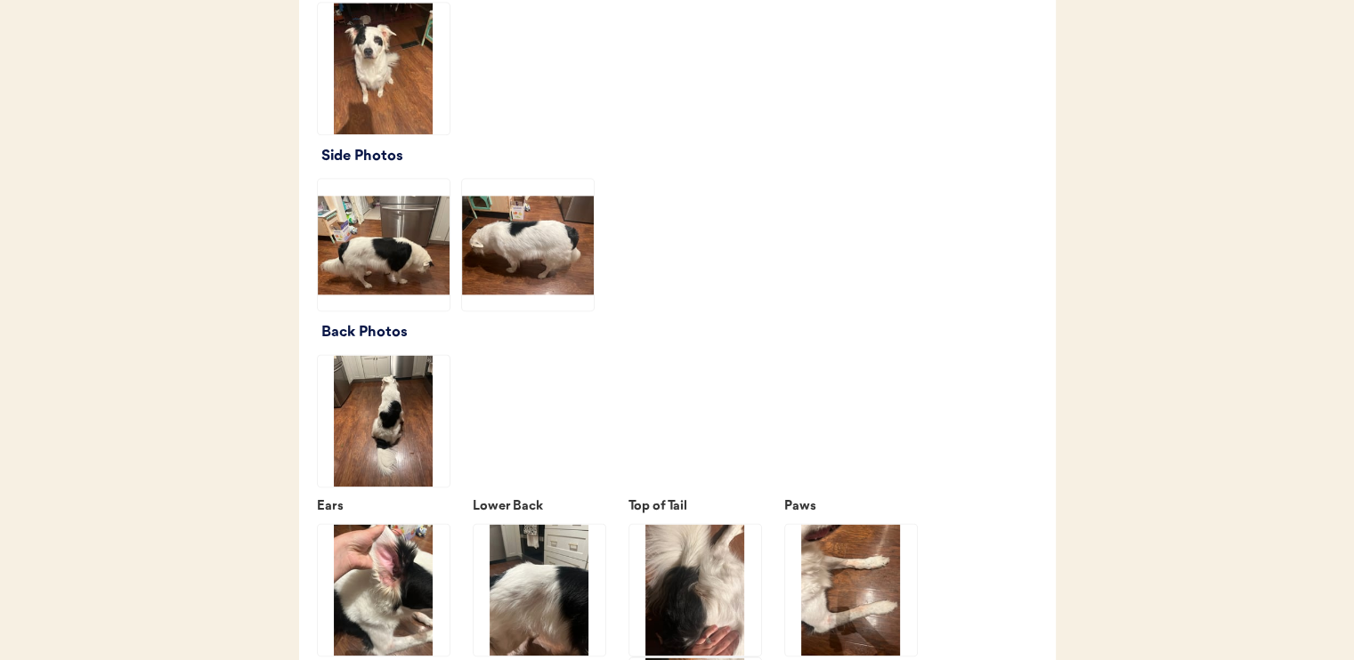
scroll to position [2314, 0]
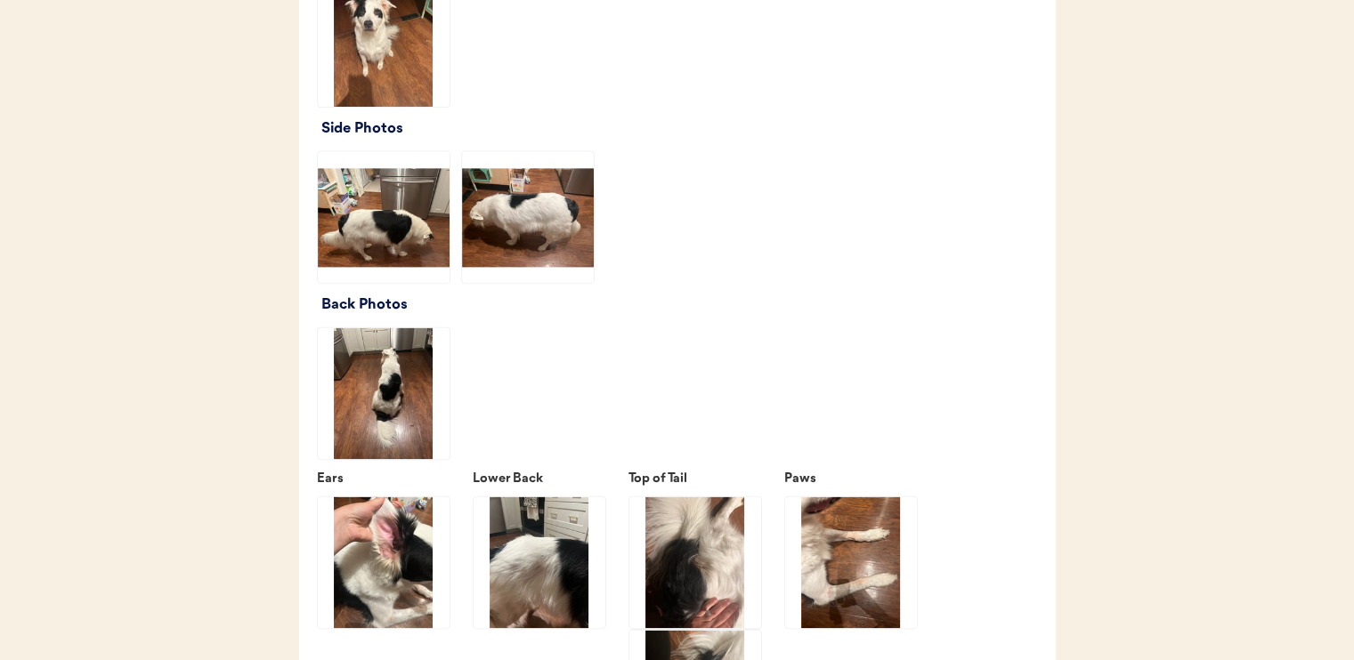
click at [434, 239] on img at bounding box center [384, 217] width 132 height 132
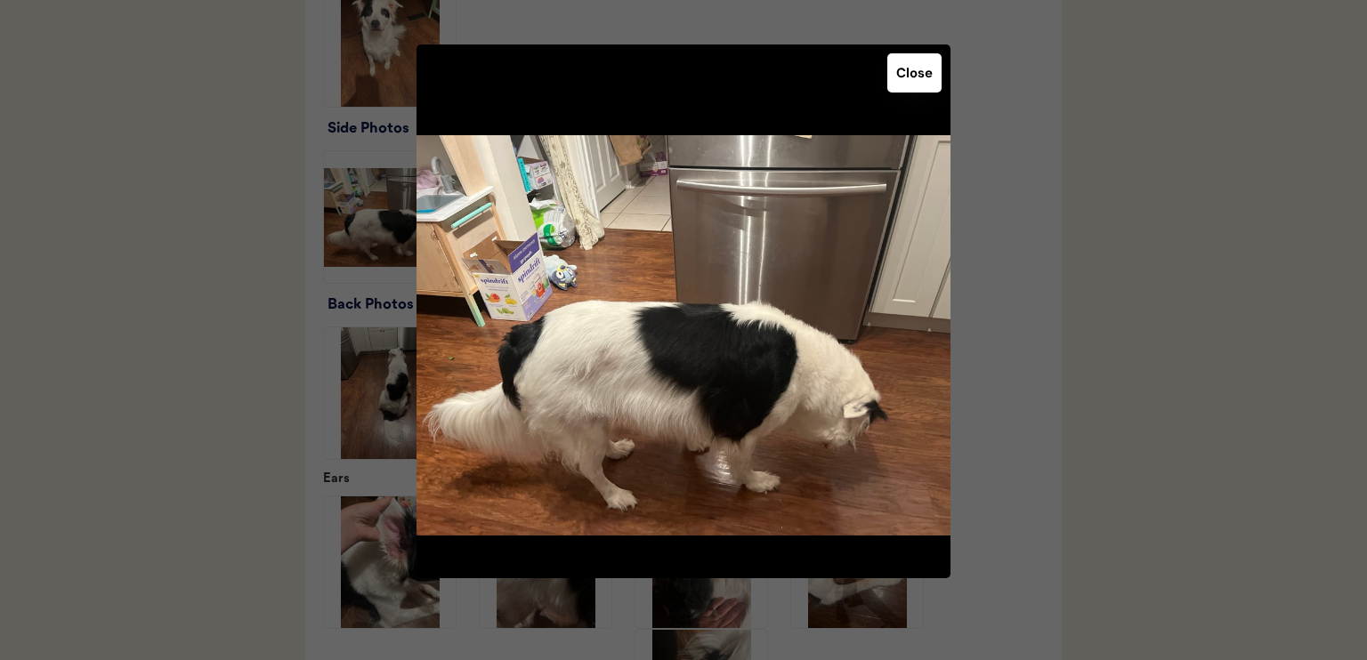
click at [918, 68] on button "Close" at bounding box center [914, 72] width 54 height 39
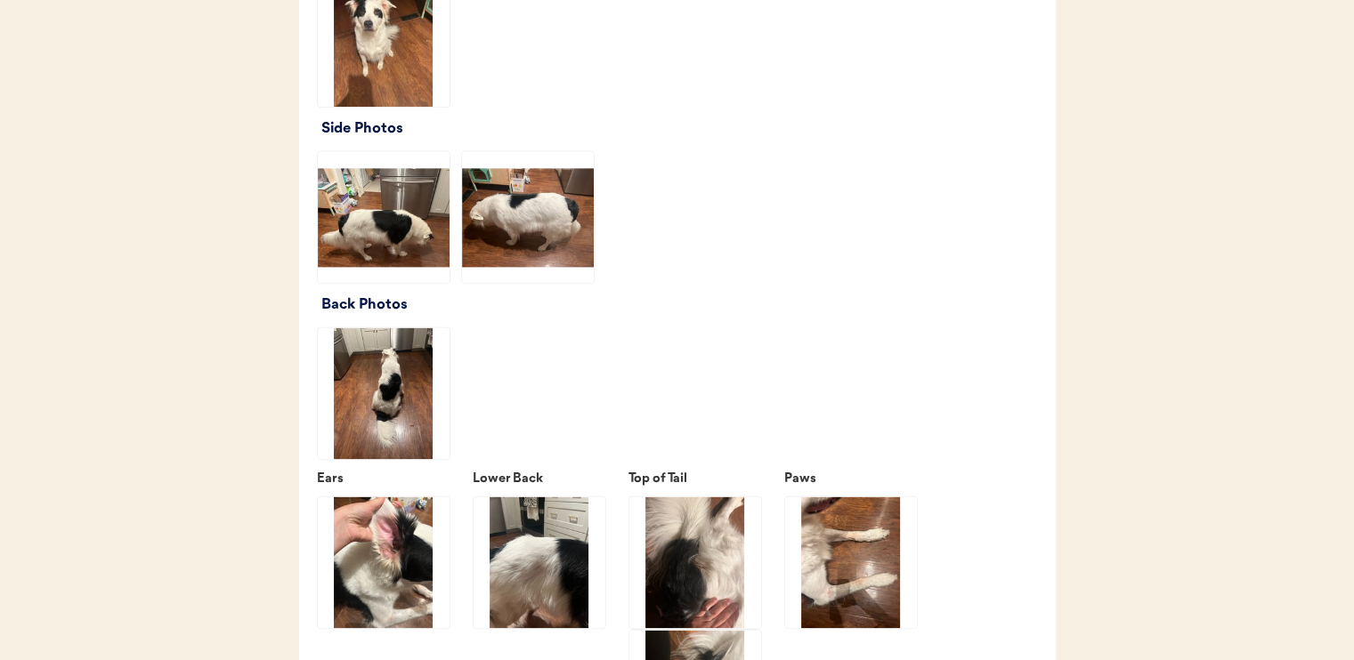
click at [546, 263] on img at bounding box center [528, 217] width 132 height 132
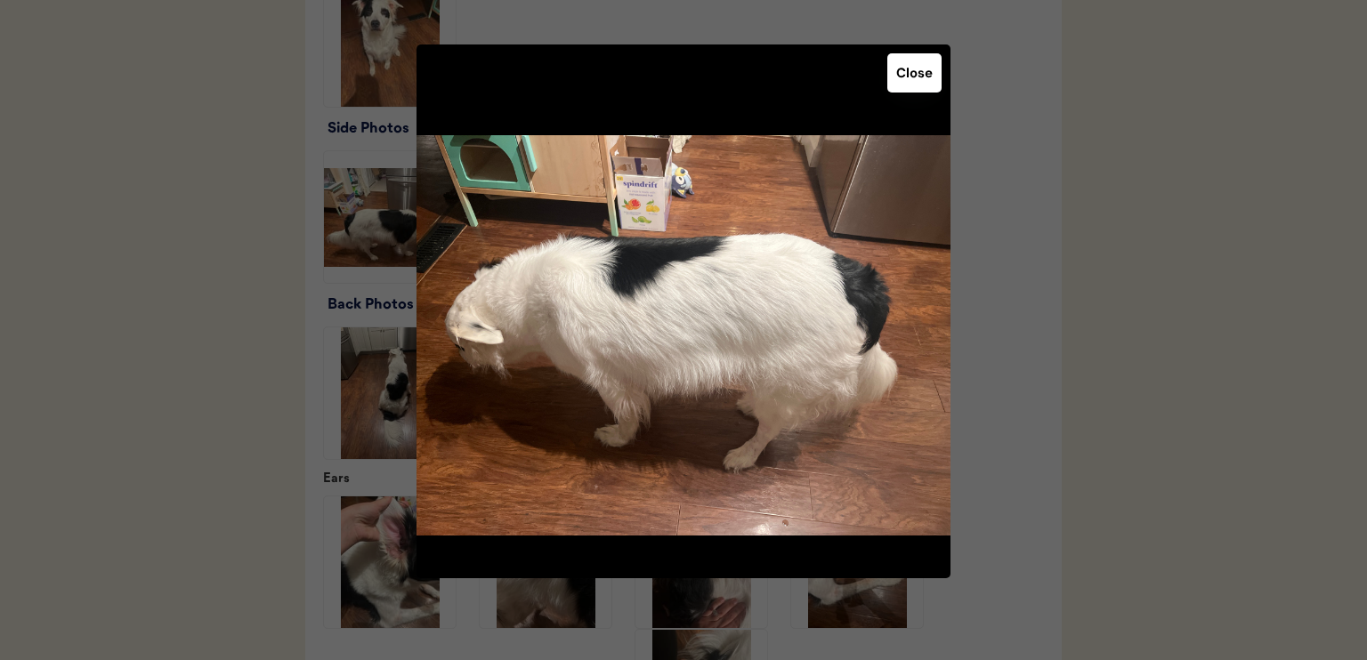
click at [929, 63] on button "Close" at bounding box center [914, 72] width 54 height 39
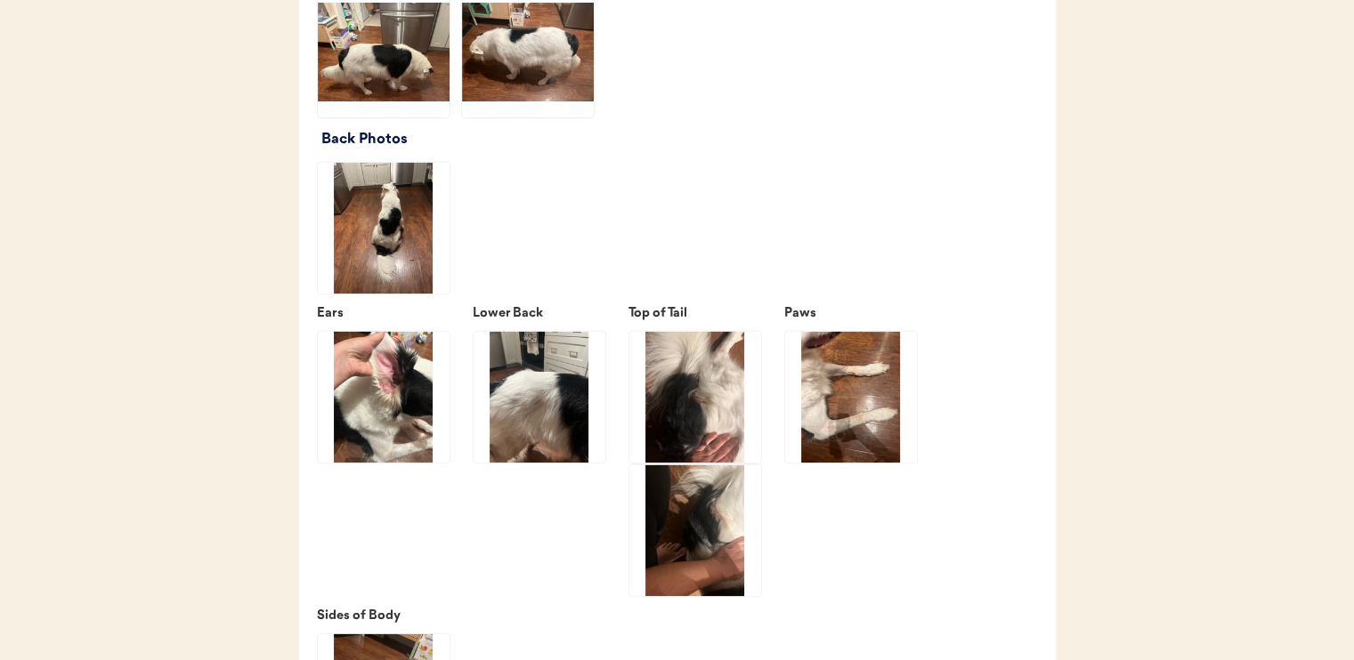
scroll to position [2403, 0]
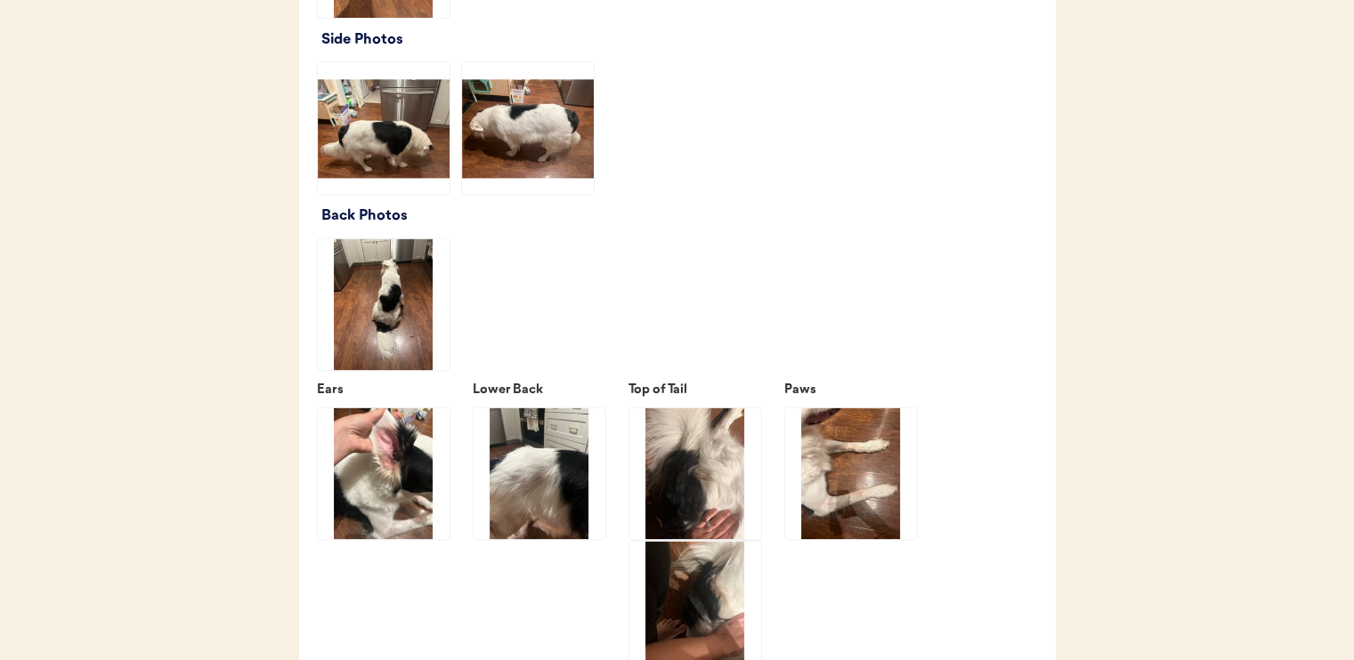
click at [415, 169] on img at bounding box center [384, 128] width 132 height 132
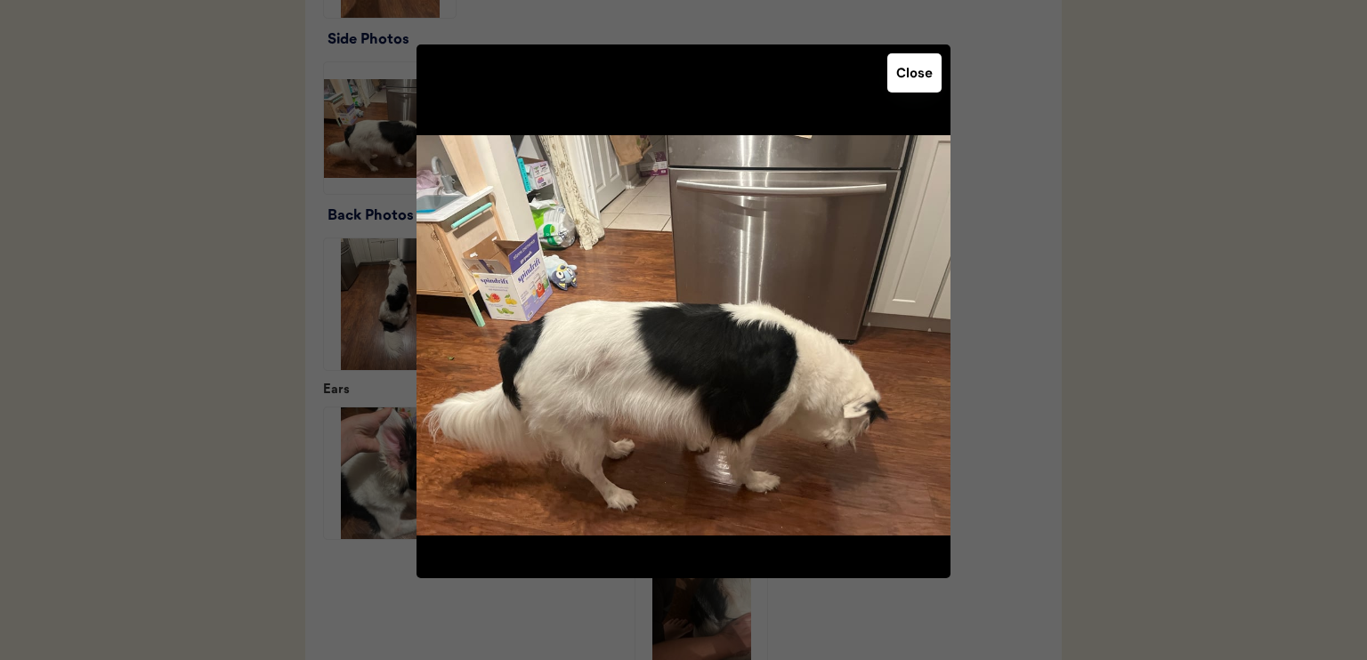
click at [905, 75] on button "Close" at bounding box center [914, 72] width 54 height 39
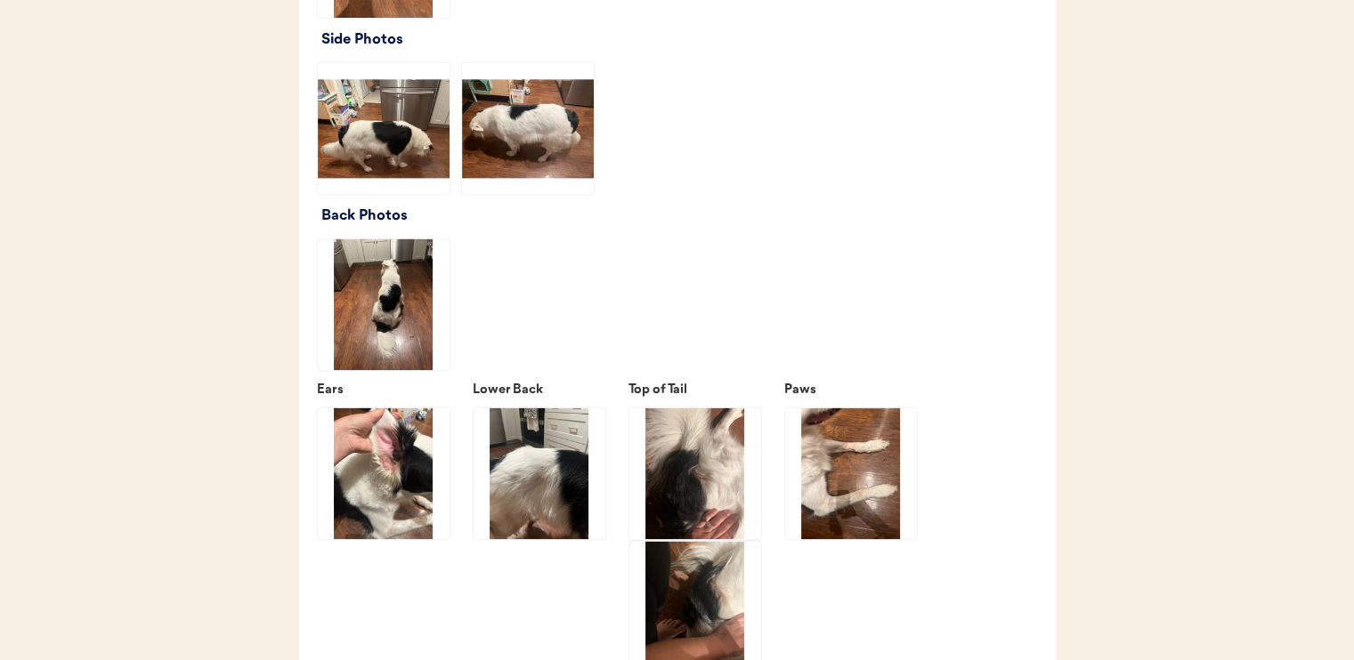
click at [408, 515] on img at bounding box center [384, 474] width 132 height 132
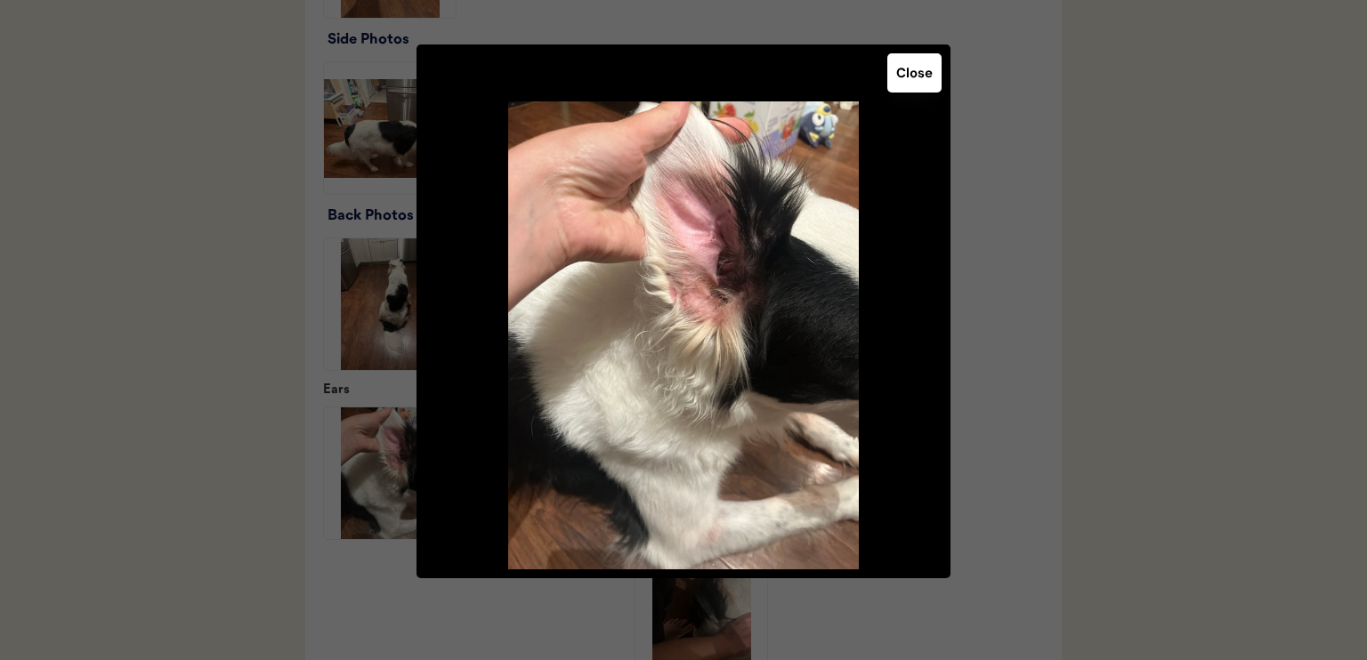
click at [908, 85] on button "Close" at bounding box center [914, 72] width 54 height 39
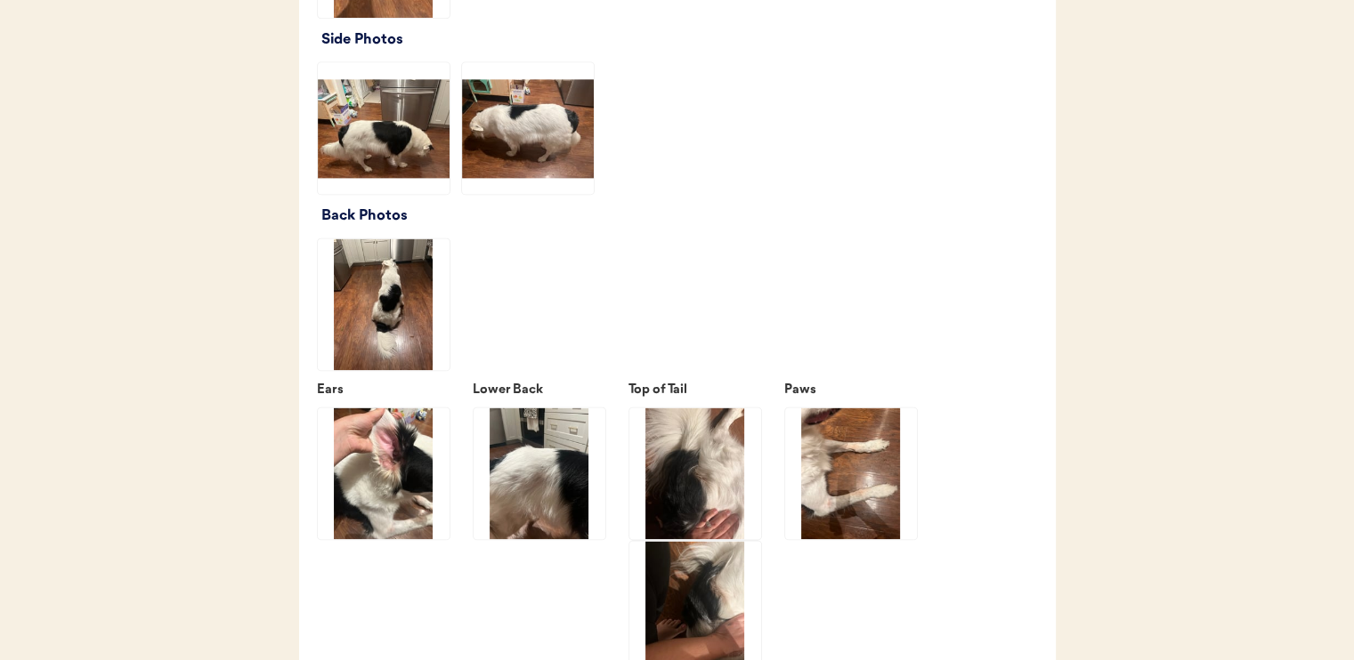
click at [562, 462] on img at bounding box center [539, 474] width 132 height 132
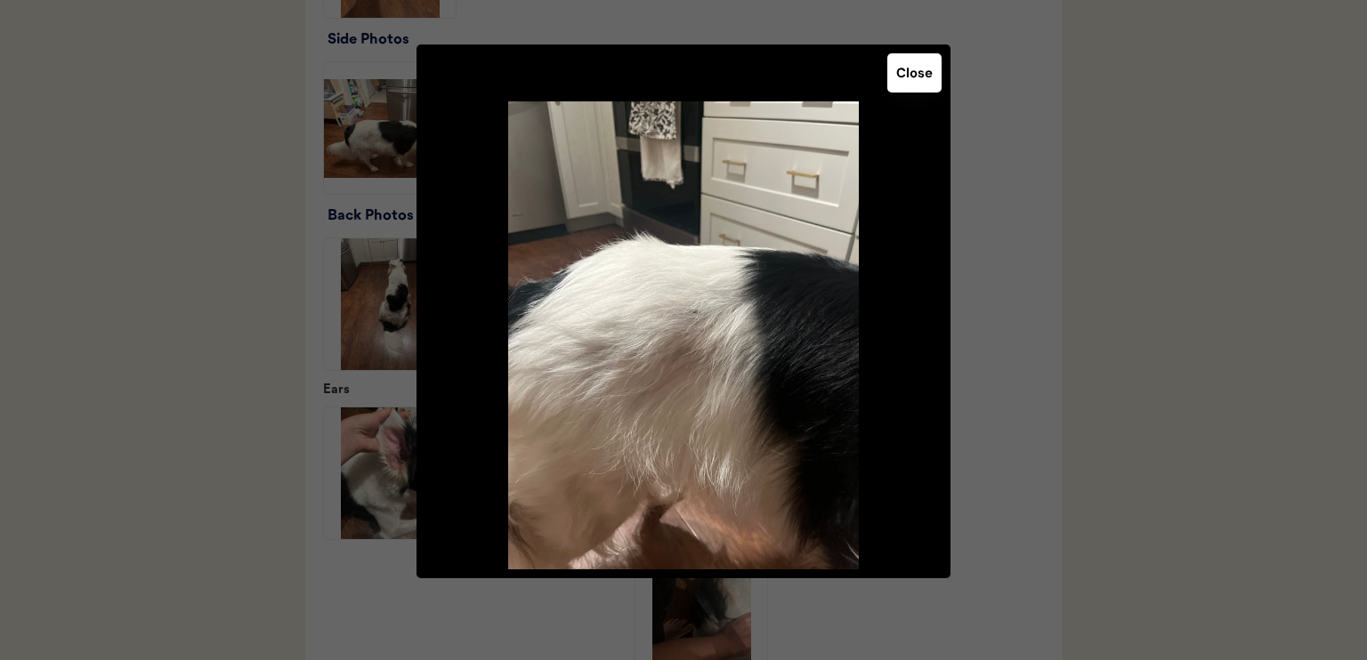
click at [917, 72] on button "Close" at bounding box center [914, 72] width 54 height 39
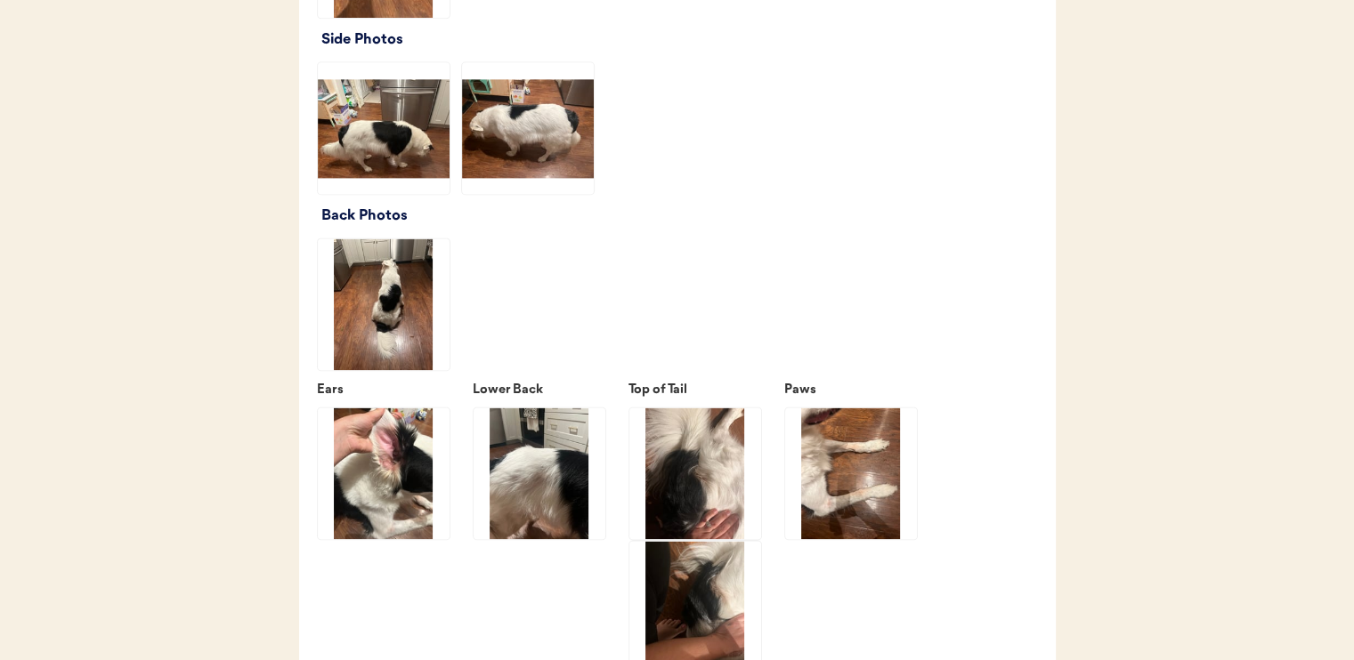
click at [703, 466] on img at bounding box center [695, 474] width 132 height 132
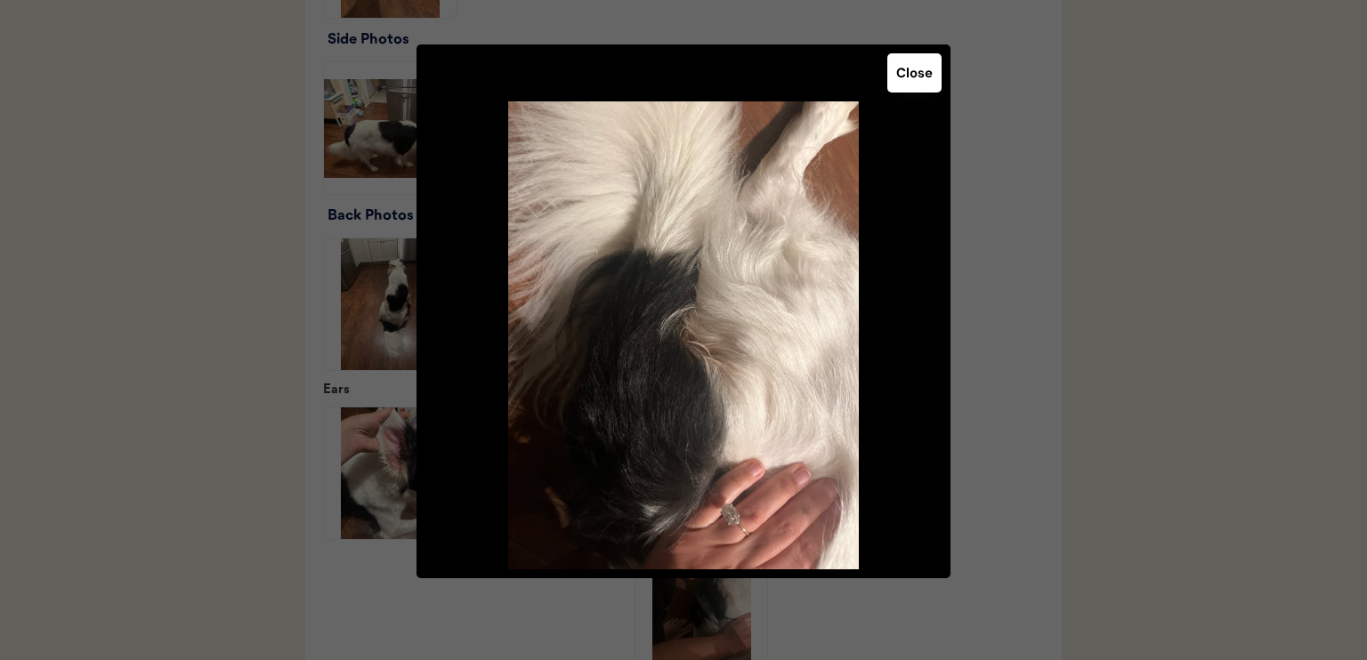
click at [907, 77] on button "Close" at bounding box center [914, 72] width 54 height 39
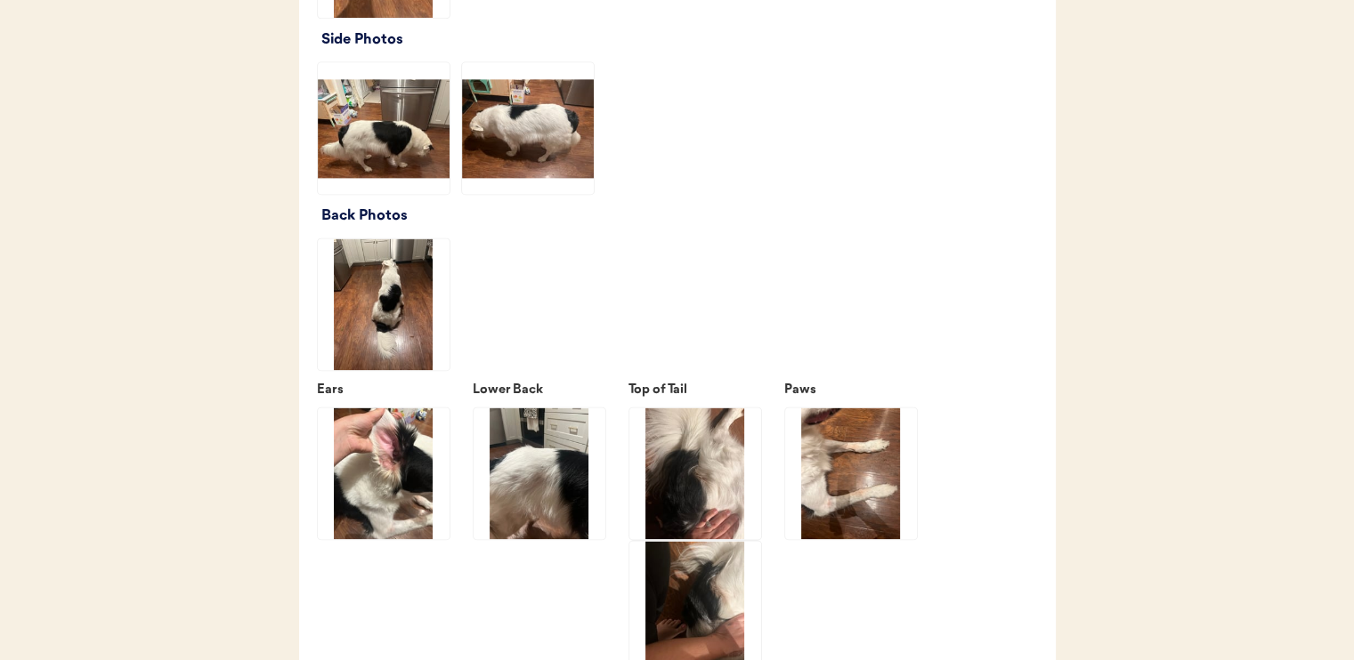
scroll to position [2581, 0]
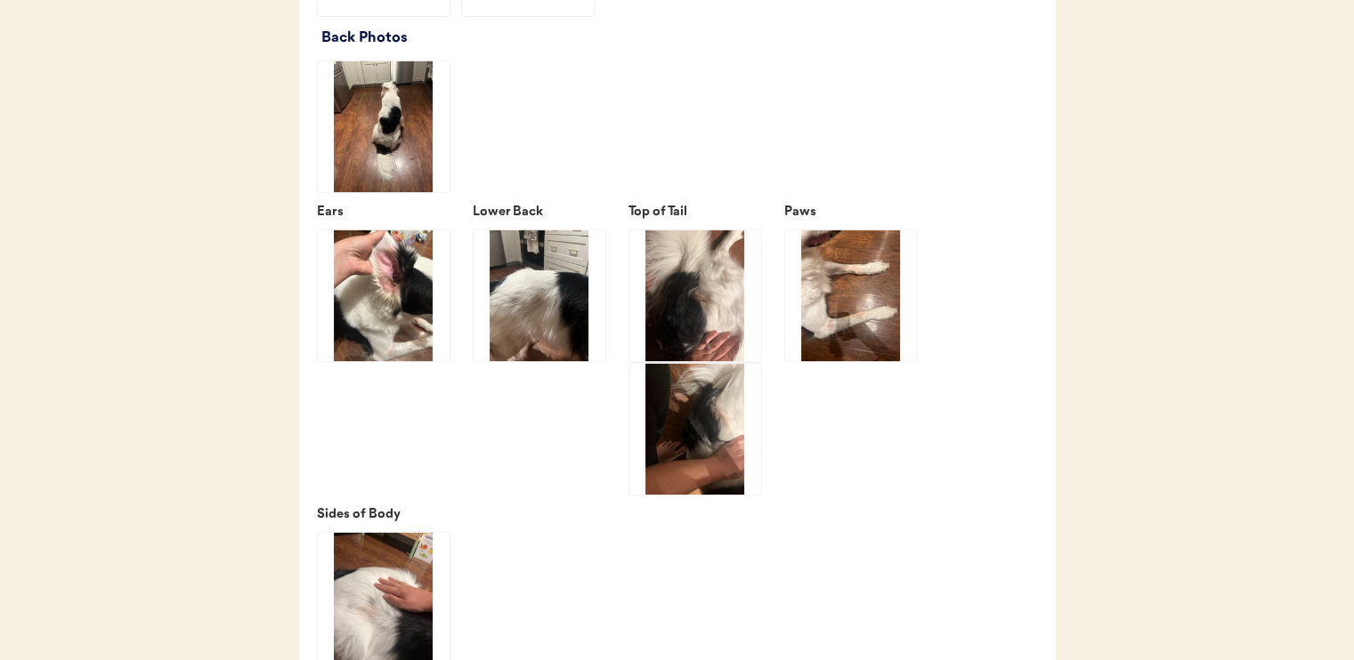
click at [694, 445] on img at bounding box center [695, 429] width 132 height 132
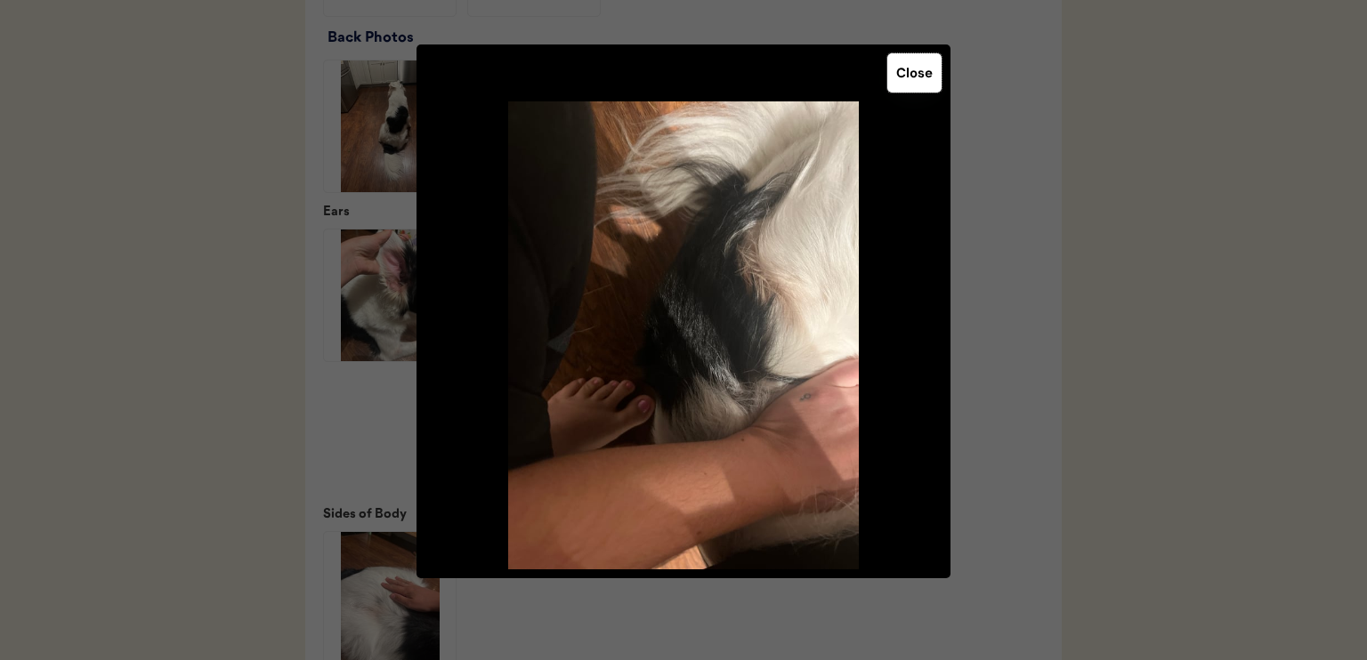
click at [922, 72] on button "Close" at bounding box center [914, 72] width 54 height 39
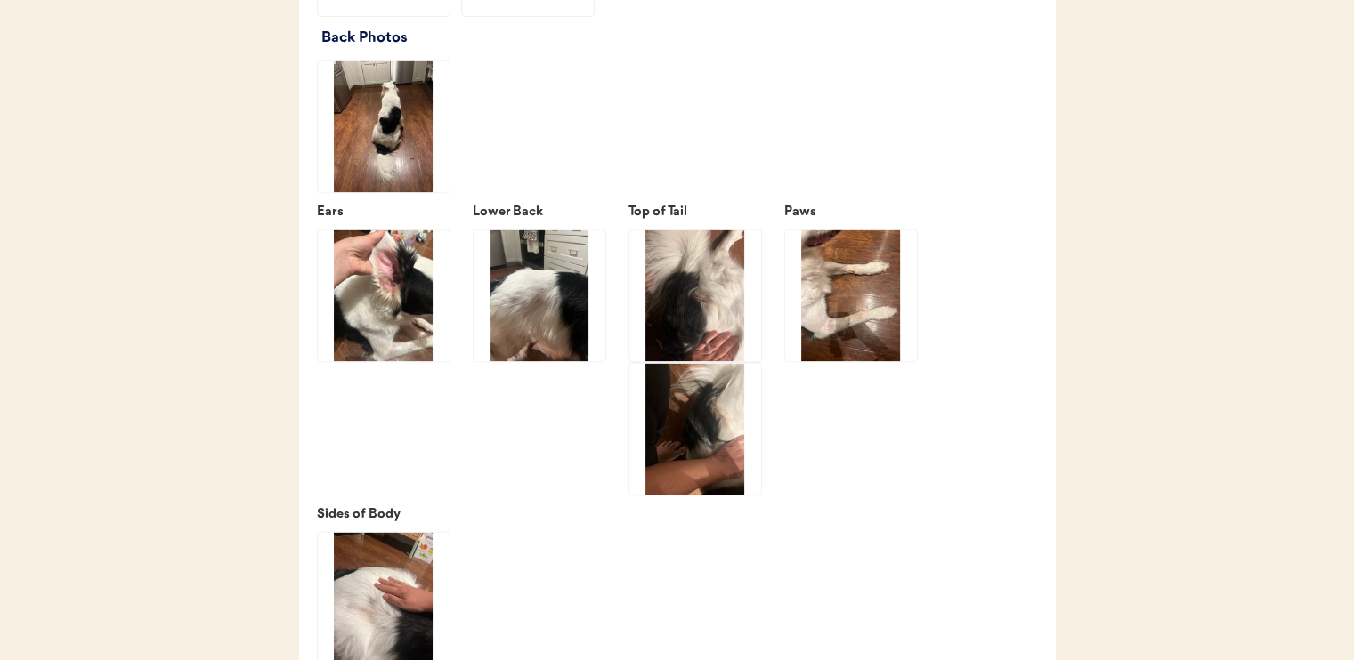
click at [856, 322] on img at bounding box center [851, 296] width 132 height 132
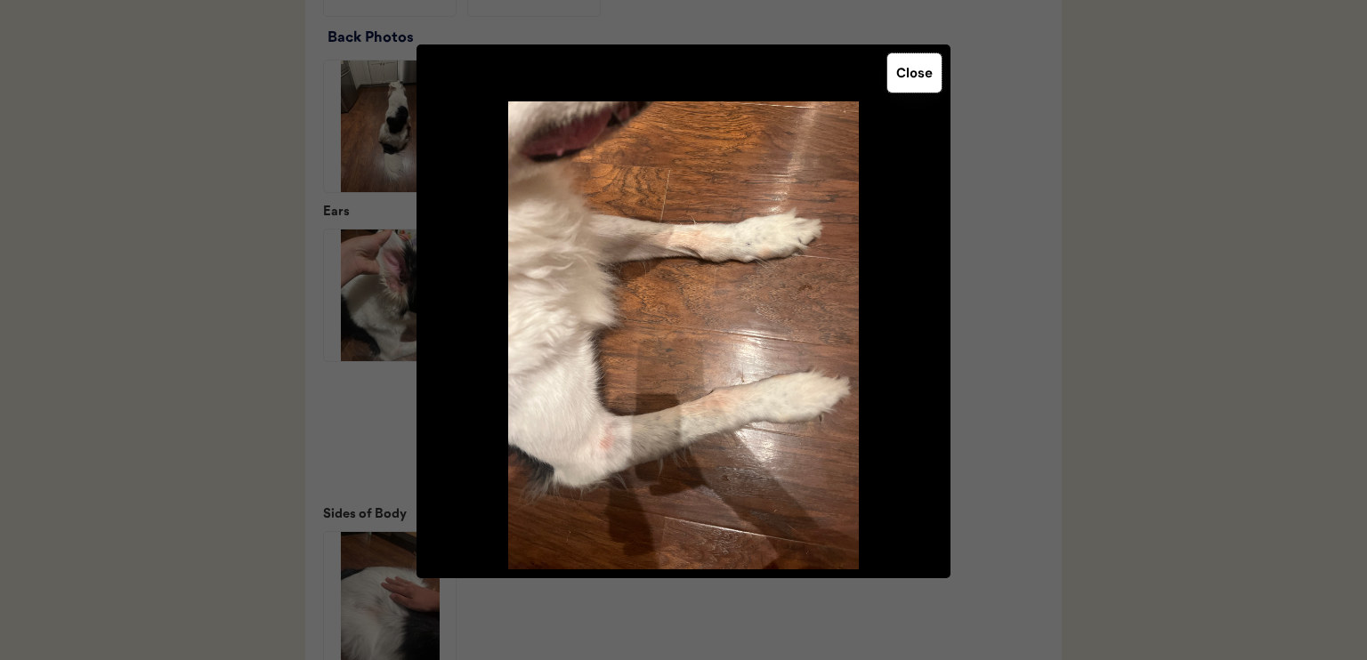
click at [923, 77] on button "Close" at bounding box center [914, 72] width 54 height 39
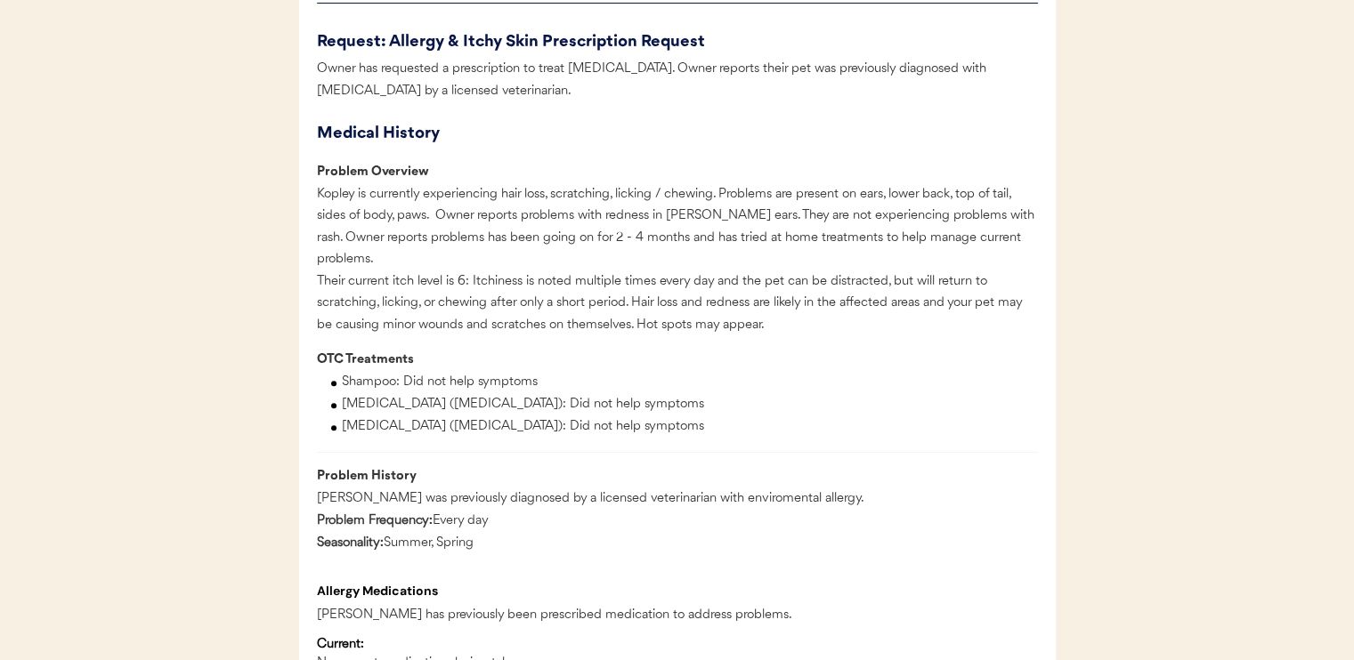
scroll to position [890, 0]
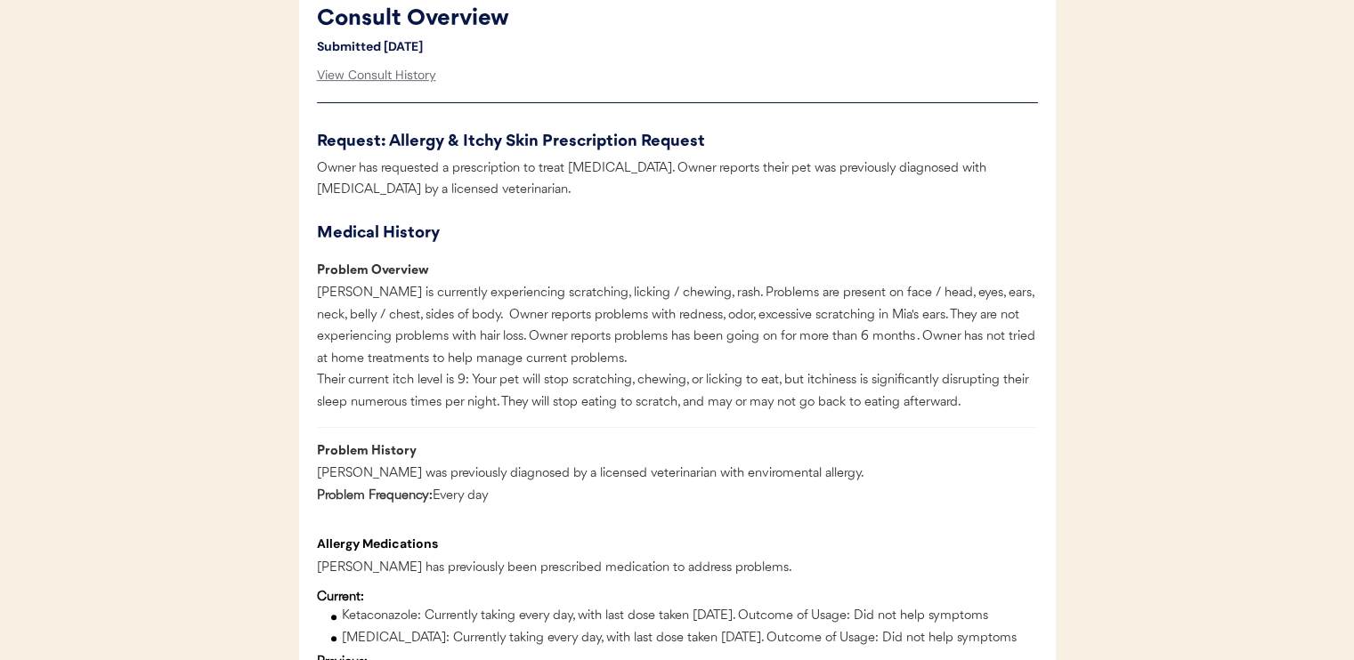
scroll to position [890, 0]
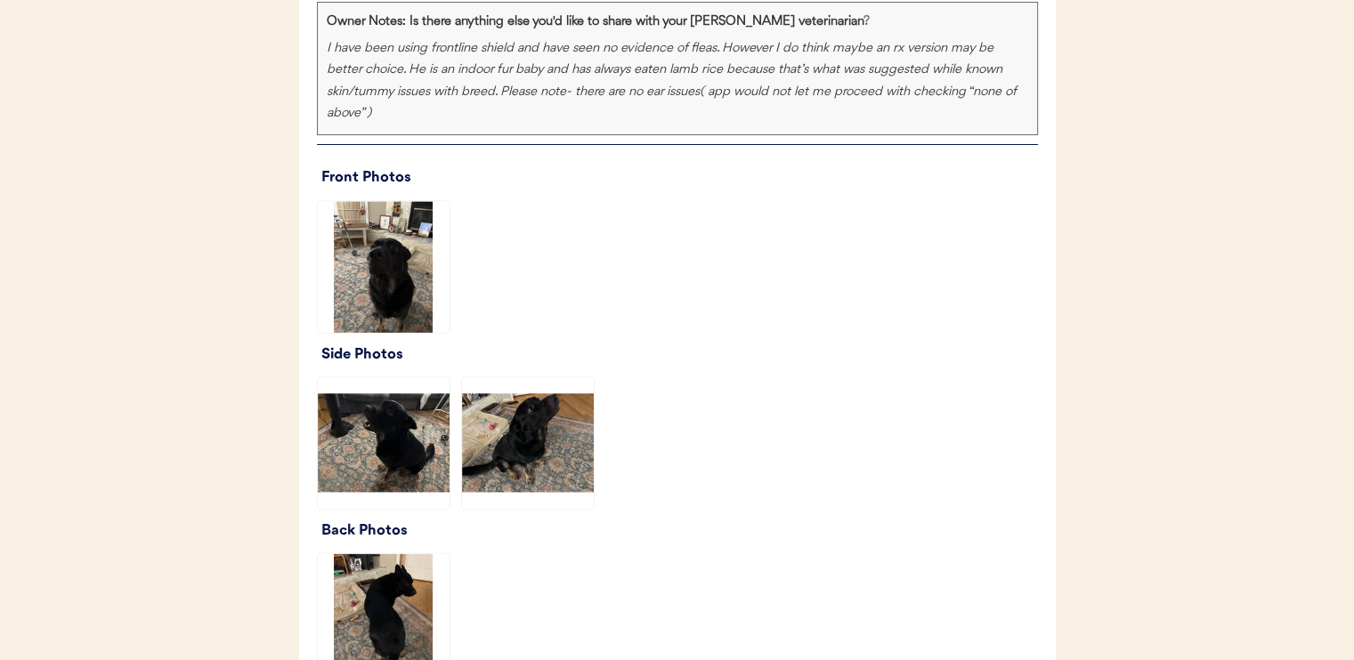
scroll to position [2225, 0]
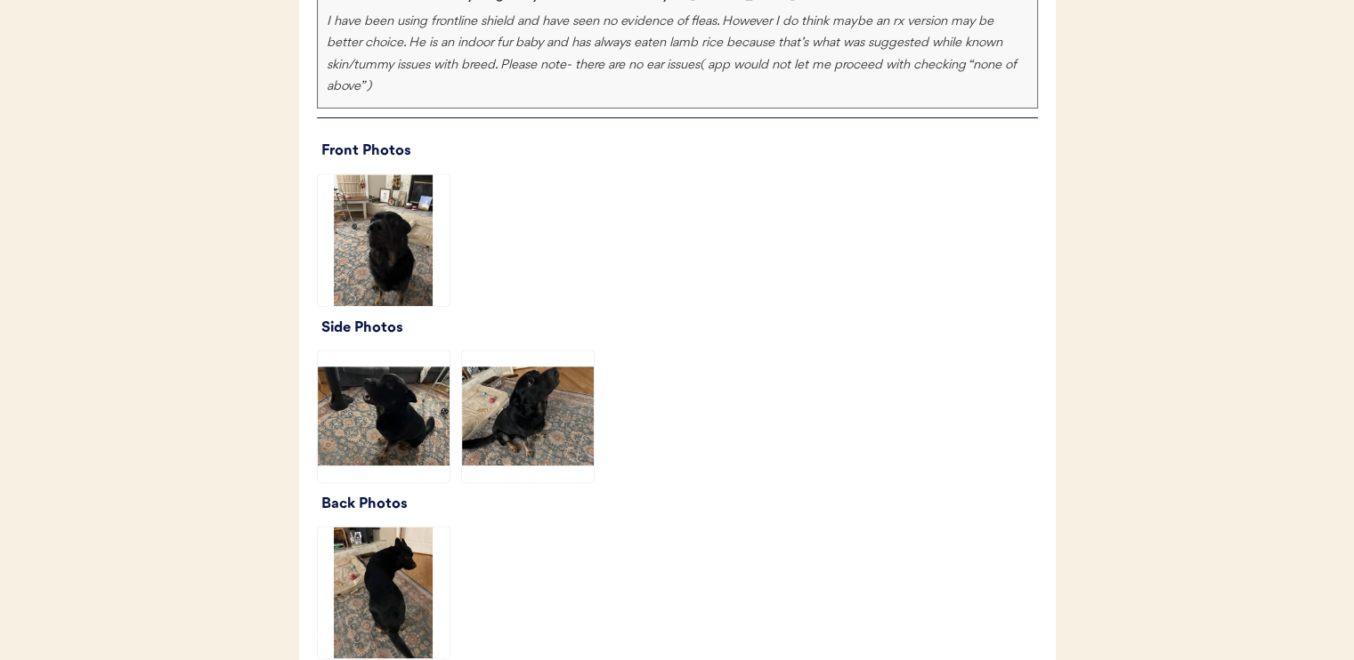
click at [424, 287] on img at bounding box center [384, 240] width 132 height 132
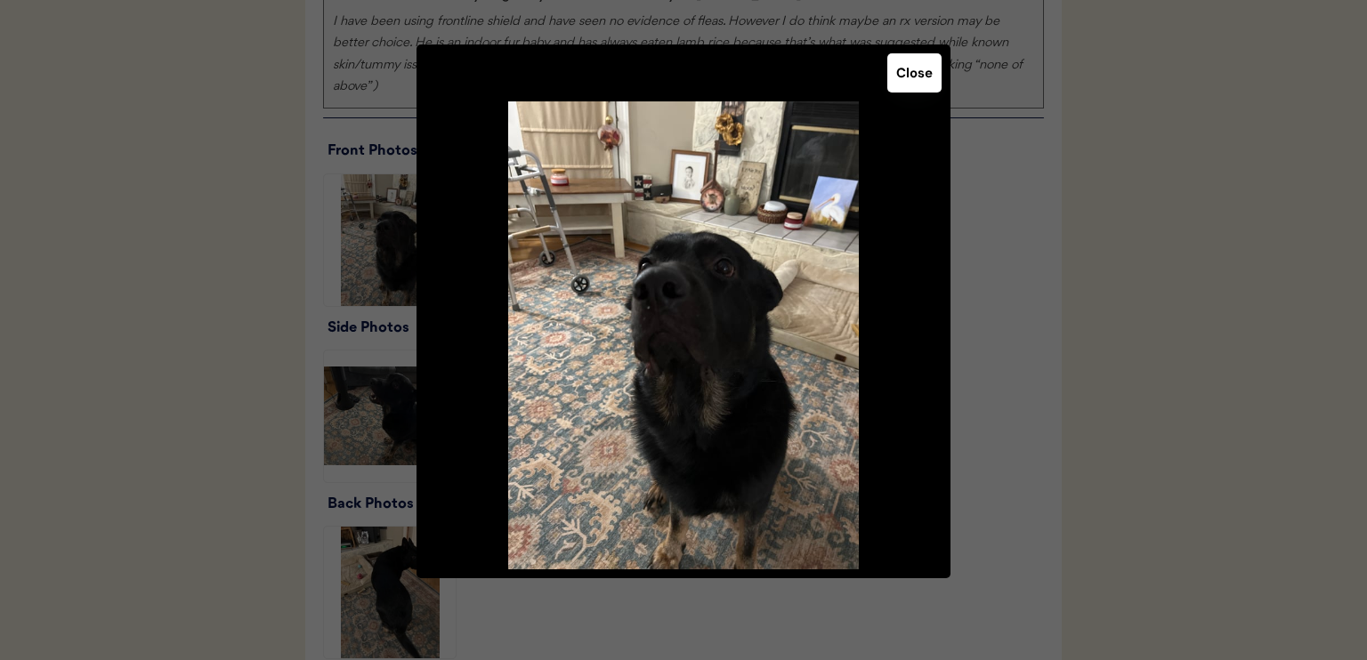
click at [911, 78] on button "Close" at bounding box center [914, 72] width 54 height 39
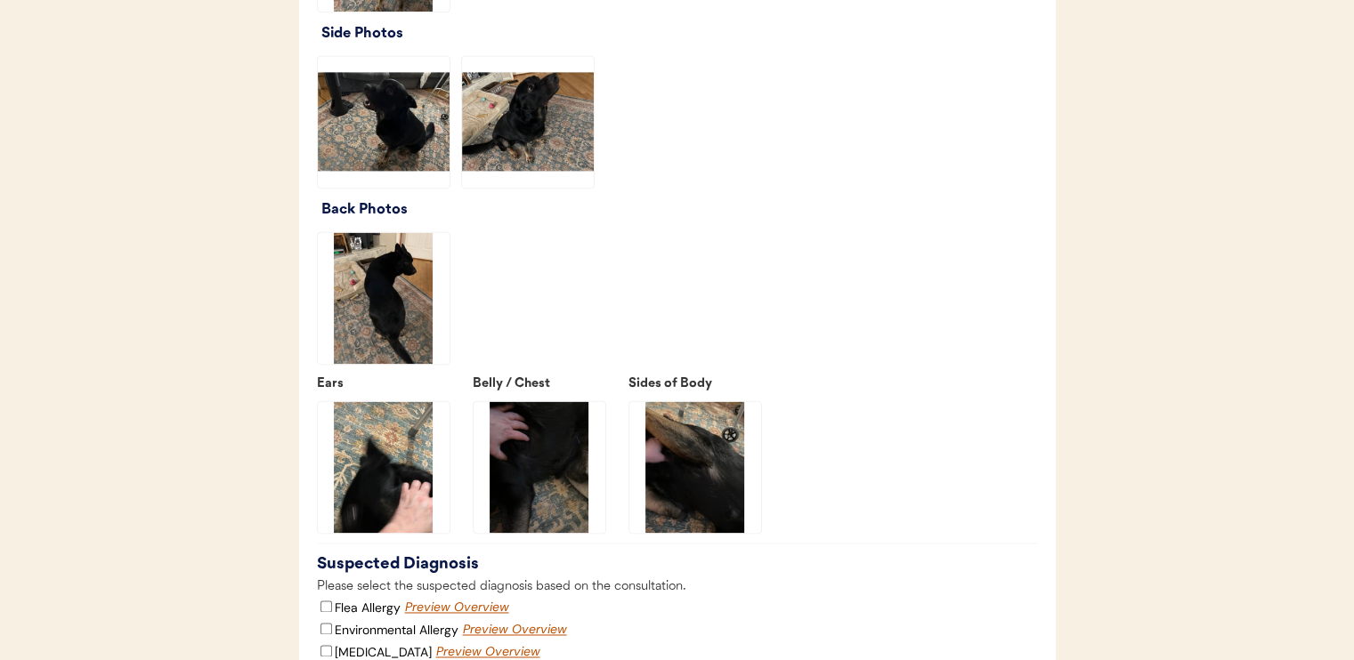
scroll to position [2581, 0]
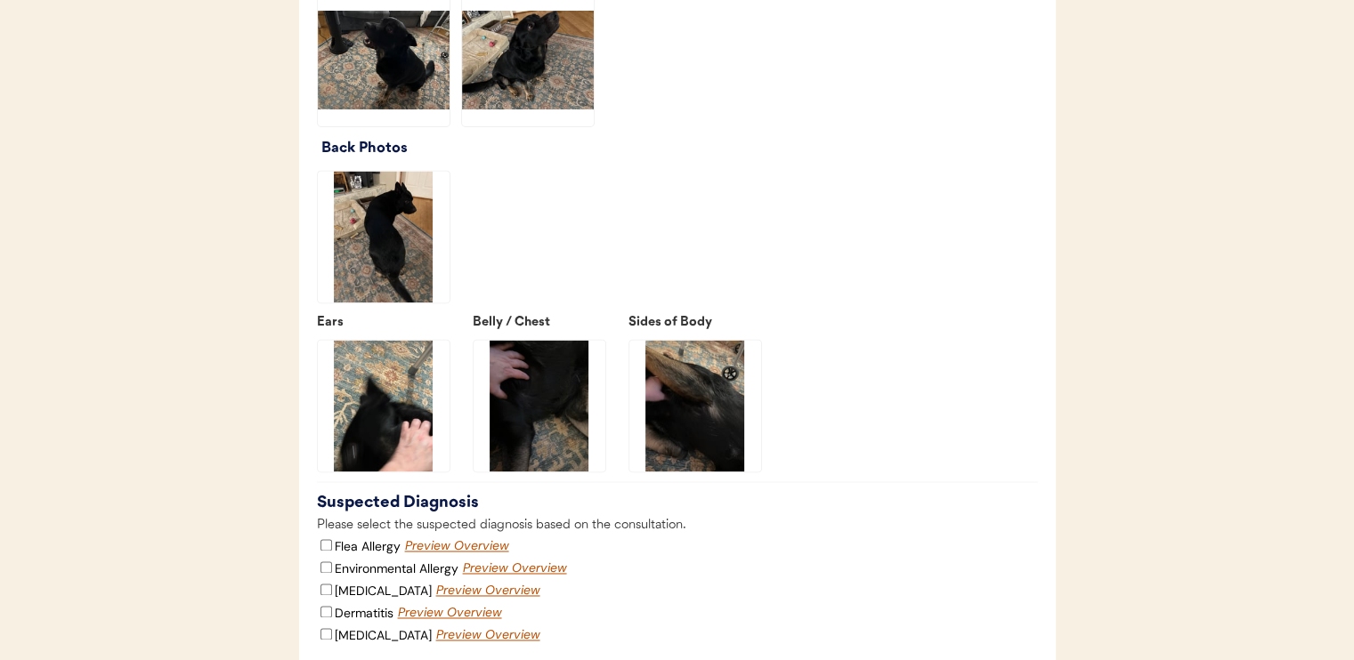
click at [409, 287] on img at bounding box center [384, 237] width 132 height 132
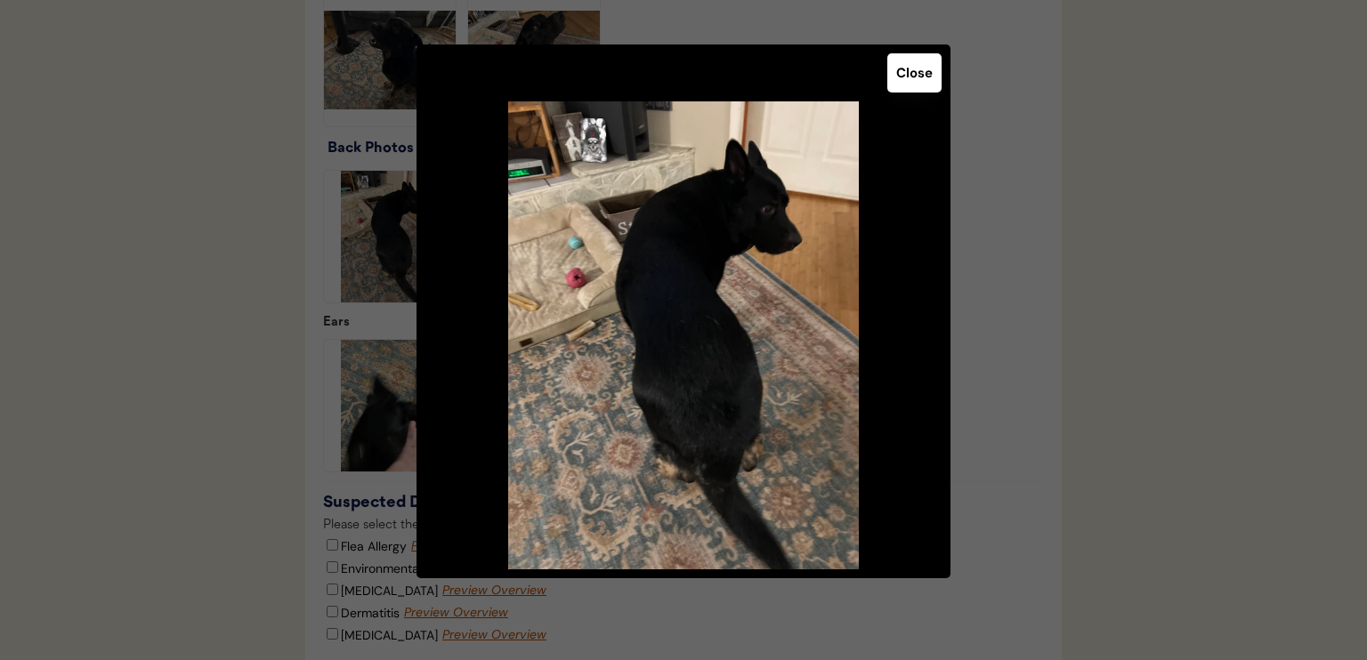
click at [922, 66] on button "Close" at bounding box center [914, 72] width 54 height 39
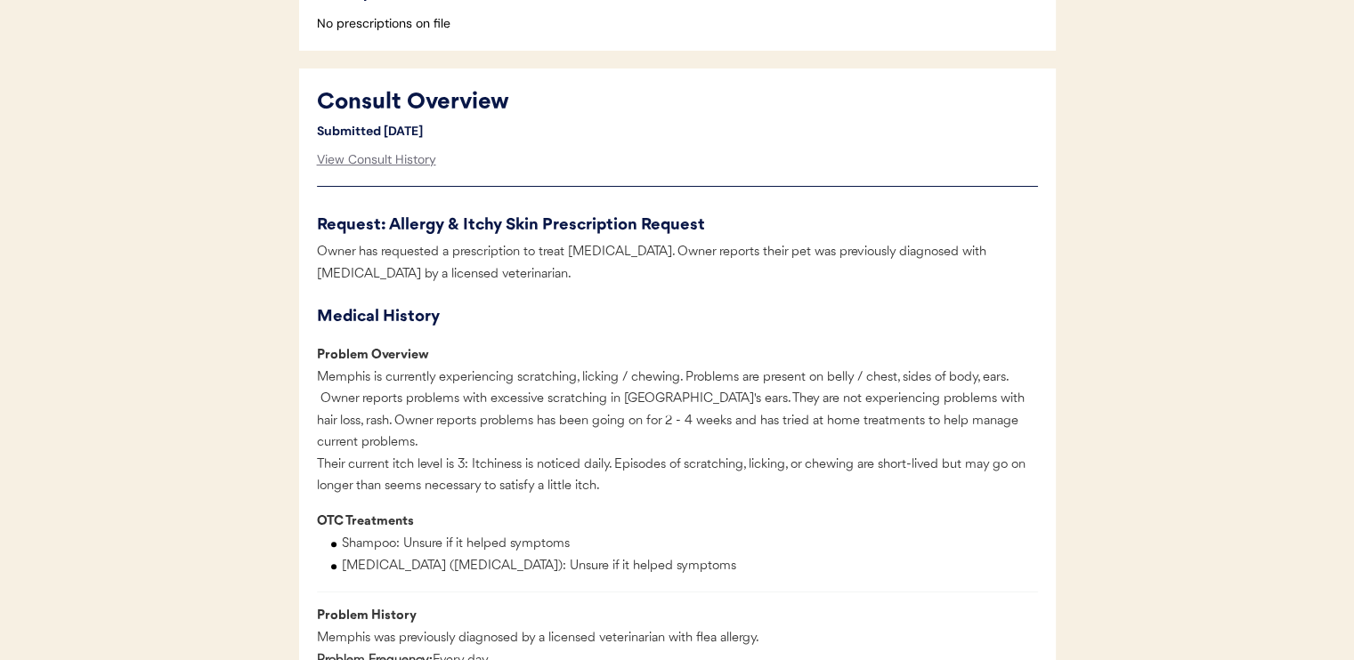
scroll to position [801, 0]
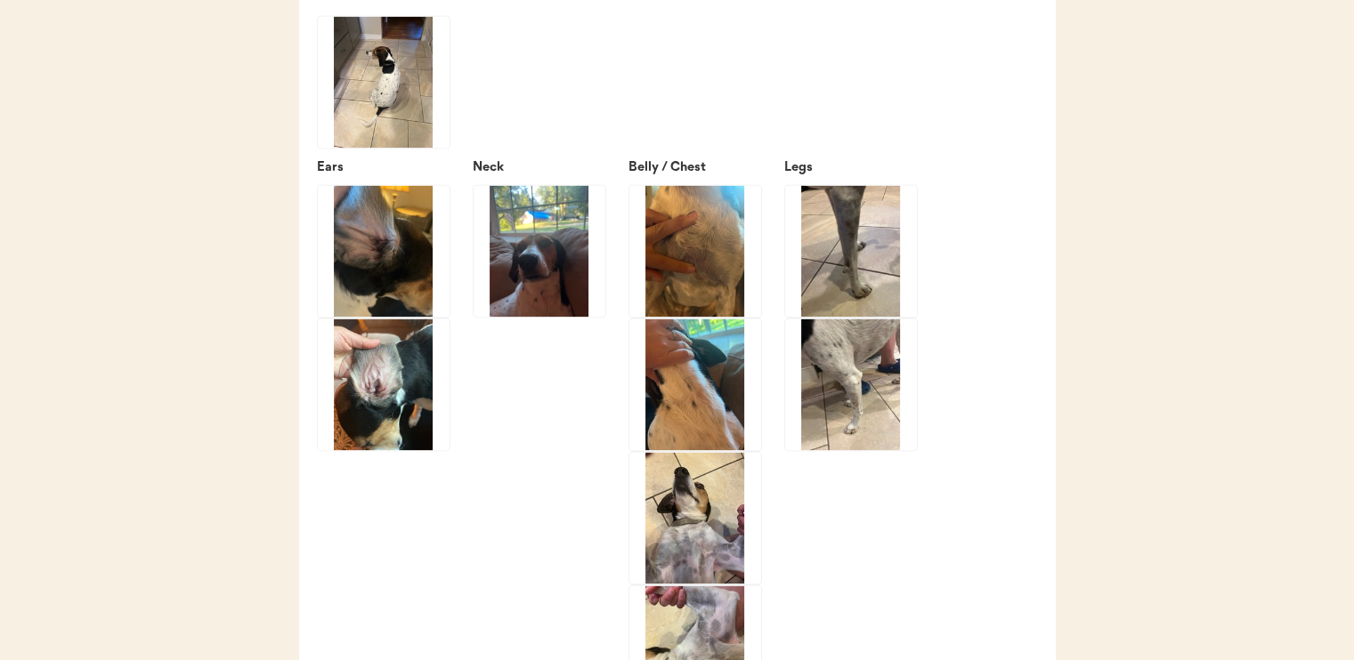
scroll to position [2759, 0]
click at [404, 265] on img at bounding box center [384, 250] width 132 height 132
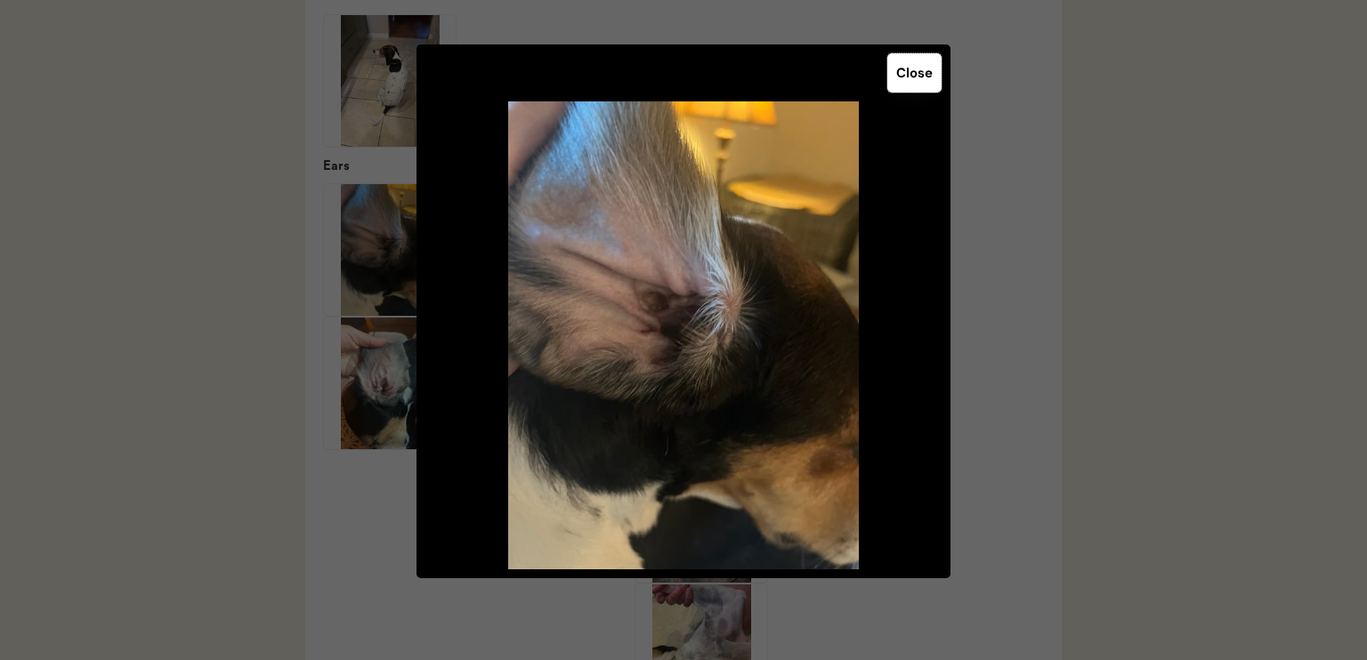
click at [909, 69] on button "Close" at bounding box center [914, 72] width 54 height 39
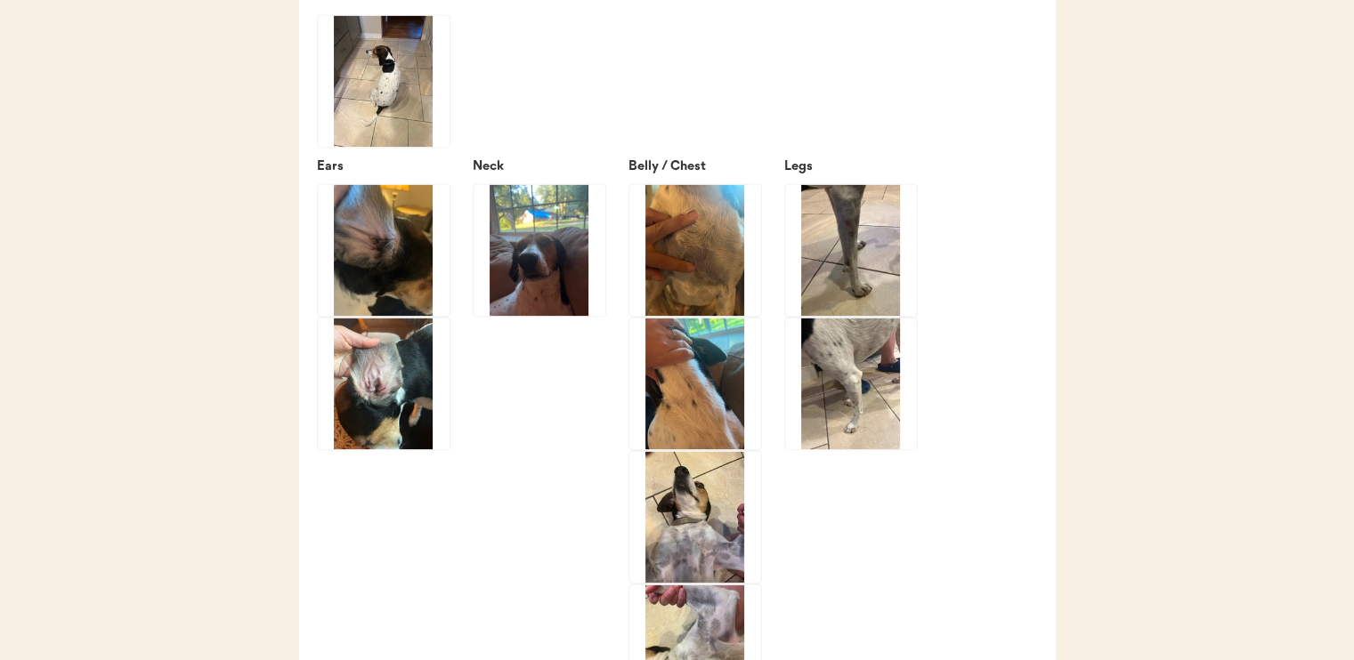
click at [372, 413] on img at bounding box center [384, 384] width 132 height 132
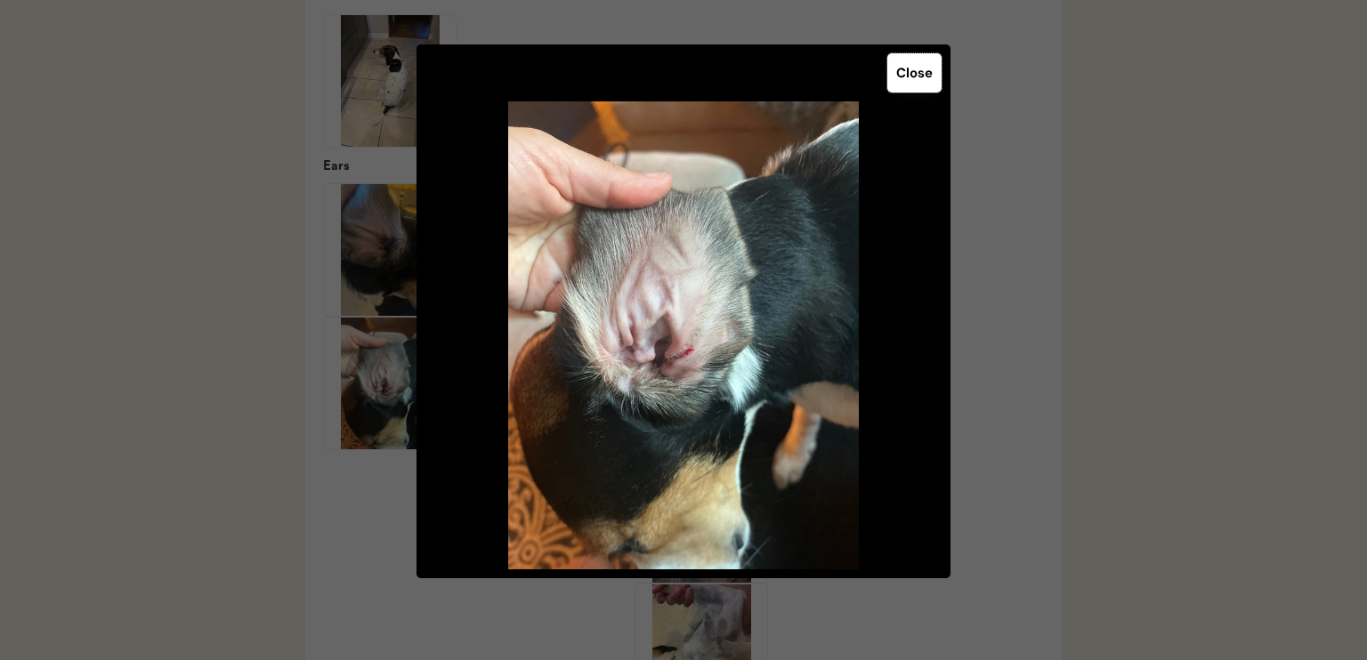
click at [907, 71] on button "Close" at bounding box center [914, 72] width 54 height 39
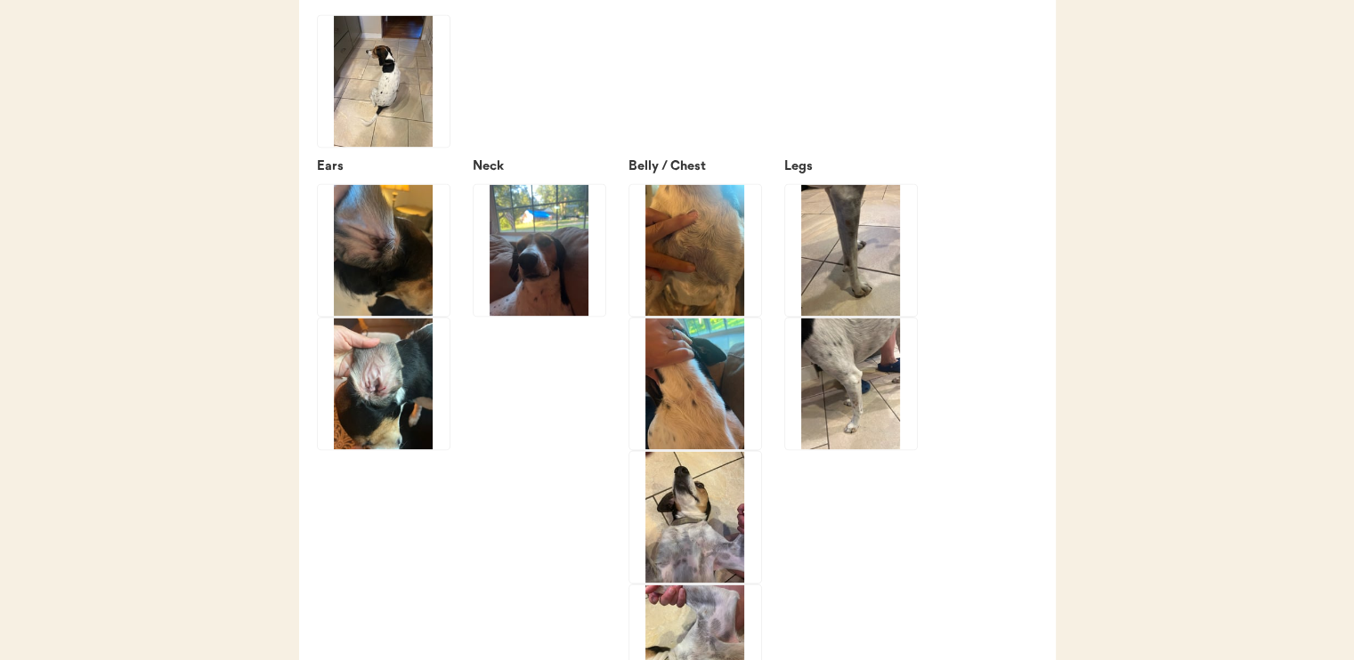
click at [555, 263] on img at bounding box center [539, 250] width 132 height 132
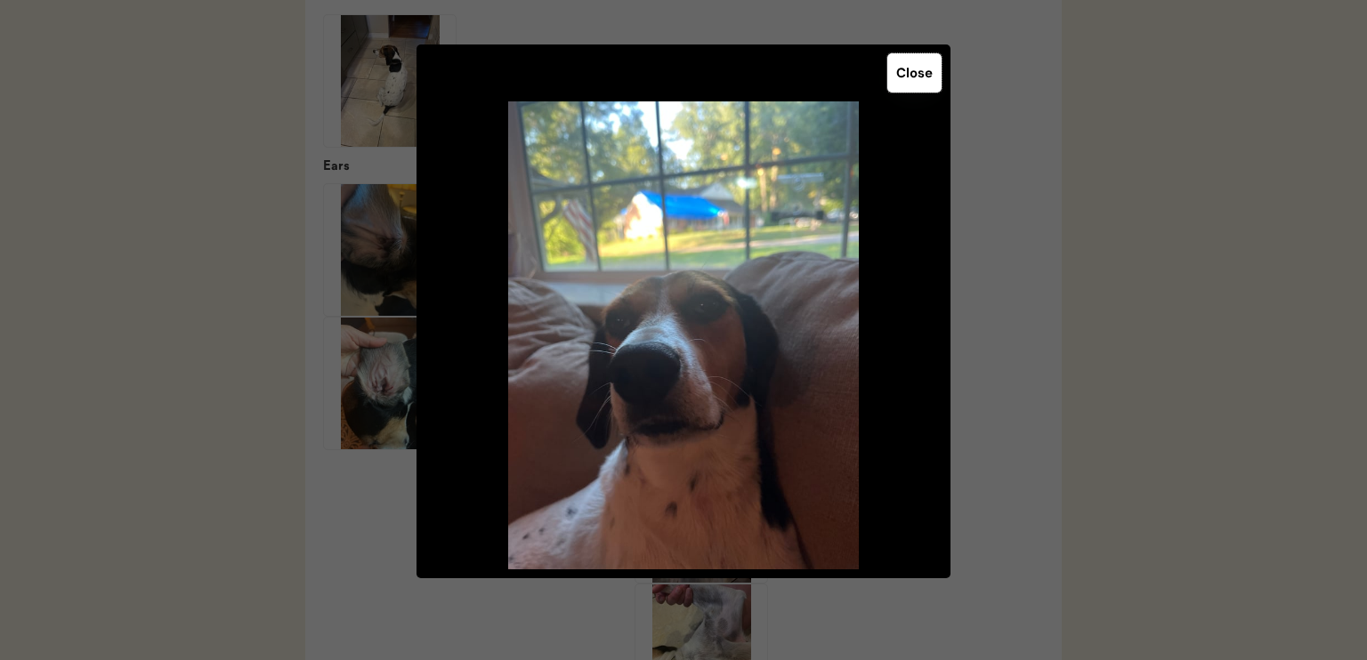
click at [918, 68] on button "Close" at bounding box center [914, 72] width 54 height 39
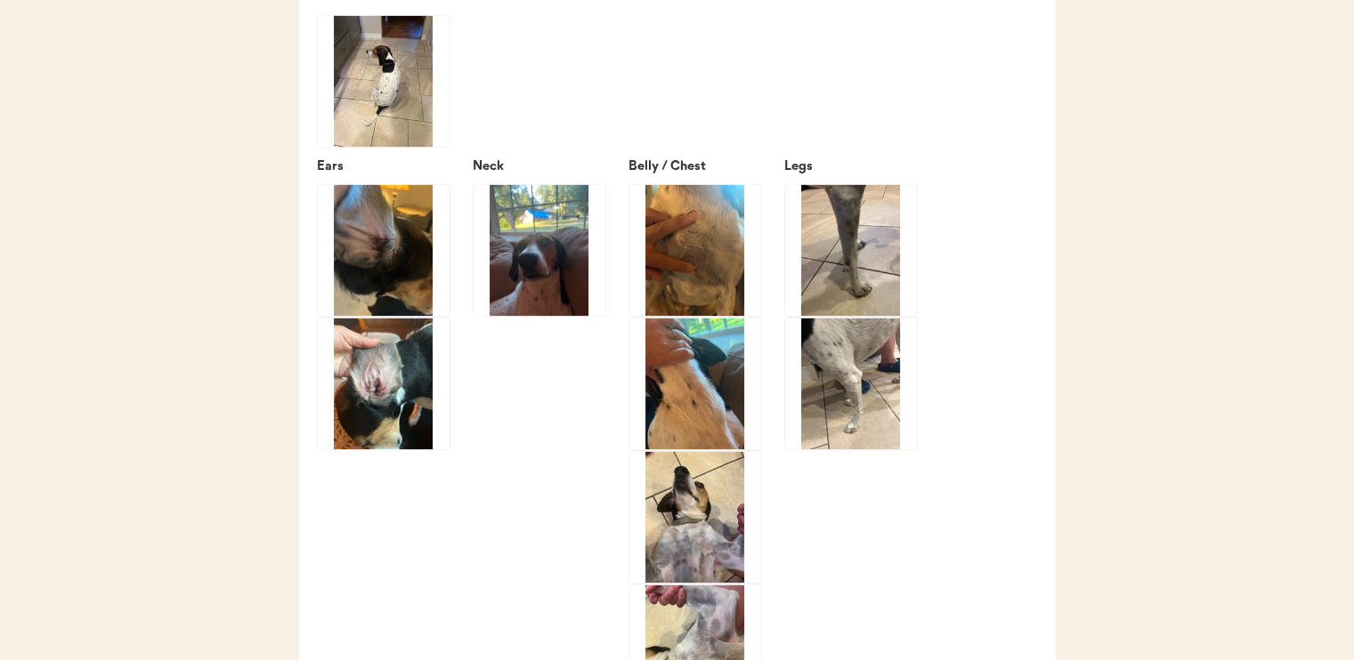
click at [696, 284] on img at bounding box center [695, 250] width 132 height 132
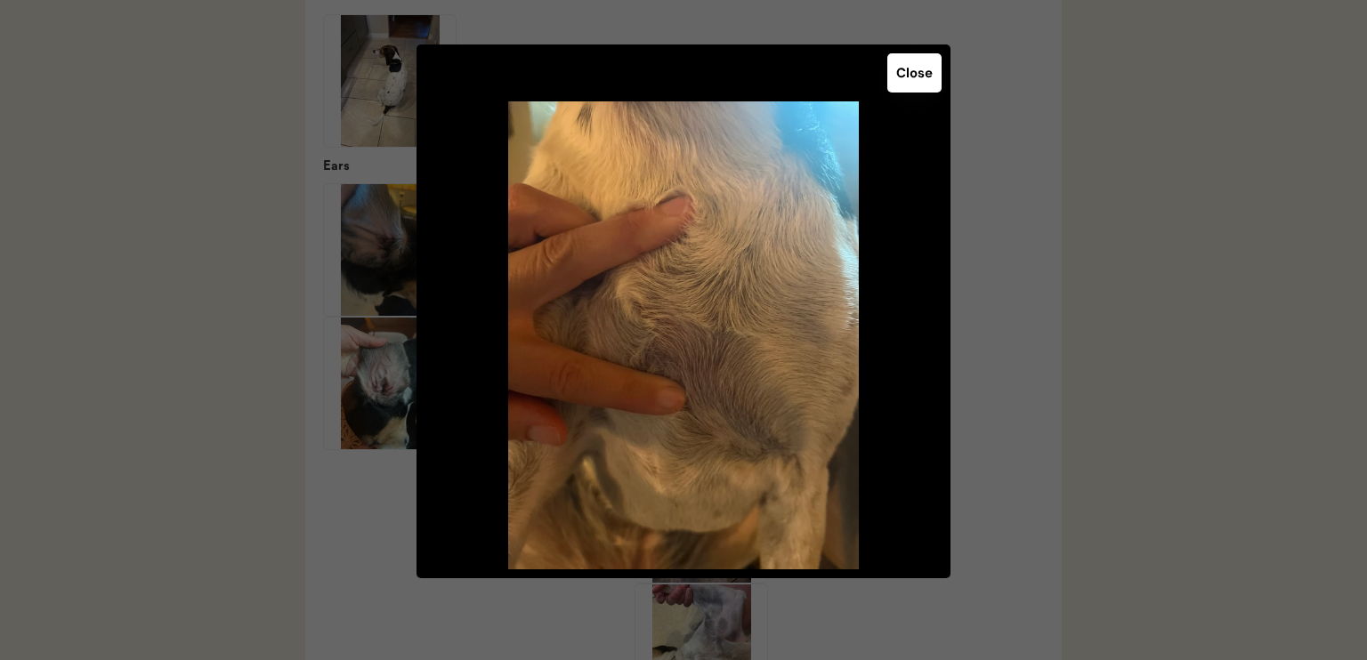
click at [922, 73] on button "Close" at bounding box center [914, 72] width 54 height 39
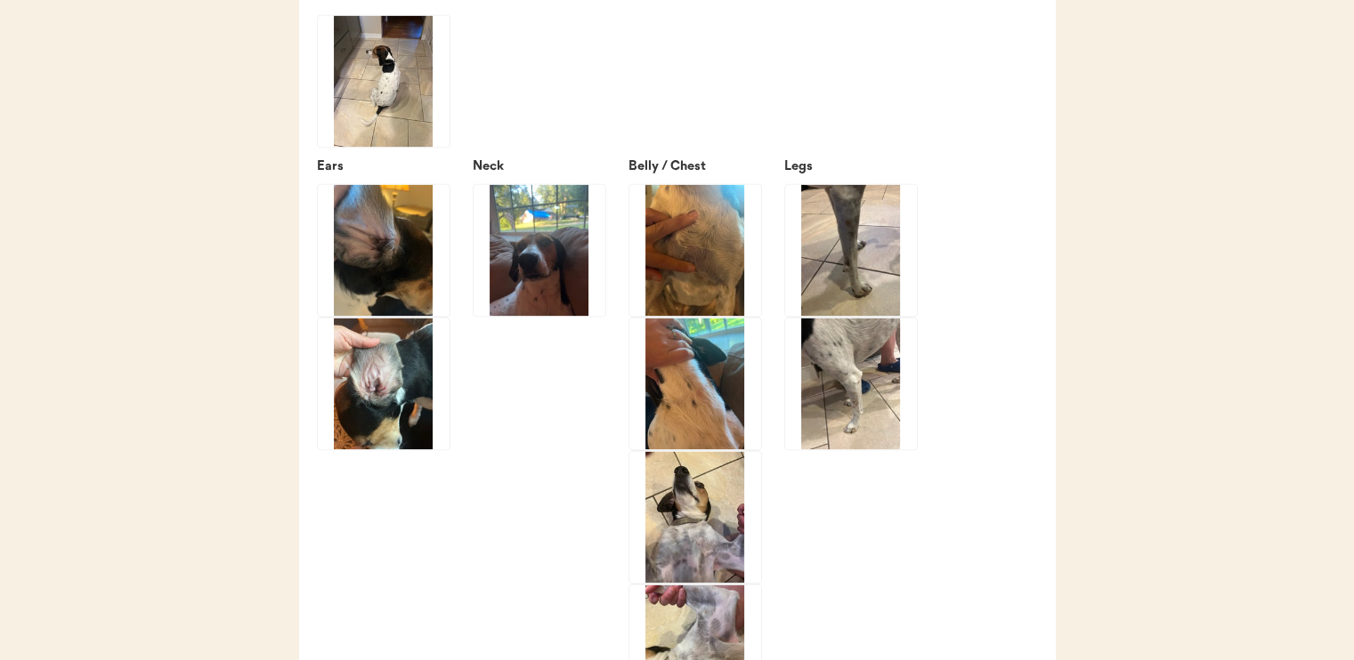
click at [704, 410] on img at bounding box center [695, 384] width 132 height 132
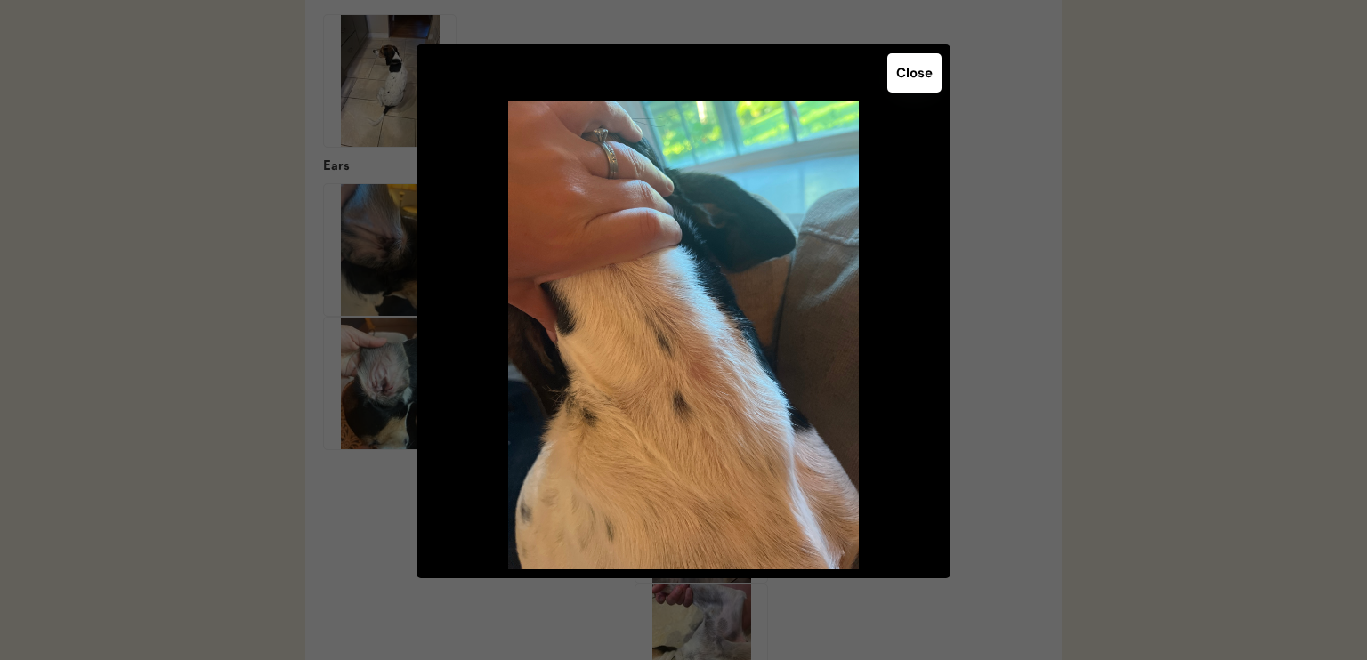
click at [911, 77] on button "Close" at bounding box center [914, 72] width 54 height 39
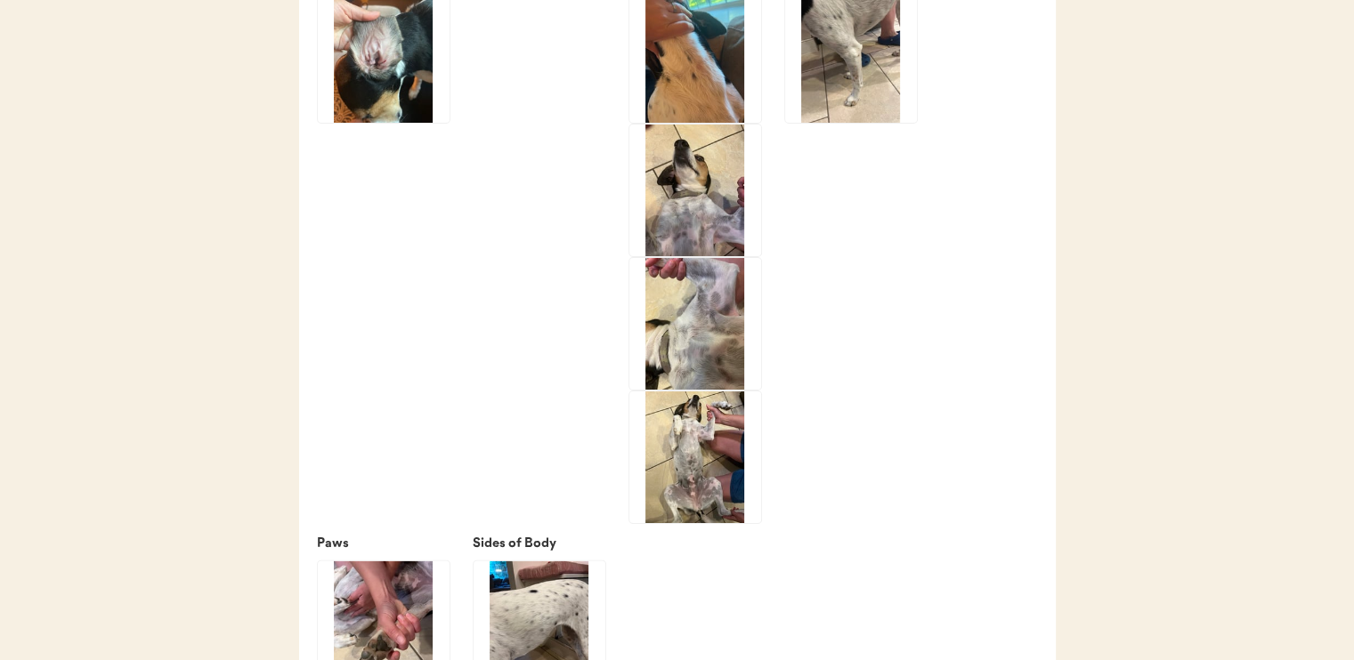
scroll to position [3115, 0]
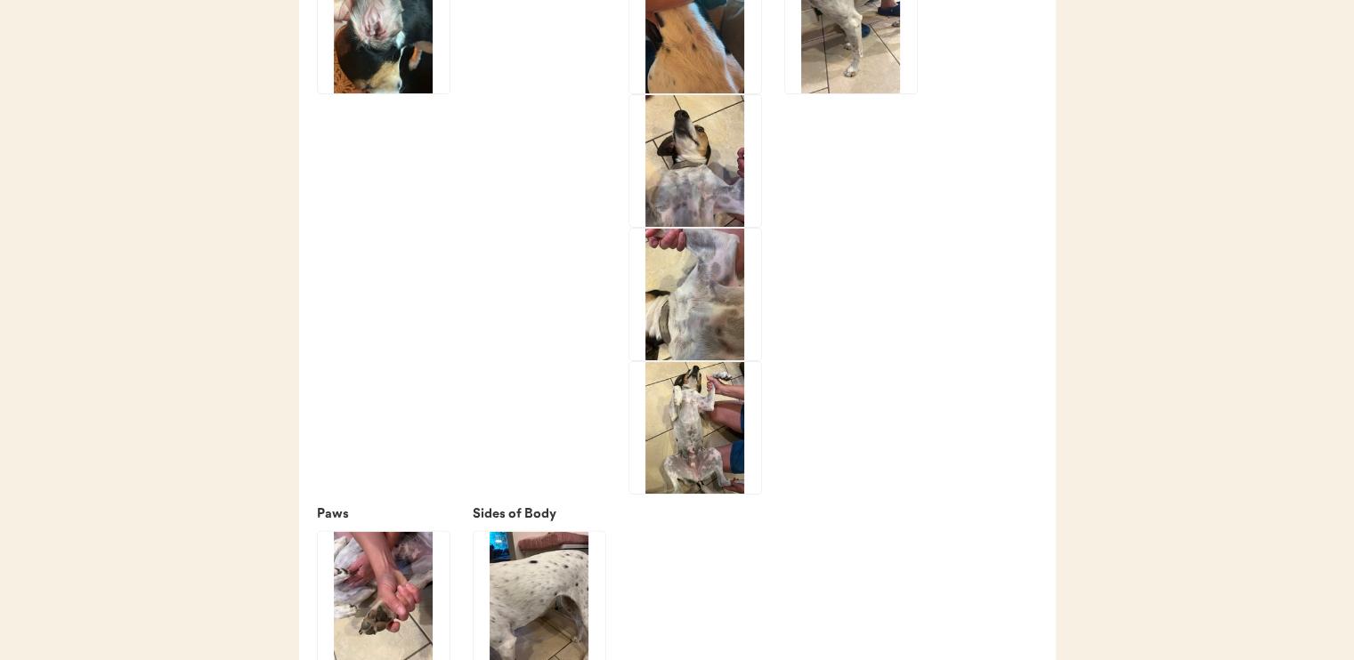
click at [706, 212] on img at bounding box center [695, 161] width 132 height 132
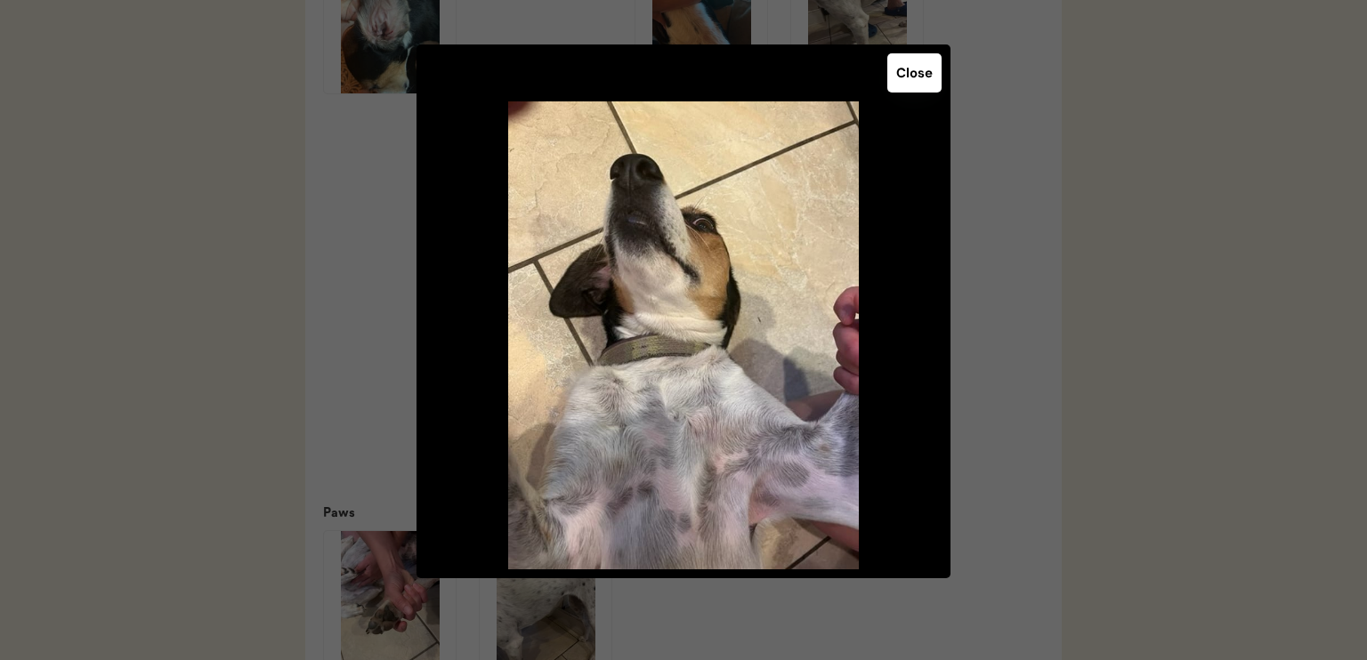
click at [936, 82] on button "Close" at bounding box center [914, 72] width 54 height 39
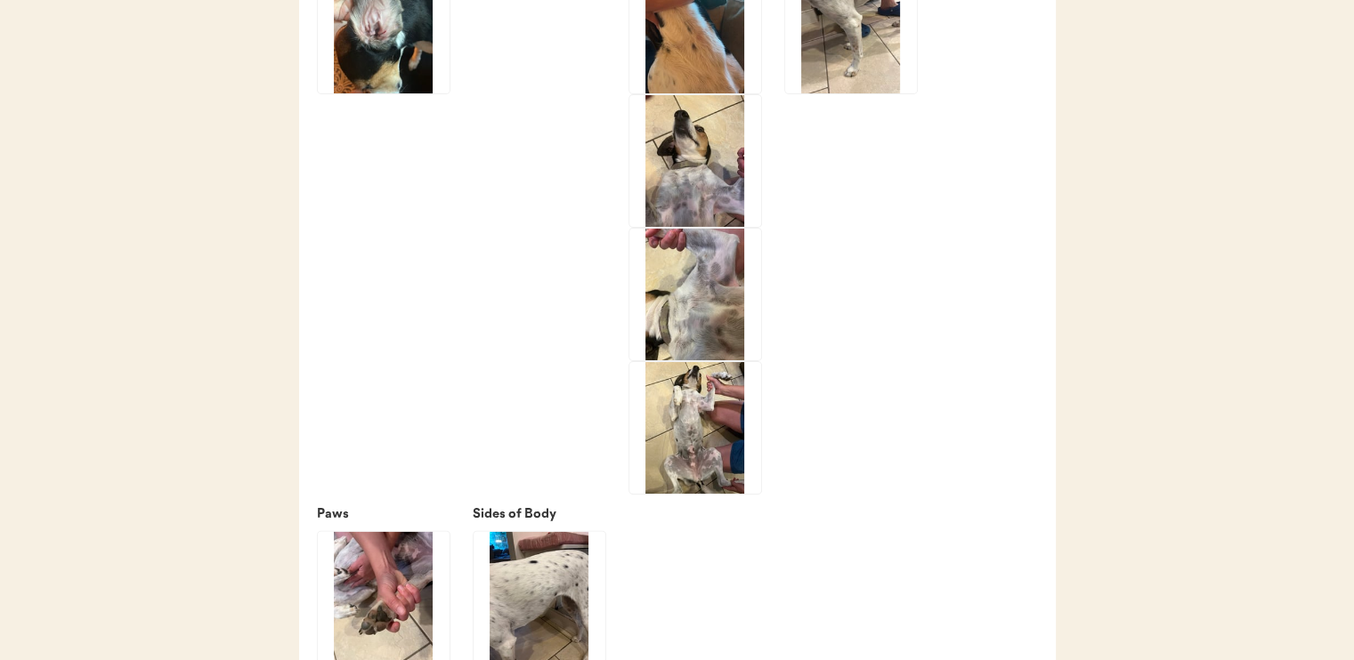
click at [716, 345] on img at bounding box center [695, 295] width 132 height 132
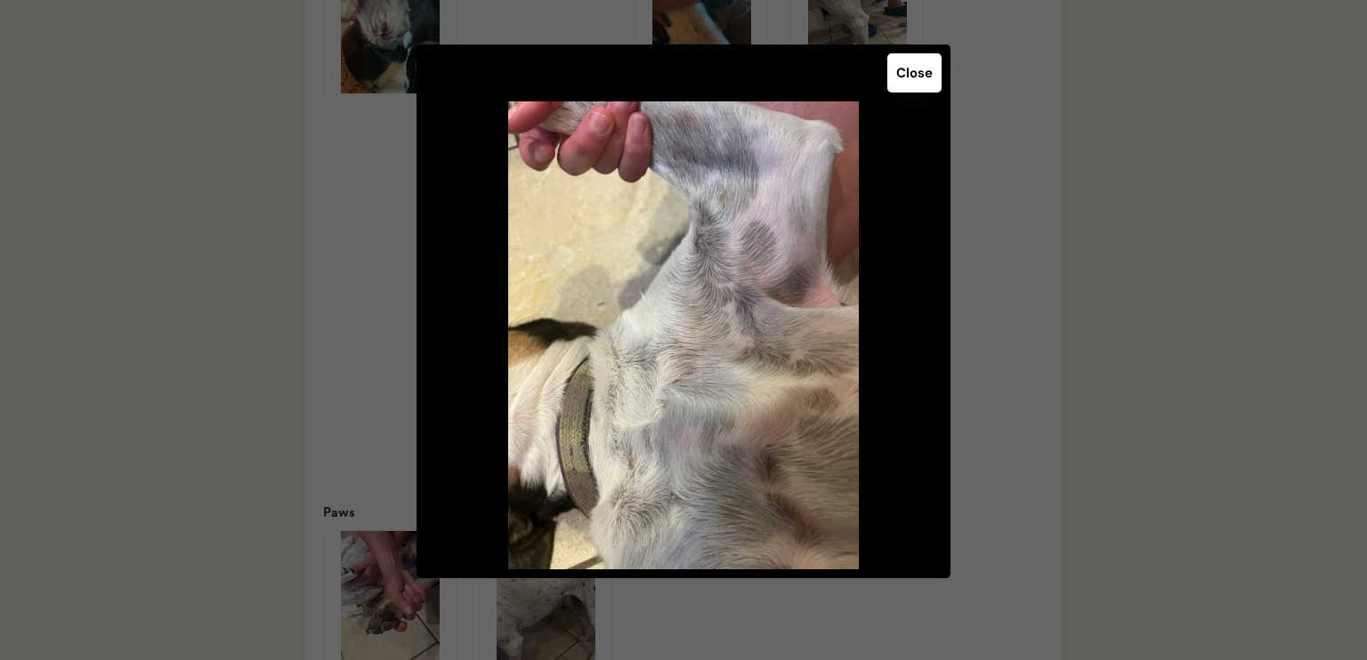
click at [903, 83] on button "Close" at bounding box center [914, 72] width 54 height 39
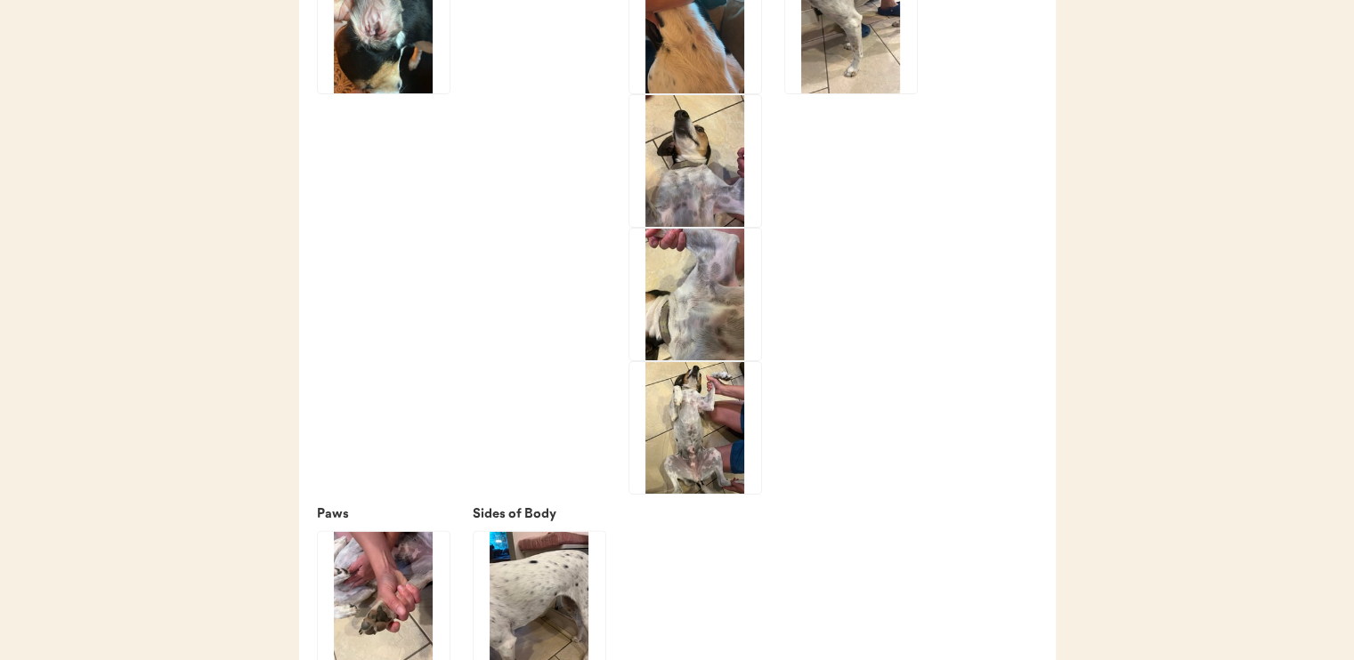
click at [698, 480] on img at bounding box center [695, 428] width 132 height 132
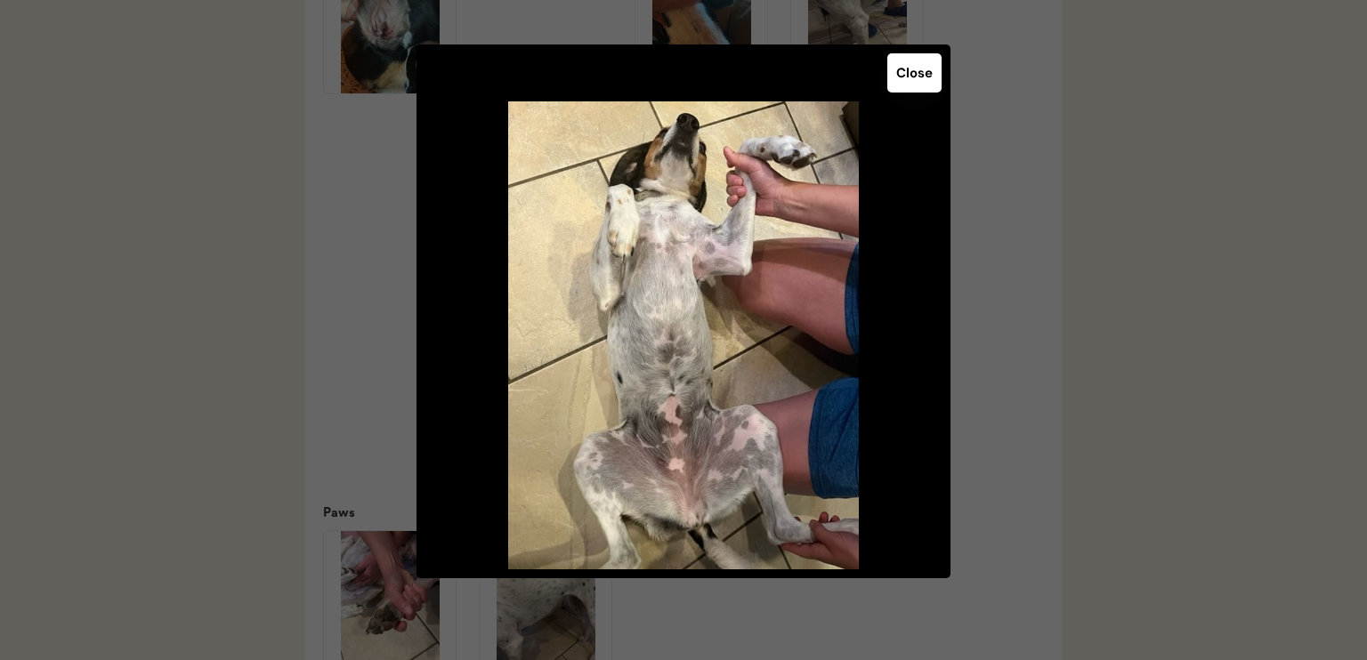
click at [901, 75] on button "Close" at bounding box center [914, 72] width 54 height 39
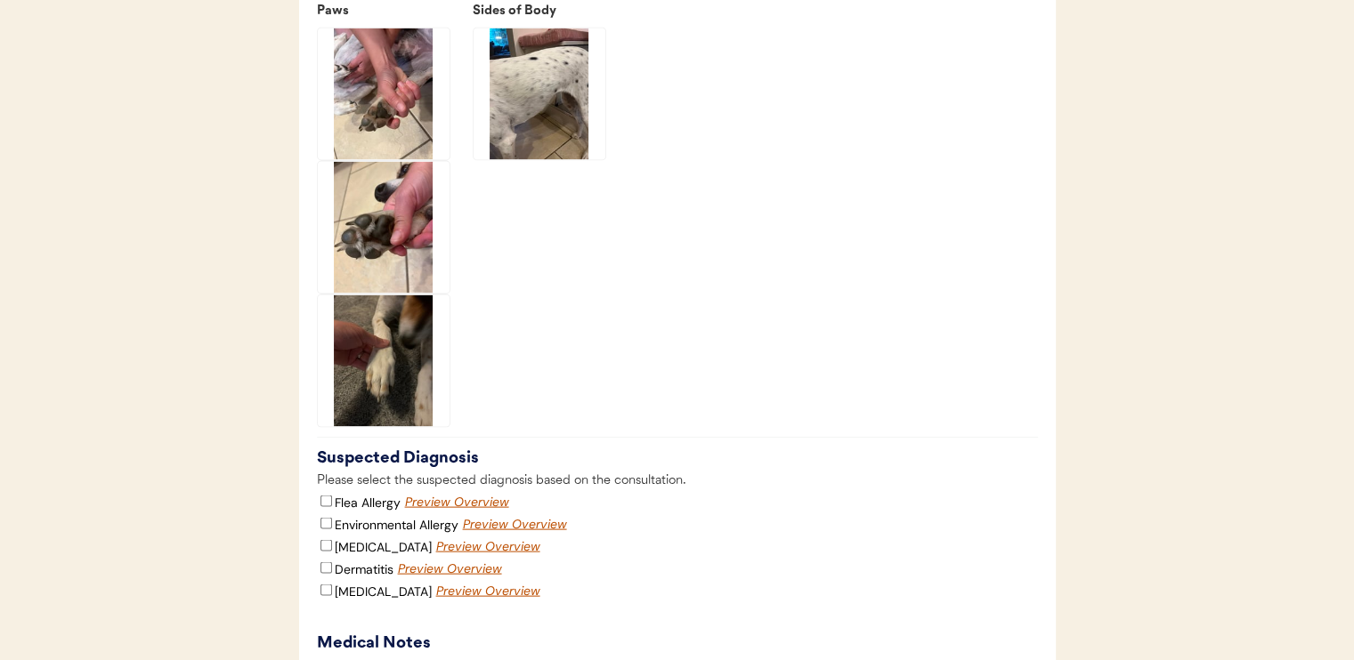
scroll to position [3649, 0]
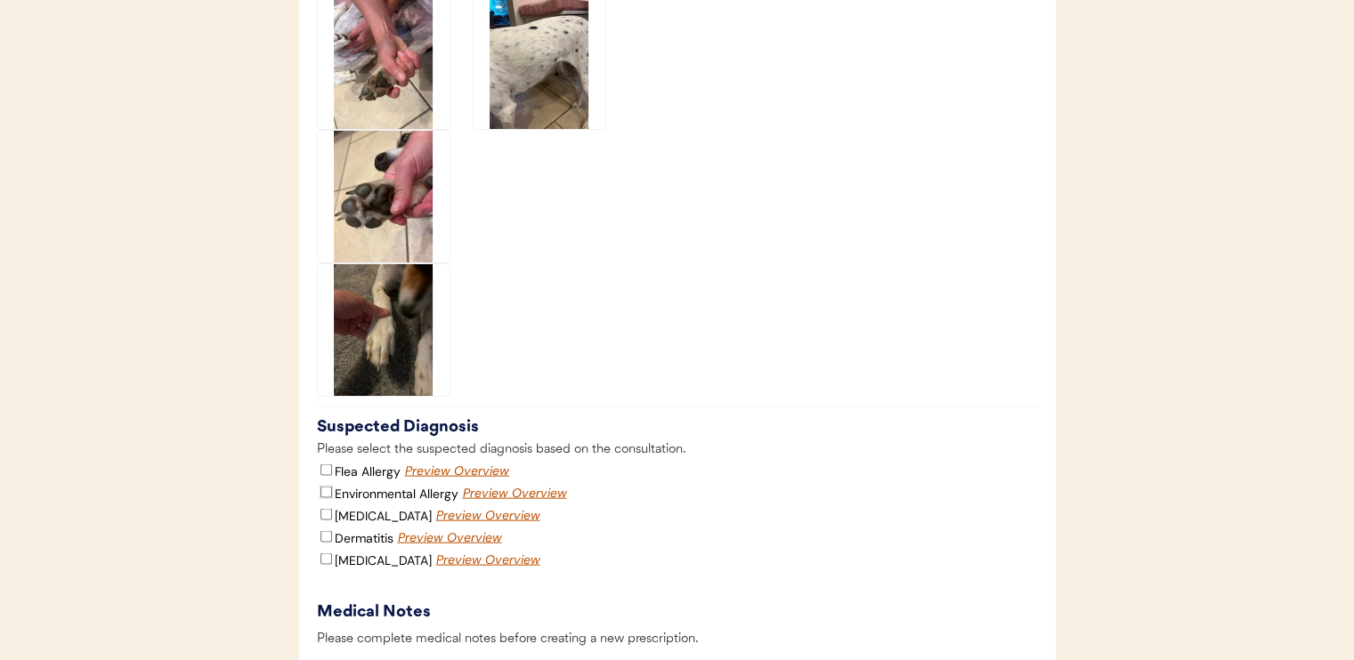
click at [324, 498] on input "Environmental Allergy" at bounding box center [326, 493] width 12 height 12
checkbox input "true"
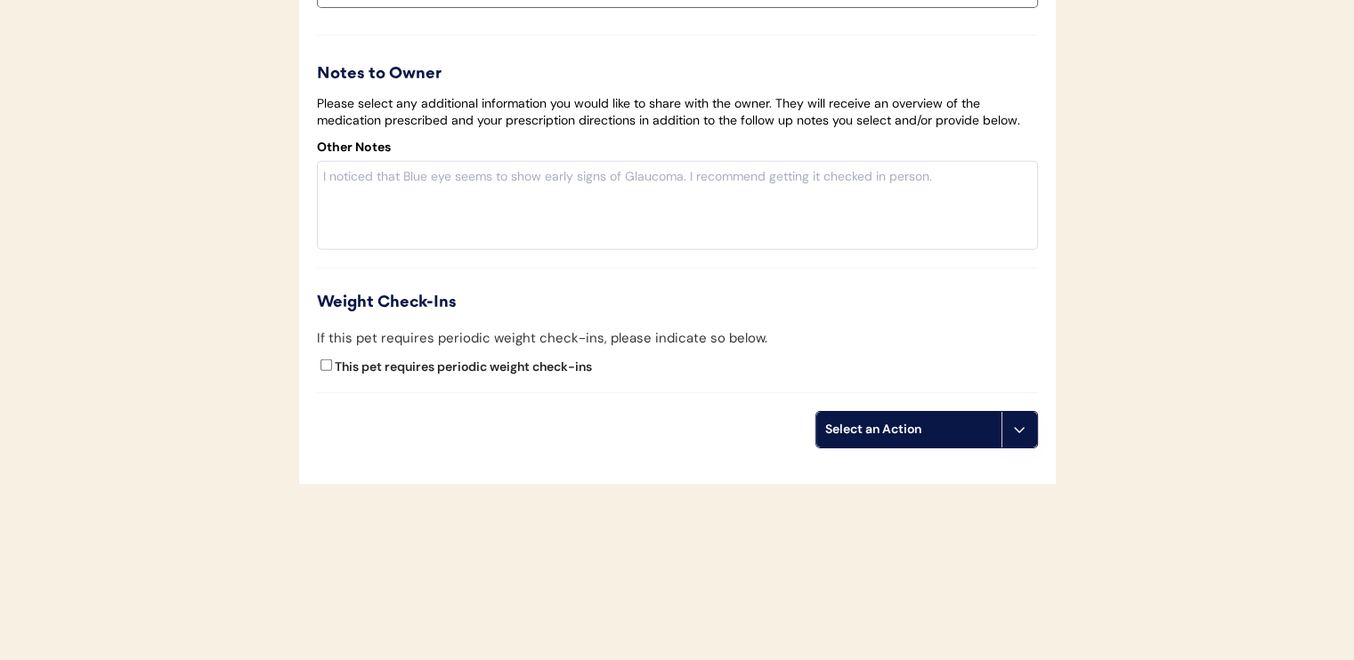
scroll to position [4599, 0]
click at [886, 436] on div "Select an Action" at bounding box center [908, 428] width 167 height 18
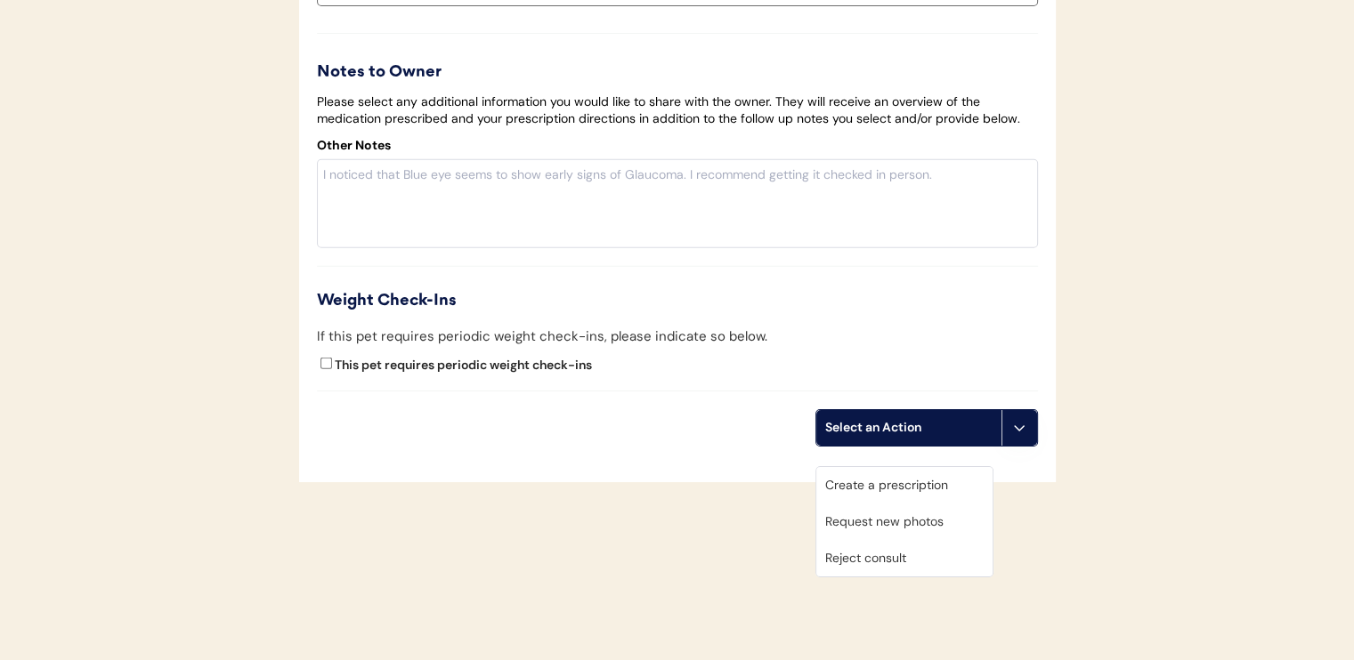
click at [863, 467] on div "Create a prescription" at bounding box center [904, 485] width 176 height 36
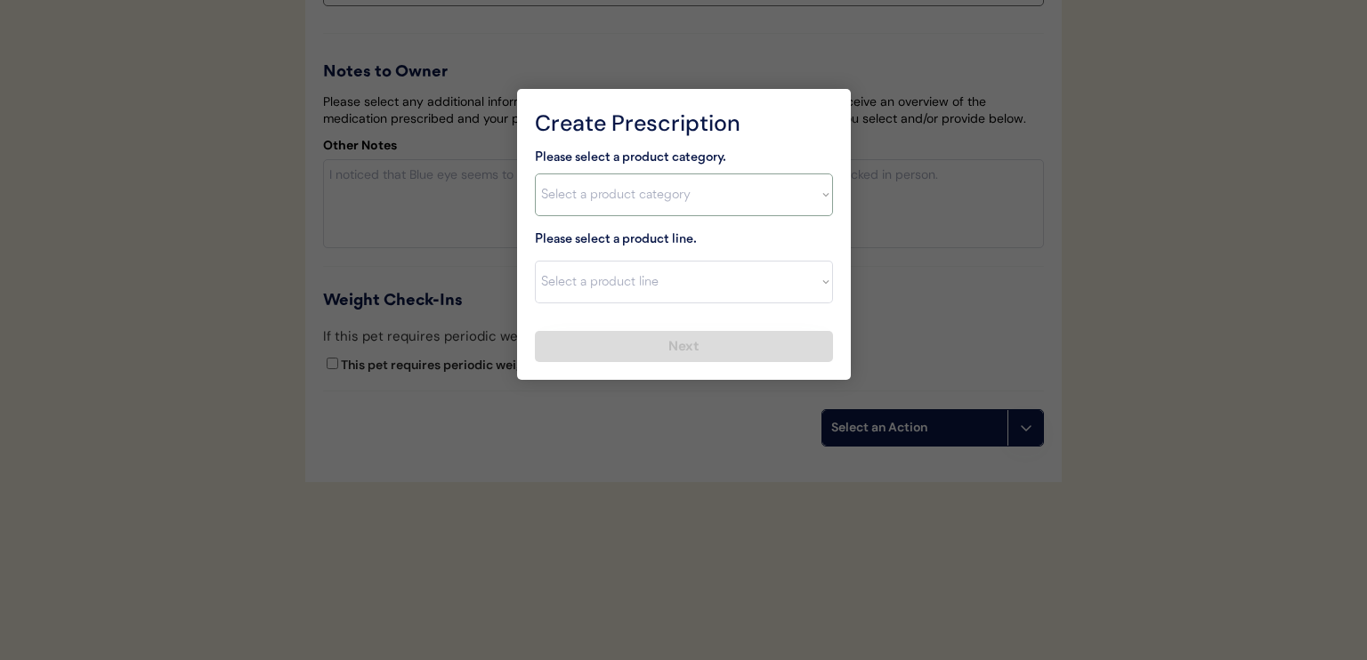
click at [618, 202] on select "Select a product category Allergies Antibiotics Anxiety Combo Parasite Preventi…" at bounding box center [684, 195] width 298 height 43
select select ""allergies""
click at [535, 174] on select "Select a product category Allergies Antibiotics Anxiety Combo Parasite Preventi…" at bounding box center [684, 195] width 298 height 43
click at [634, 273] on select "Select a product line Apoquel Chewable Tablet Apoquel Tablet Cyclosporine Derma…" at bounding box center [684, 282] width 298 height 43
select select ""Apoquel Tablet""
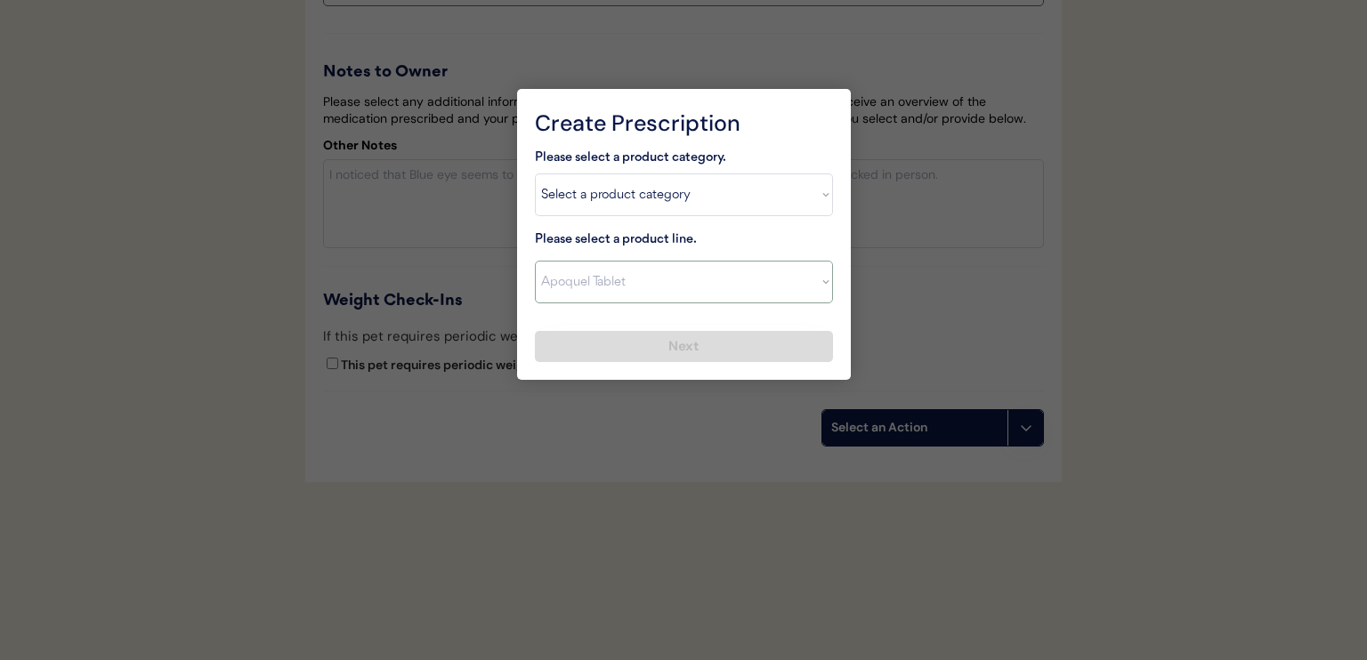
click at [535, 261] on select "Select a product line Apoquel Chewable Tablet Apoquel Tablet Cyclosporine Derma…" at bounding box center [684, 282] width 298 height 43
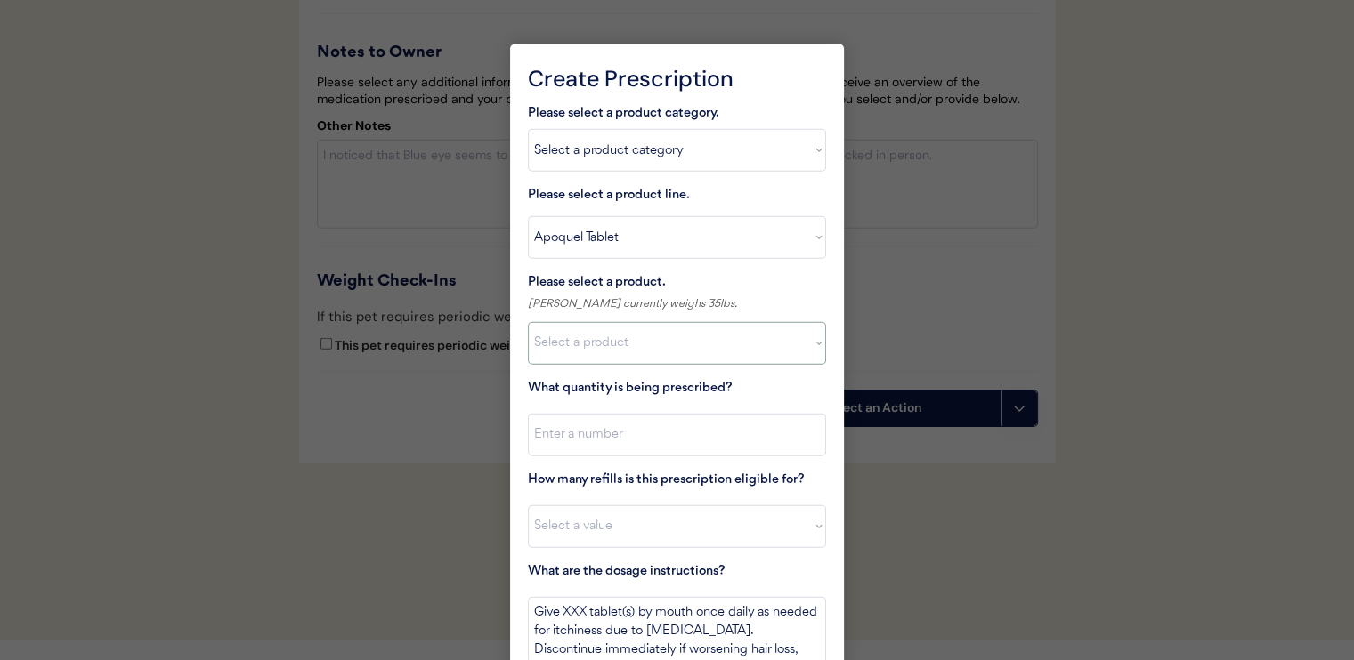
click at [651, 335] on select "Select a product Apoquel Tablet (16 mg) Apoquel Tablet (3.6 mg) Apoquel Tablet …" at bounding box center [677, 343] width 298 height 43
select select ""1348695171700984260__LOOKUP__1720647054590x322599372364987400""
click at [528, 322] on select "Select a product Apoquel Tablet (16 mg) Apoquel Tablet (3.6 mg) Apoquel Tablet …" at bounding box center [677, 343] width 298 height 43
click at [637, 430] on input "input" at bounding box center [677, 435] width 298 height 43
type input "15"
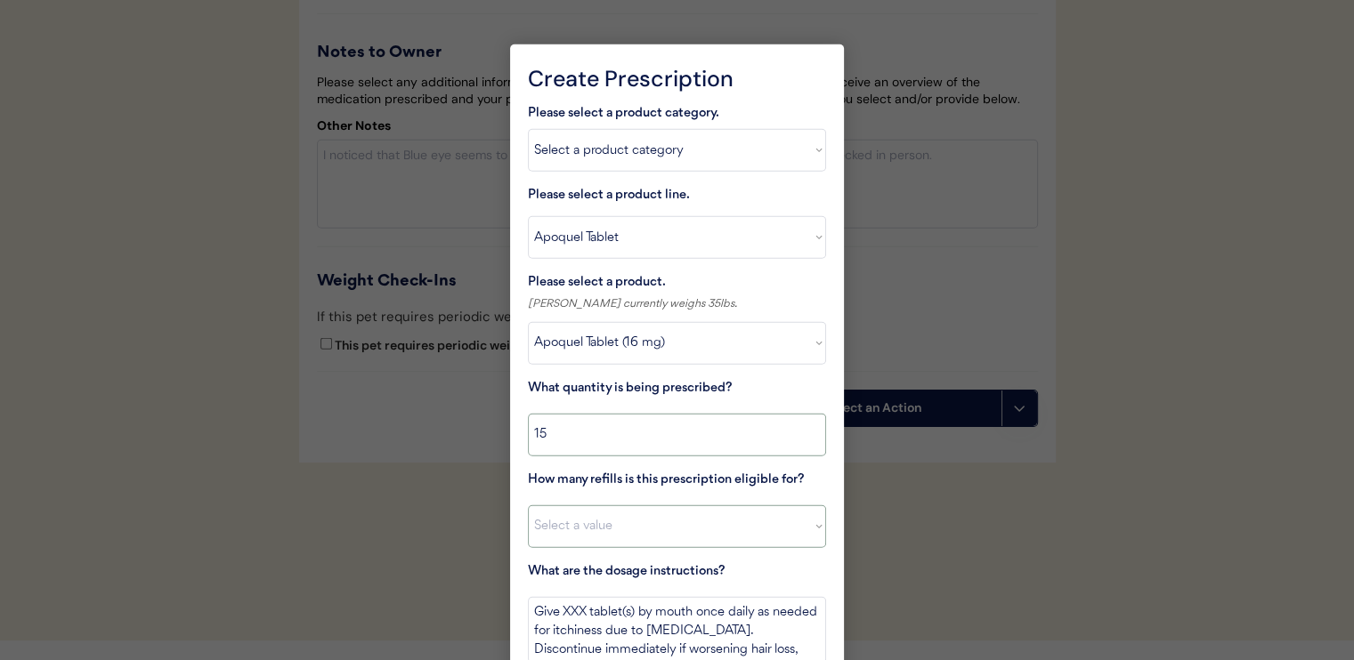
click at [629, 524] on select "Select a value 0 1 2 3 4 5 6 7 8 10 11" at bounding box center [677, 526] width 298 height 43
select select "11"
click at [528, 505] on select "Select a value 0 1 2 3 4 5 6 7 8 10 11" at bounding box center [677, 526] width 298 height 43
click at [568, 611] on textarea "Give XXX tablet(s) by mouth once daily as needed for itchiness due to allergies…" at bounding box center [677, 630] width 298 height 67
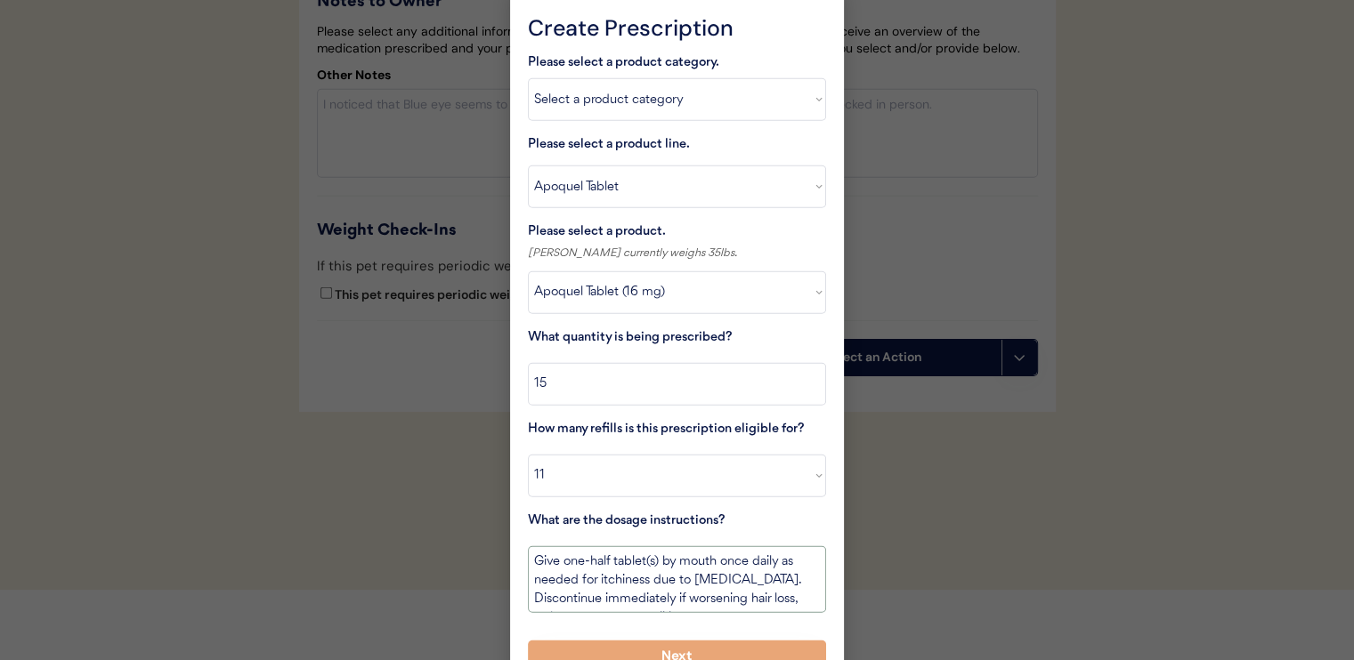
scroll to position [4677, 0]
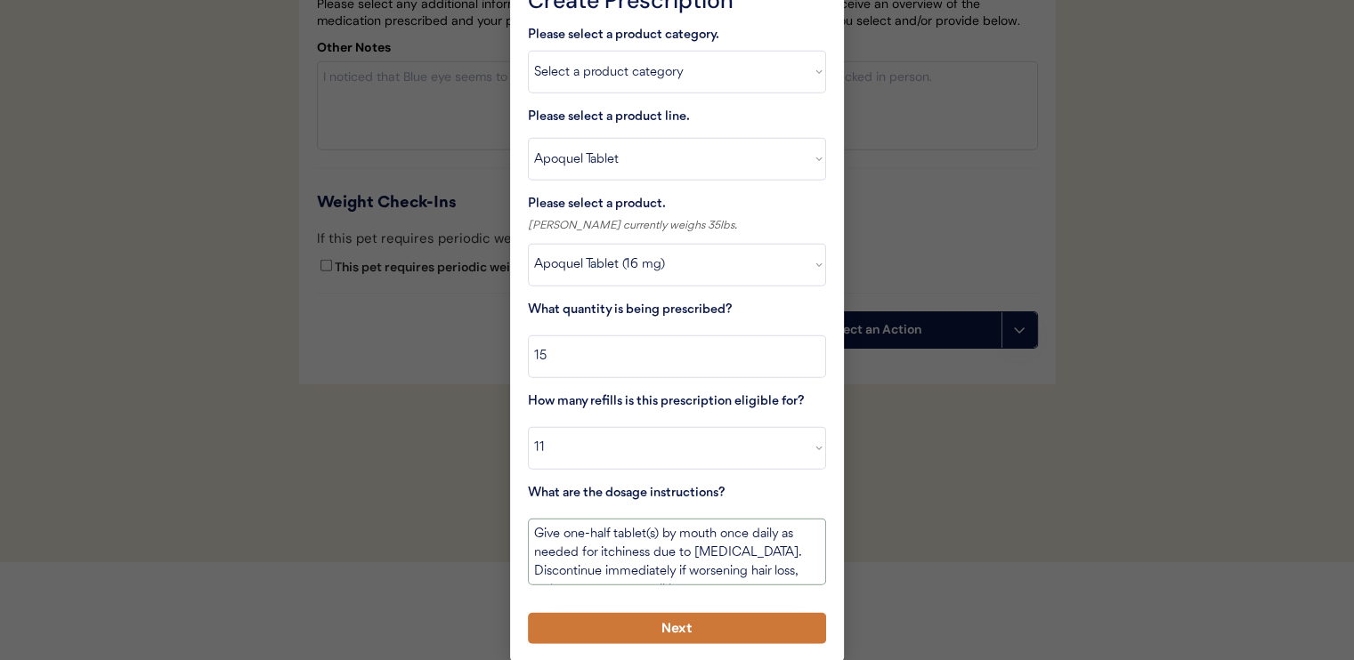
type textarea "Give one-half tablet(s) by mouth once daily as needed for itchiness due to alle…"
click at [708, 625] on button "Next" at bounding box center [677, 628] width 298 height 31
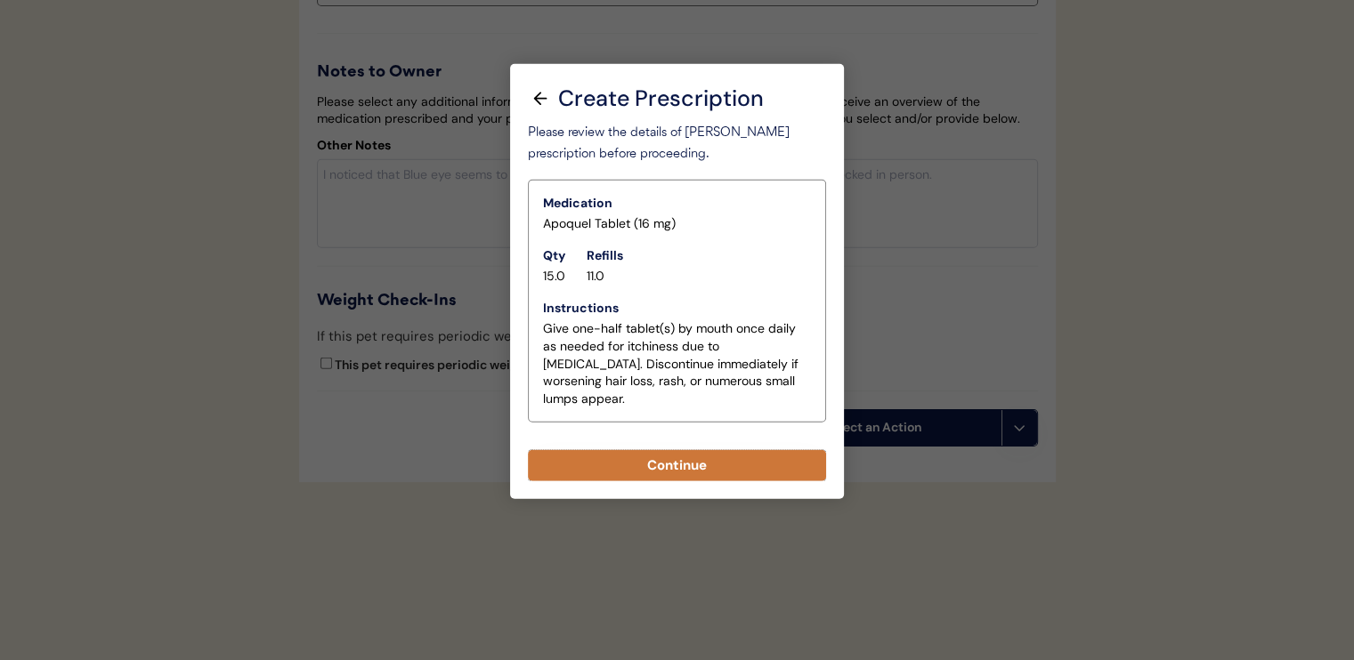
click at [682, 450] on button "Continue" at bounding box center [677, 465] width 298 height 31
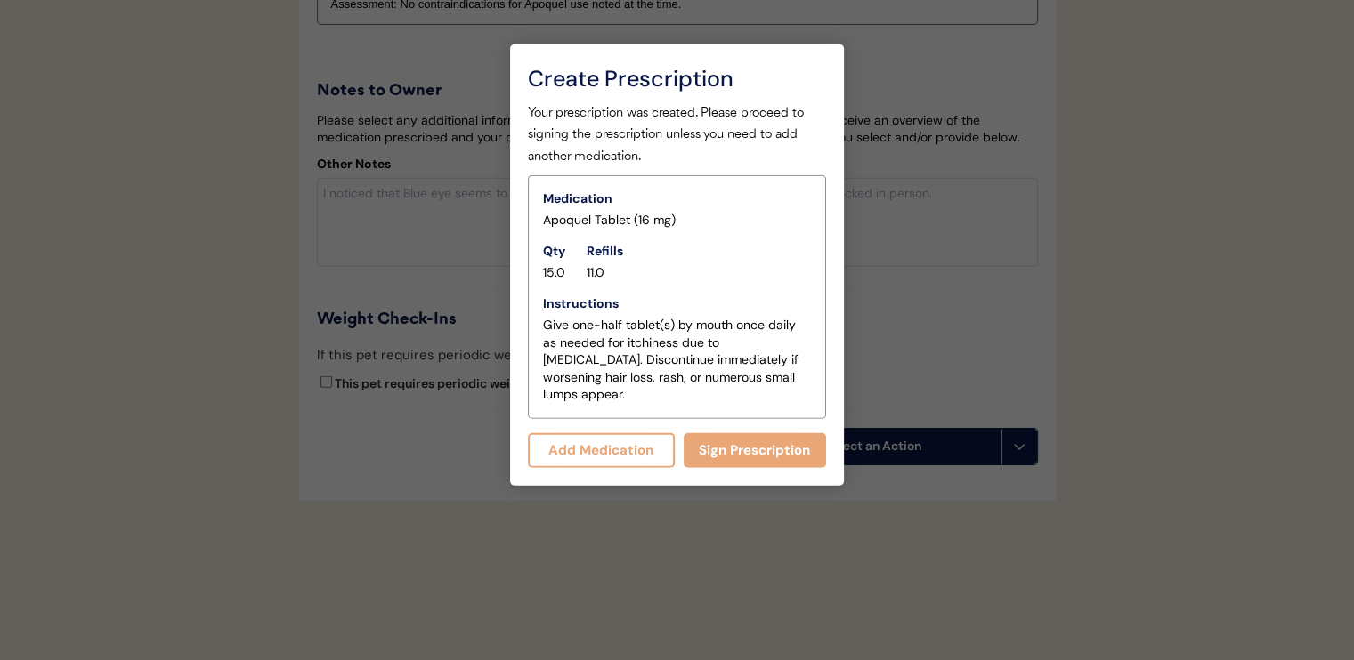
scroll to position [4636, 0]
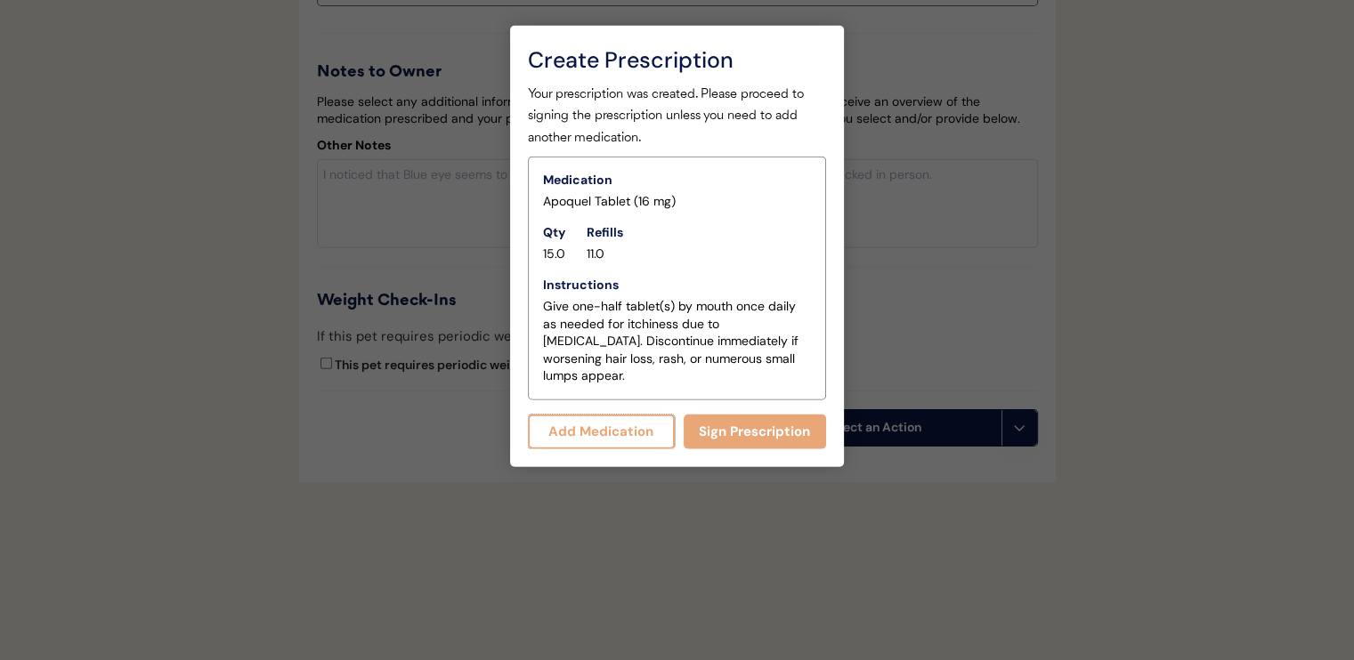
click at [616, 415] on button "Add Medication" at bounding box center [601, 432] width 147 height 35
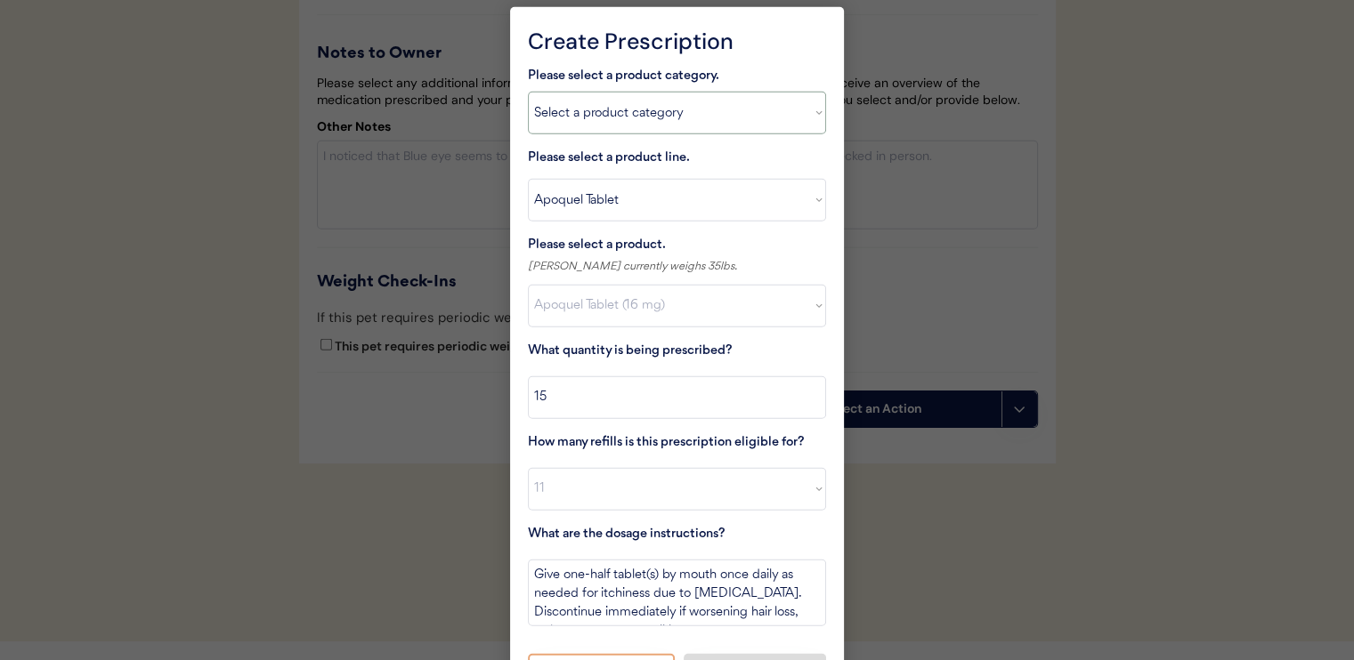
click at [629, 112] on select "Select a product category Allergies Antibiotics Anxiety Combo Parasite Preventi…" at bounding box center [677, 113] width 298 height 43
select select ""combo_parasite_prevention""
click at [528, 92] on select "Select a product category Allergies Antibiotics Anxiety Combo Parasite Preventi…" at bounding box center [677, 113] width 298 height 43
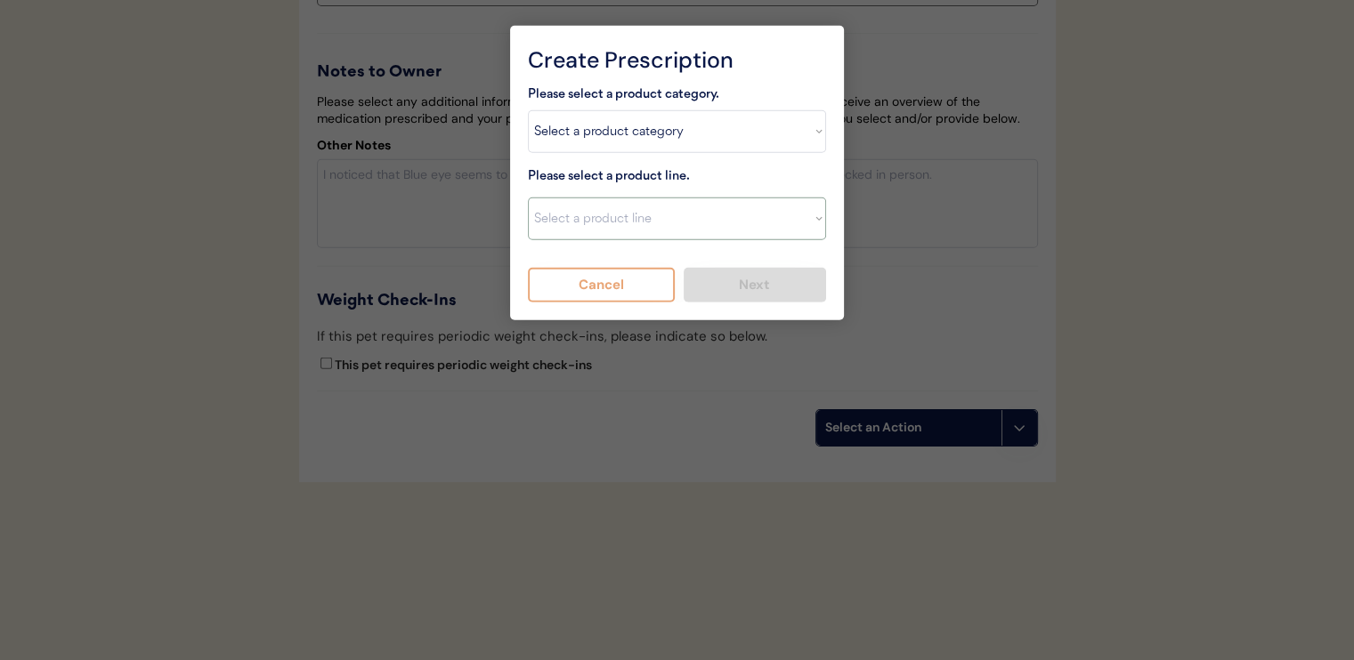
click at [632, 210] on select "Select a product line Advantage Multi for Dogs Credelio Quattro NexGard Plus Ne…" at bounding box center [677, 219] width 298 height 43
select select ""Credelio Quattro""
click at [528, 198] on select "Select a product line Advantage Multi for Dogs Credelio Quattro NexGard Plus Ne…" at bounding box center [677, 219] width 298 height 43
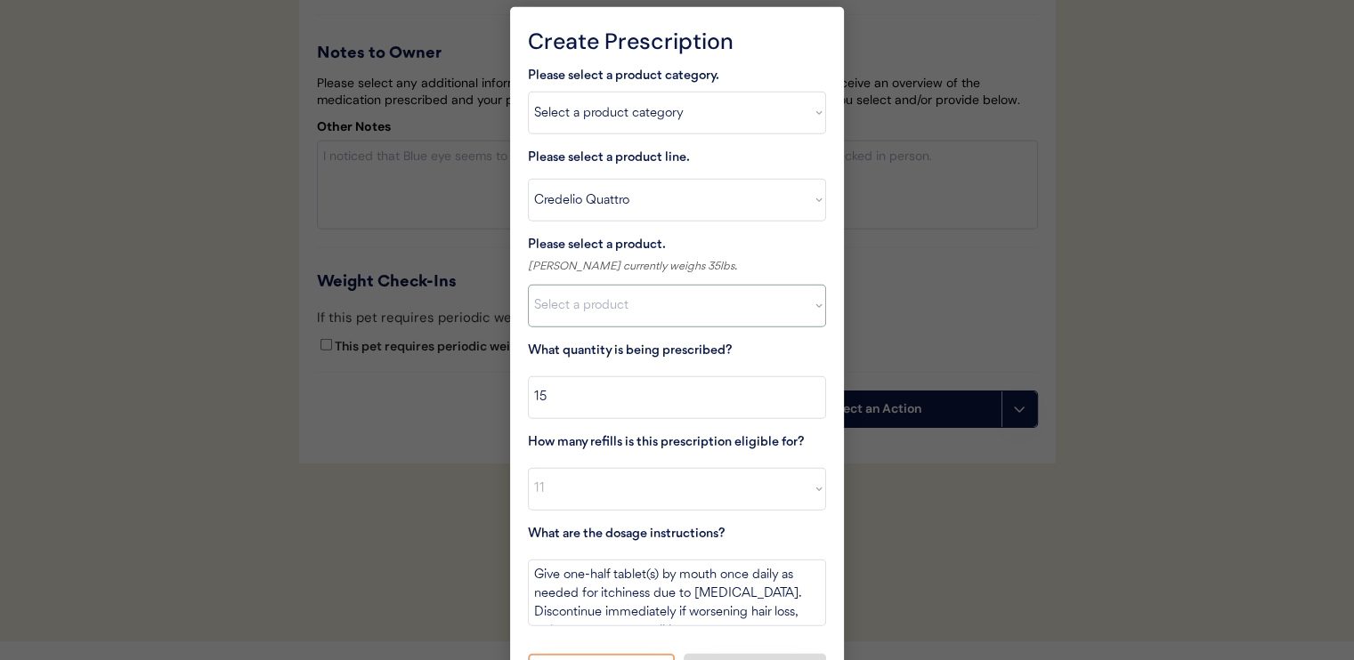
click at [651, 302] on select "Select a product Credelio Quattro, 6.1 - 12lbs Credelio Quattro, 12.1 - 25lbs C…" at bounding box center [677, 306] width 298 height 43
select select ""1348695171700984260__LOOKUP__1743798093919x528170922032147500""
click at [528, 285] on select "Select a product Credelio Quattro, 6.1 - 12lbs Credelio Quattro, 12.1 - 25lbs C…" at bounding box center [677, 306] width 298 height 43
click at [689, 404] on input "input" at bounding box center [677, 397] width 298 height 43
type input "1"
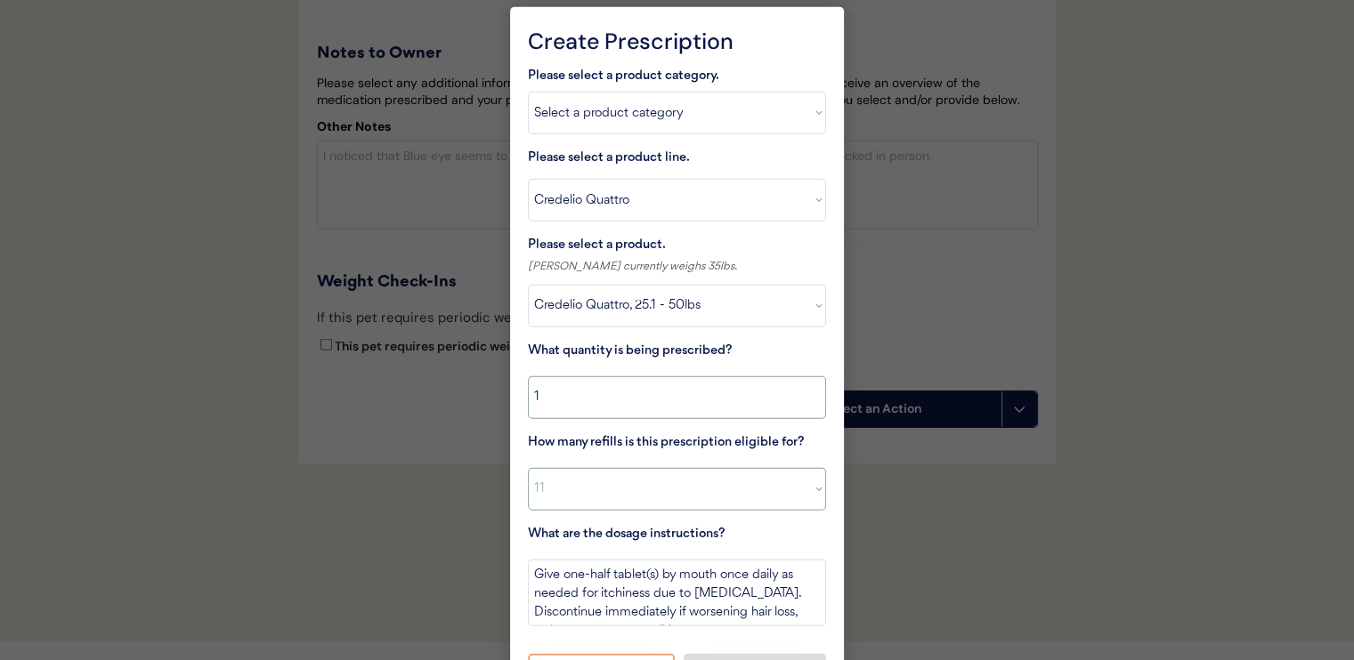
click at [690, 480] on select "Select a value 0 1 2 3 4 5 6 7 8 10 11" at bounding box center [677, 489] width 298 height 43
select select "11"
click at [528, 468] on select "Select a value 0 1 2 3 4 5 6 7 8 10 11" at bounding box center [677, 489] width 298 height 43
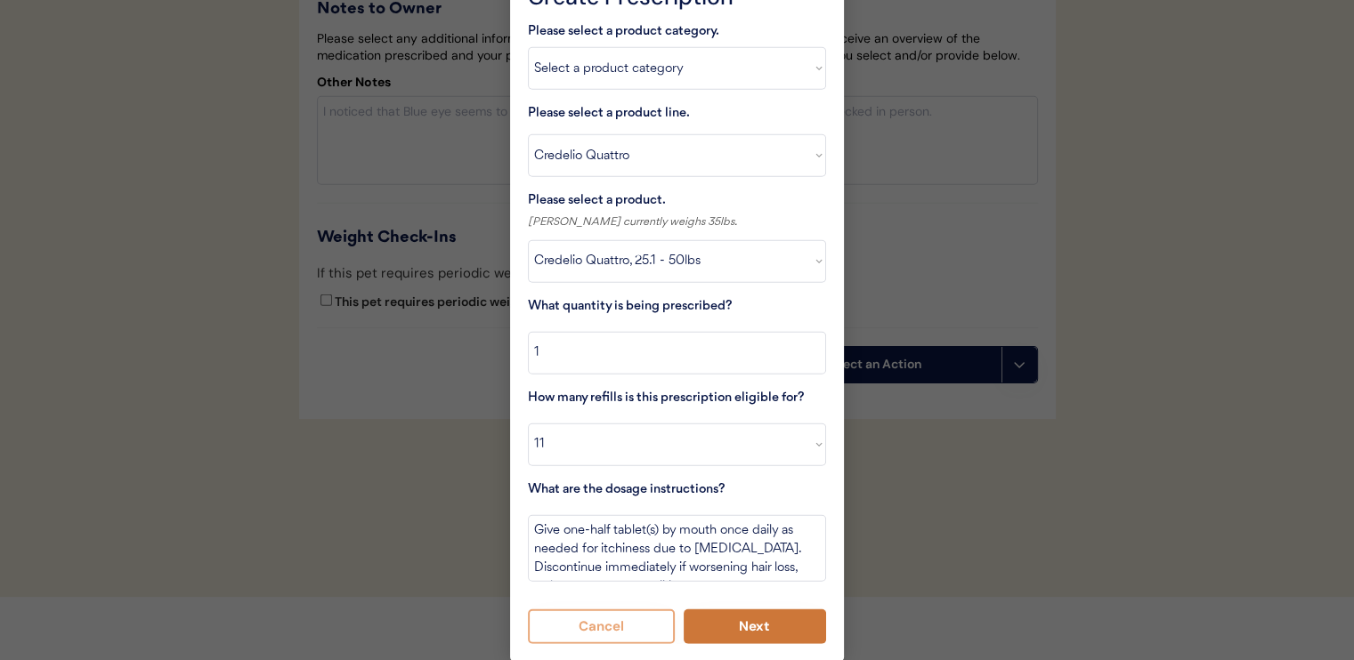
click at [755, 626] on button "Next" at bounding box center [754, 627] width 143 height 35
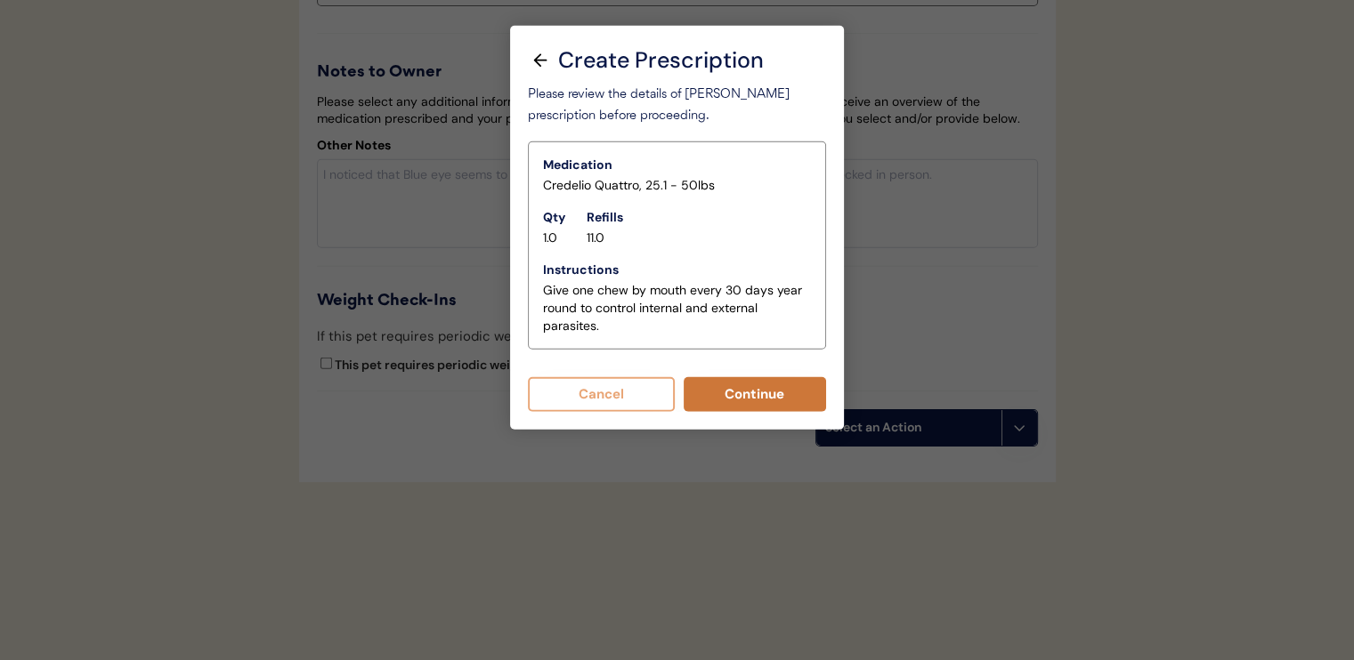
click at [729, 378] on button "Continue" at bounding box center [754, 394] width 143 height 35
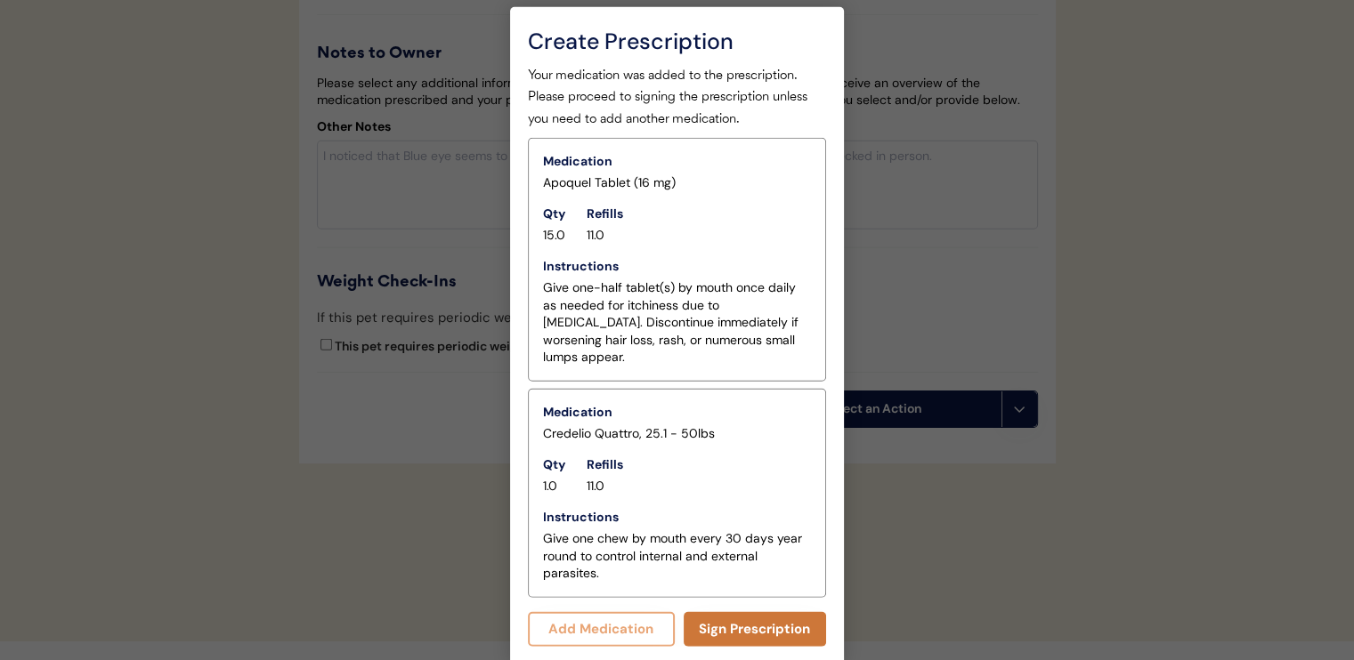
click at [761, 612] on button "Sign Prescription" at bounding box center [754, 629] width 143 height 35
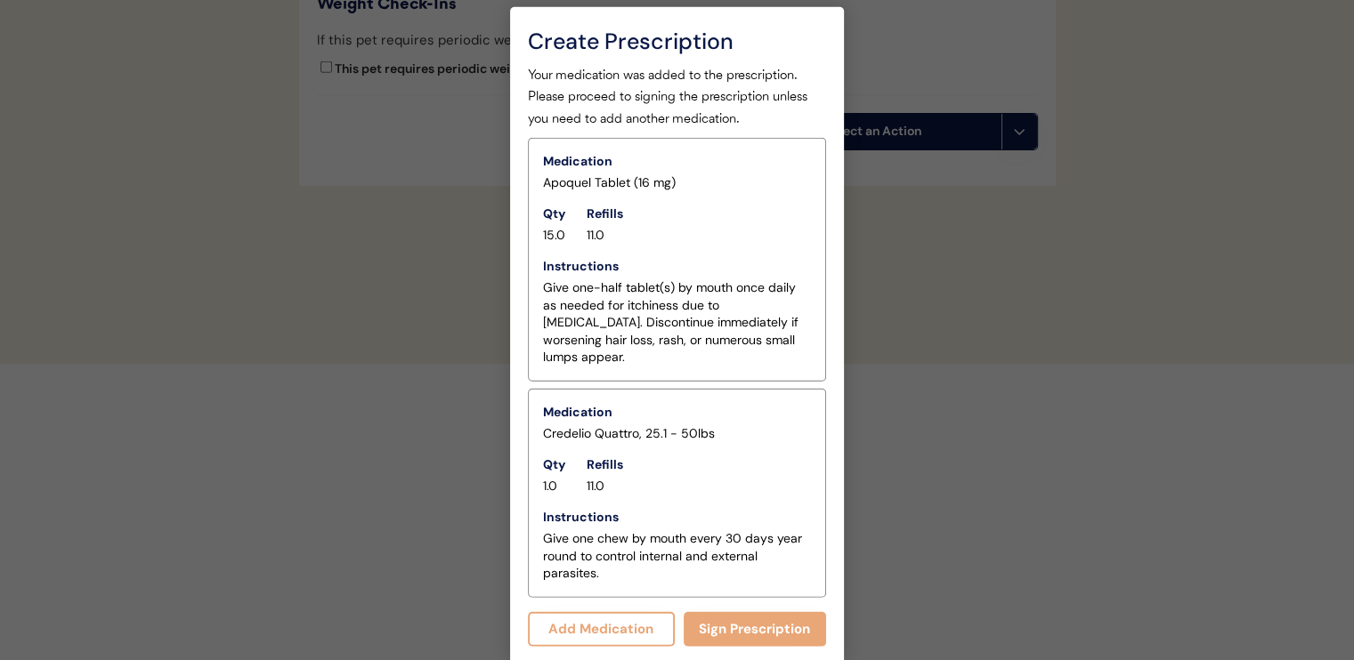
scroll to position [4621, 0]
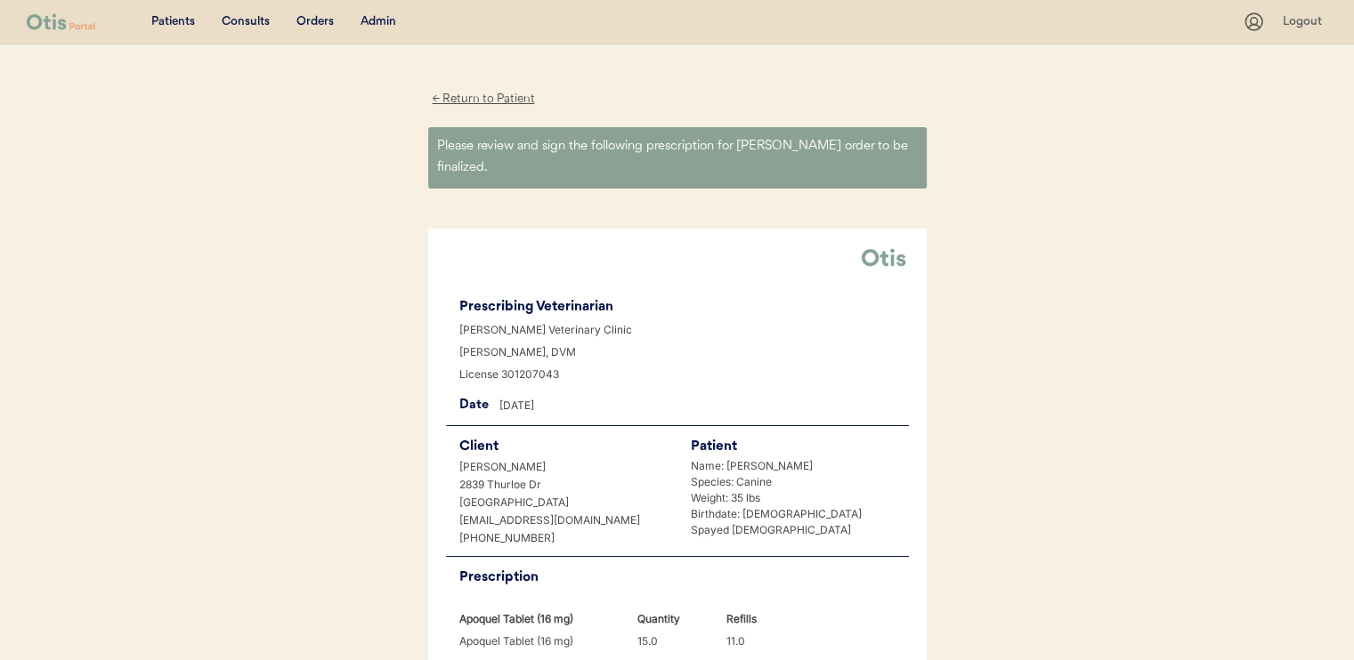
scroll to position [609, 0]
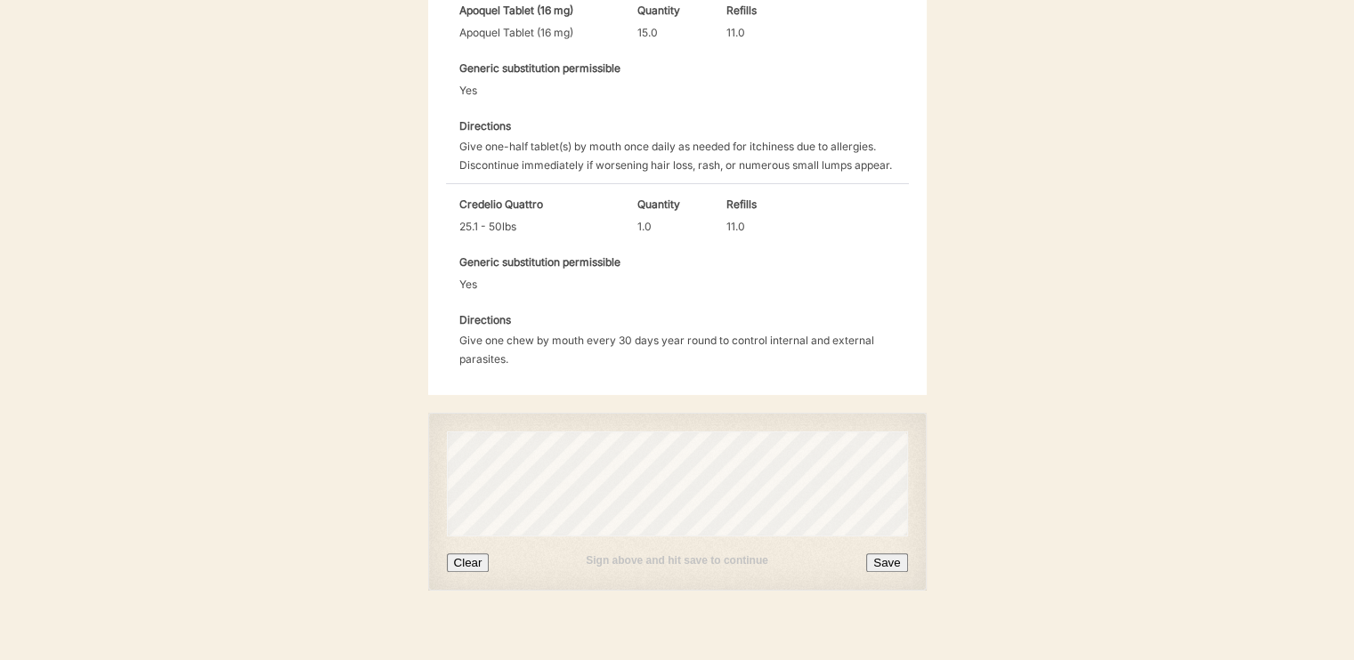
click at [879, 554] on button "Save" at bounding box center [886, 563] width 41 height 19
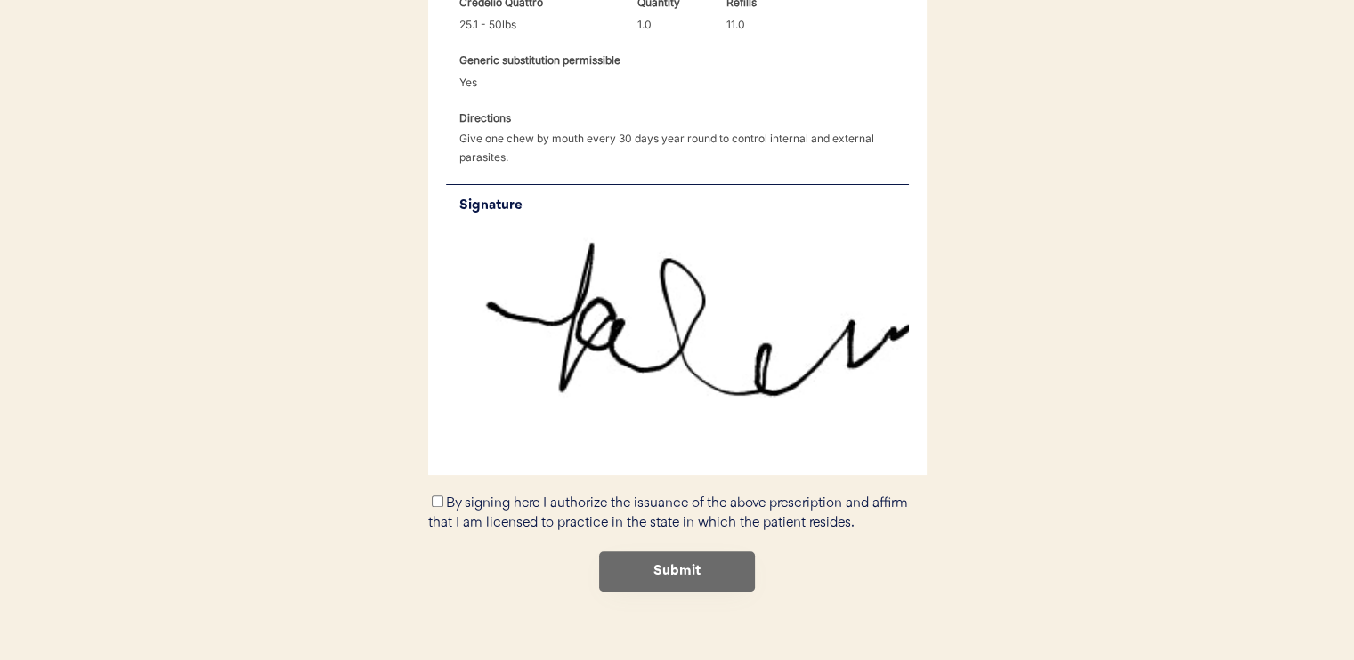
scroll to position [812, 0]
click at [434, 495] on input "By signing here I authorize the issuance of the above prescription and affirm t…" at bounding box center [438, 501] width 12 height 12
checkbox input "true"
click at [618, 551] on button "Submit" at bounding box center [677, 571] width 156 height 40
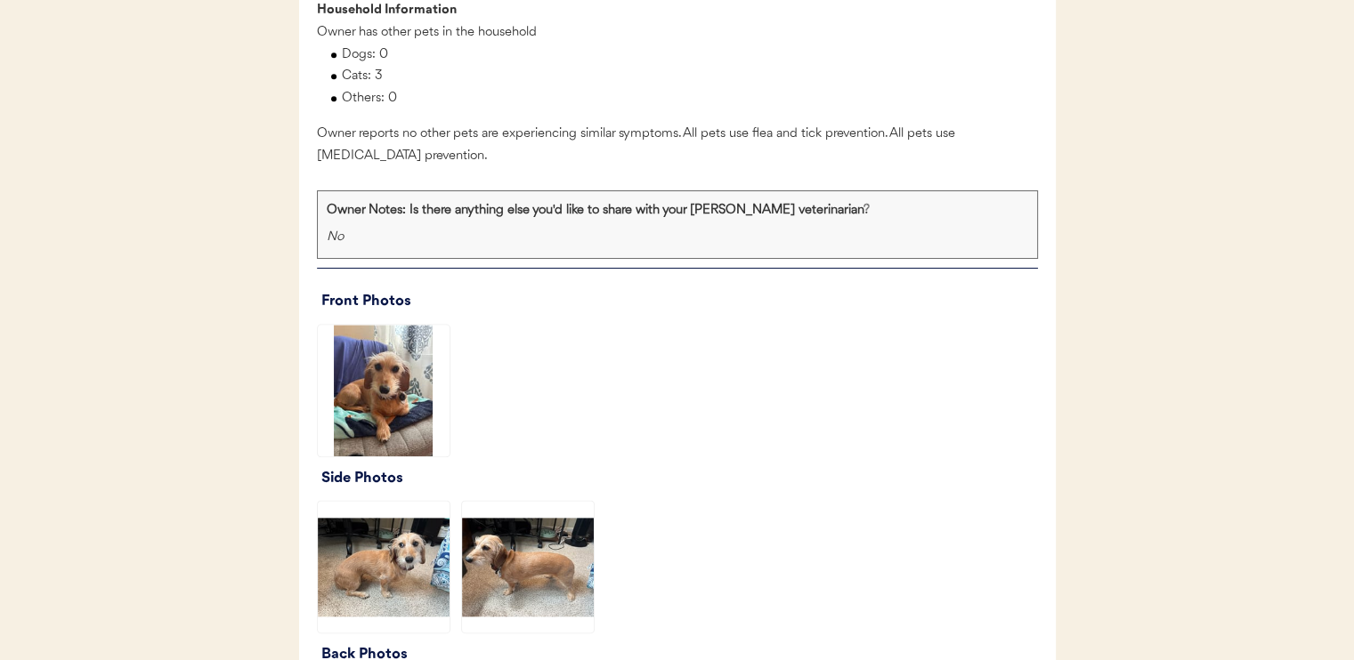
scroll to position [2136, 0]
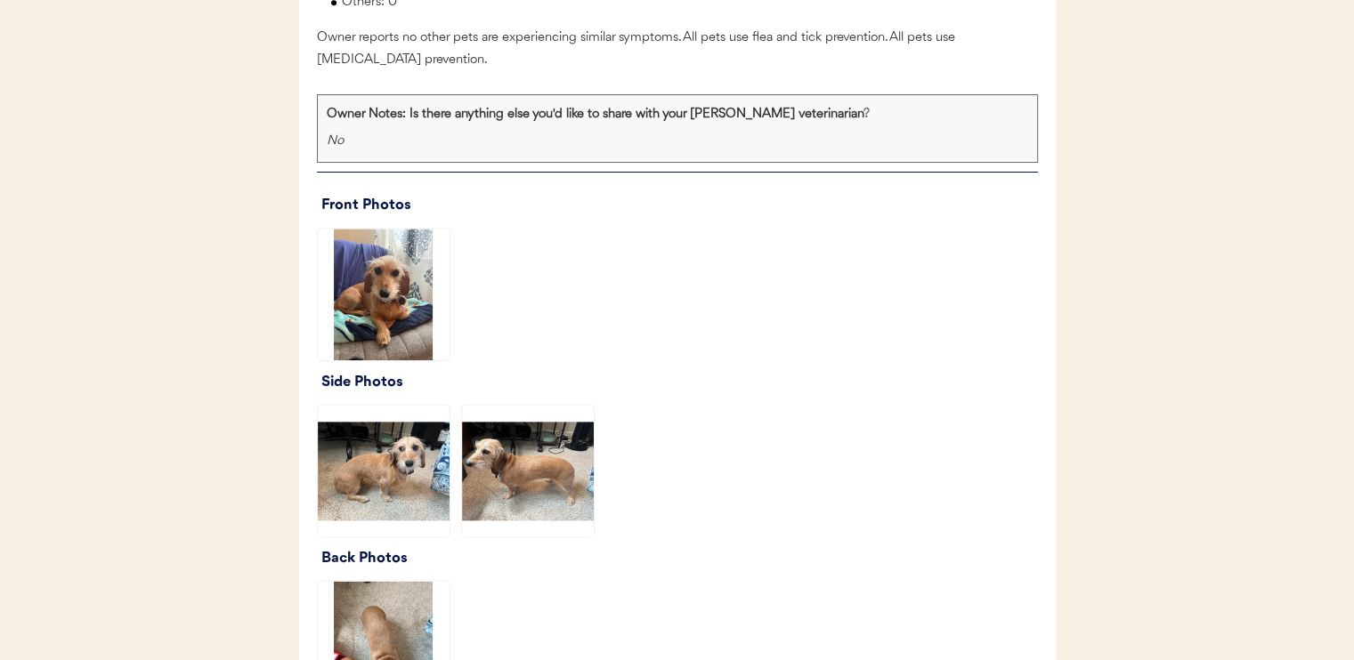
click at [395, 337] on img at bounding box center [384, 295] width 132 height 132
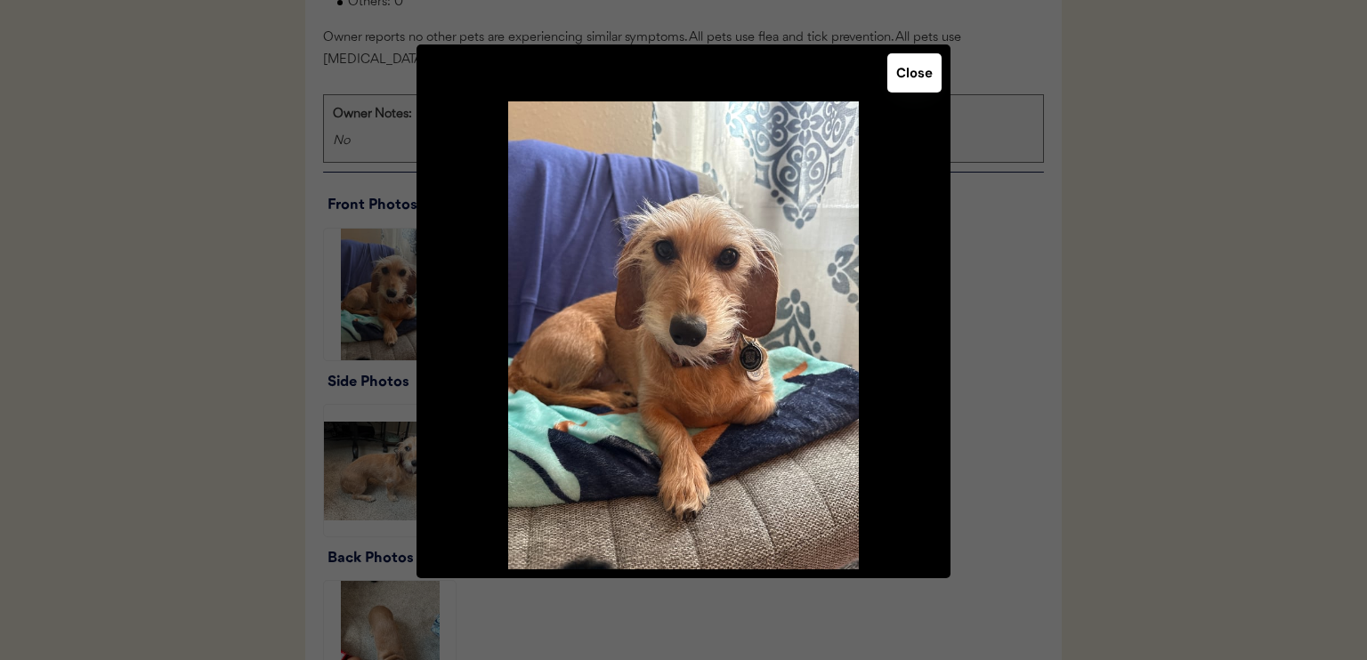
click at [922, 84] on button "Close" at bounding box center [914, 72] width 54 height 39
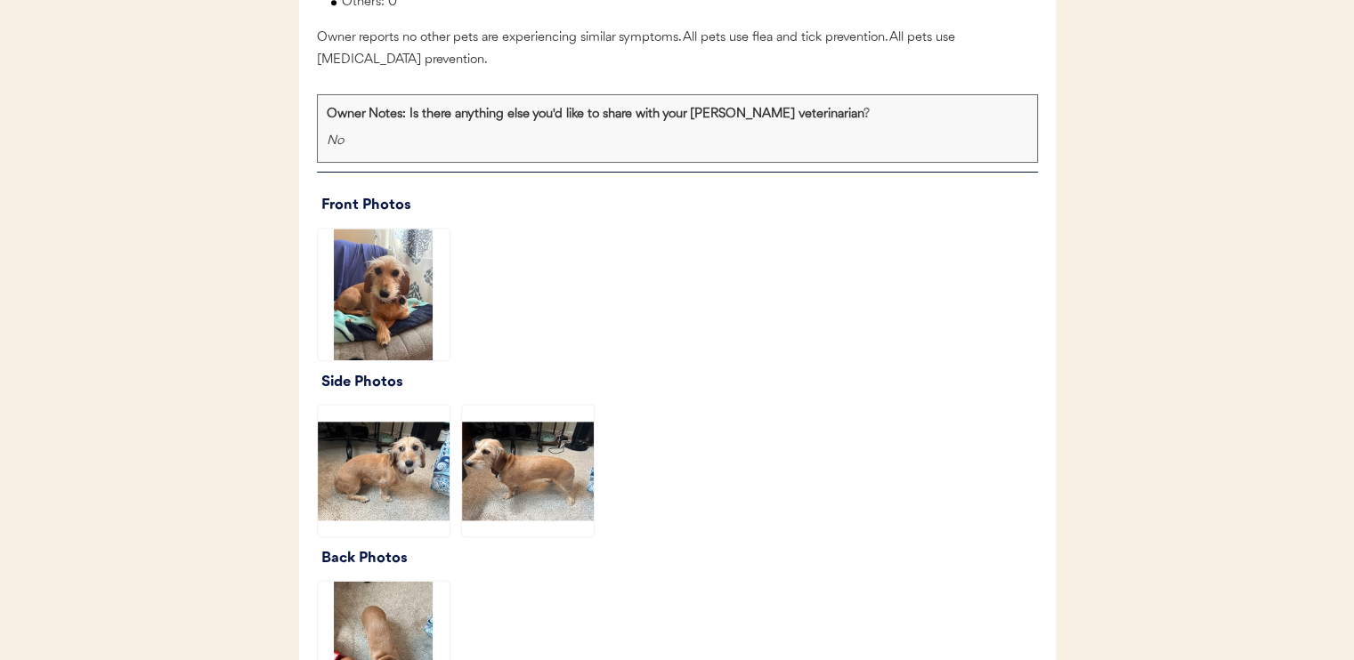
click at [395, 486] on img at bounding box center [384, 471] width 132 height 132
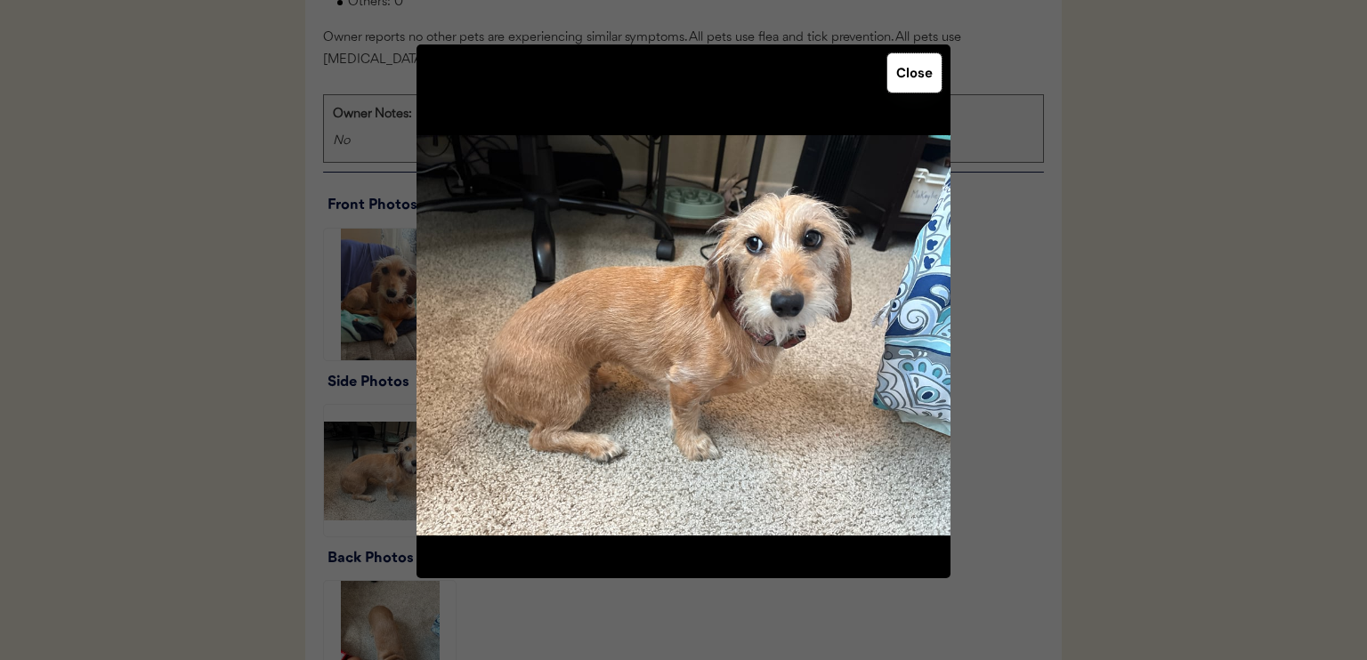
click at [916, 75] on button "Close" at bounding box center [914, 72] width 54 height 39
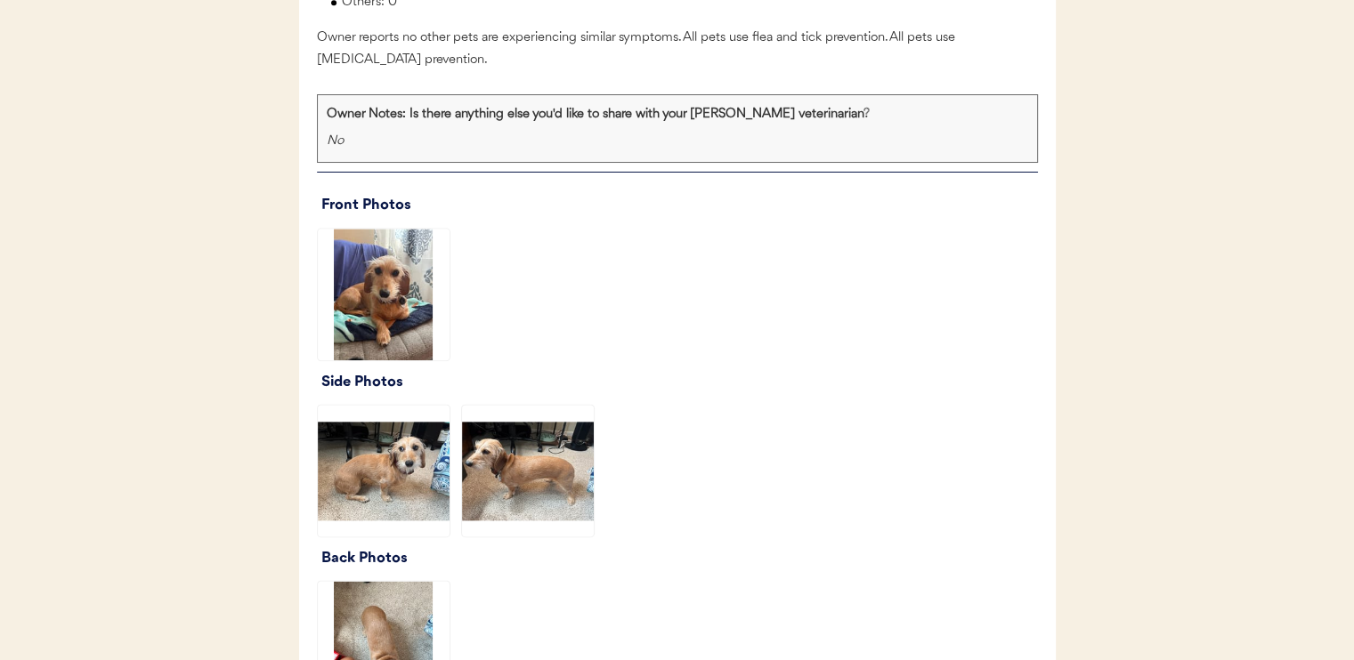
click at [532, 515] on img at bounding box center [528, 471] width 132 height 132
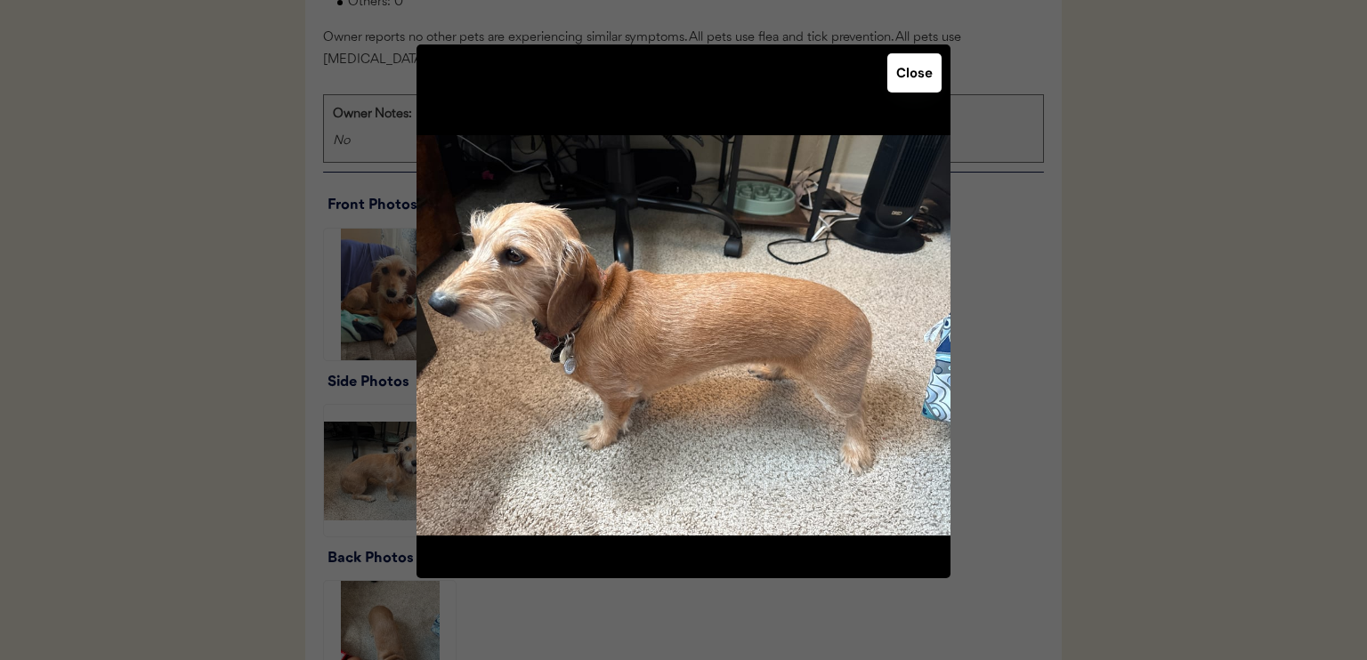
click at [915, 87] on button "Close" at bounding box center [914, 72] width 54 height 39
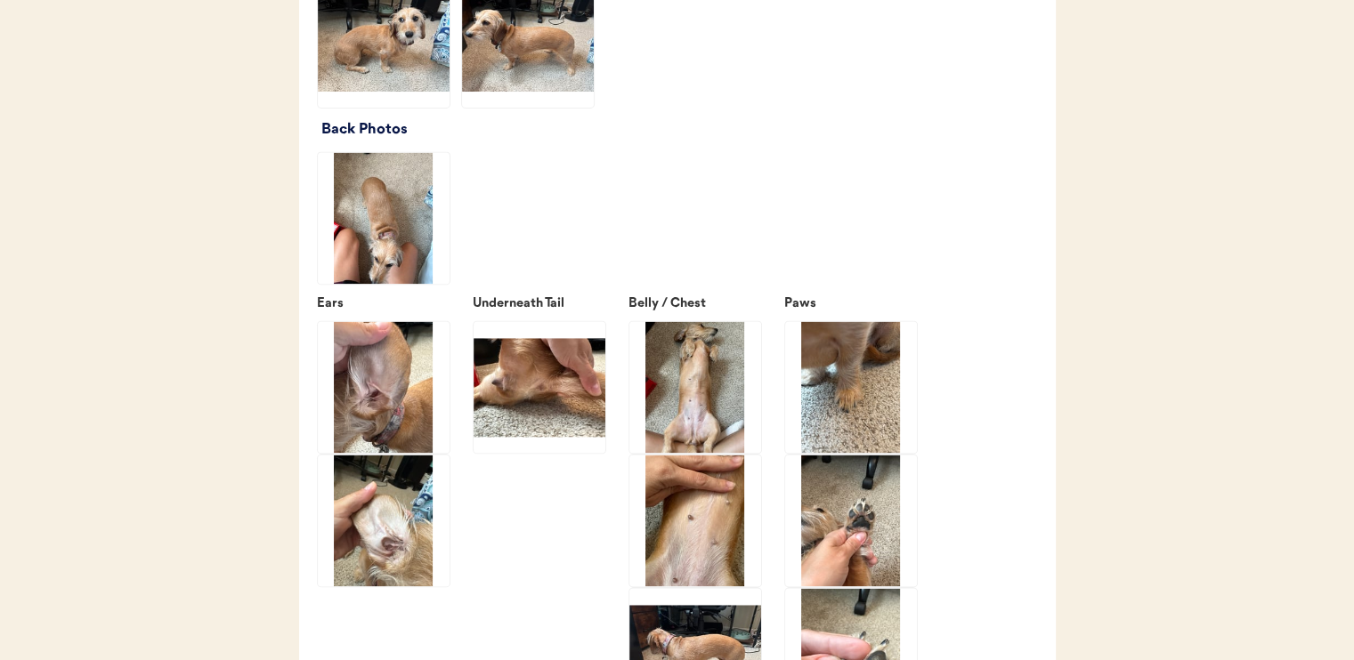
scroll to position [2581, 0]
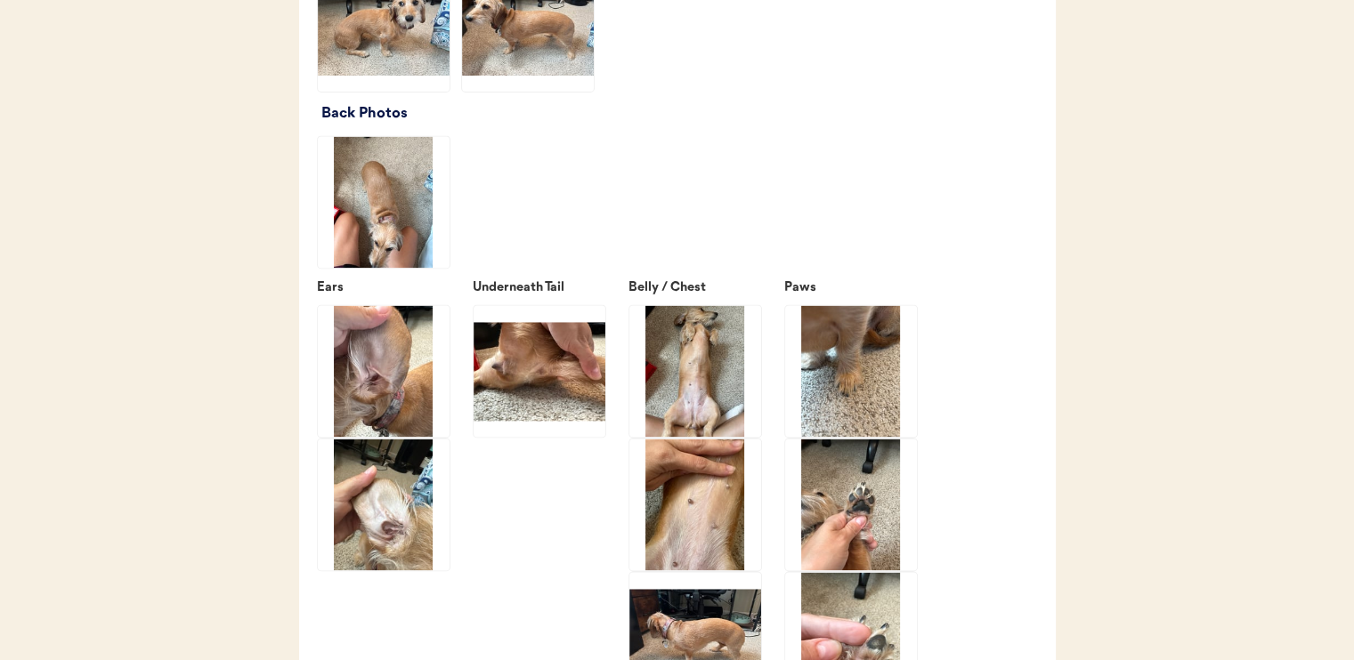
click at [392, 266] on img at bounding box center [384, 202] width 132 height 132
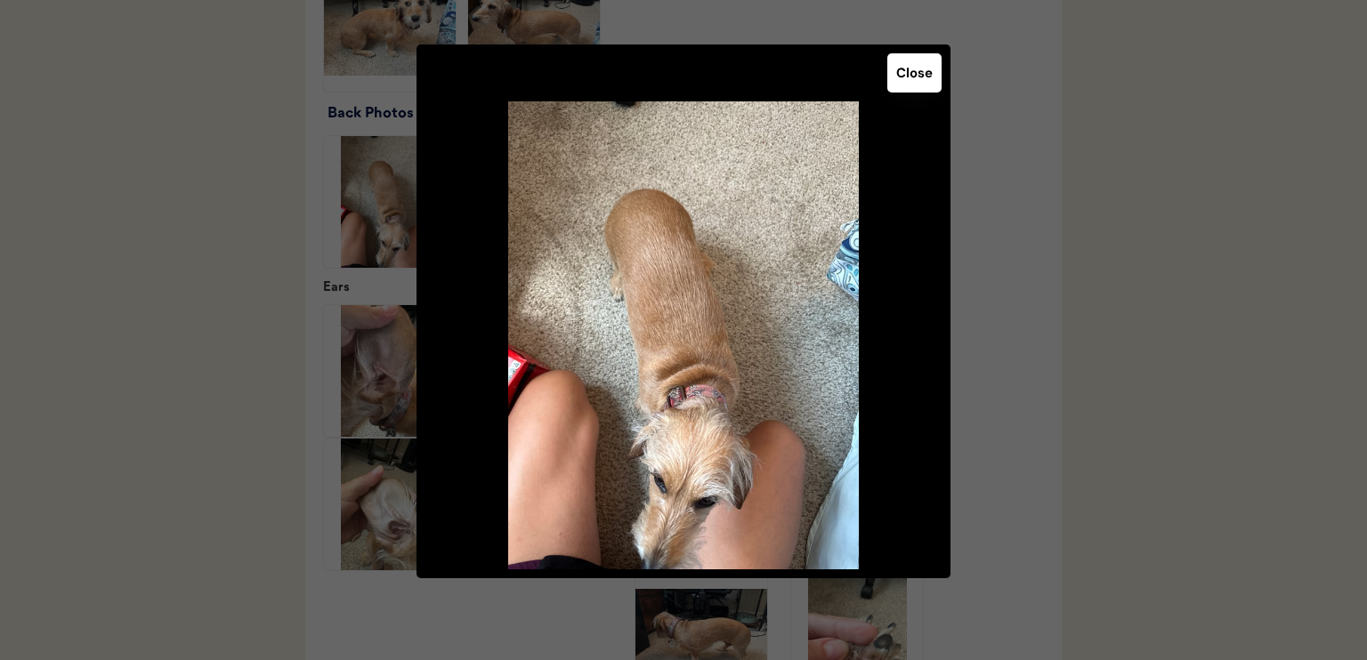
click at [913, 77] on button "Close" at bounding box center [914, 72] width 54 height 39
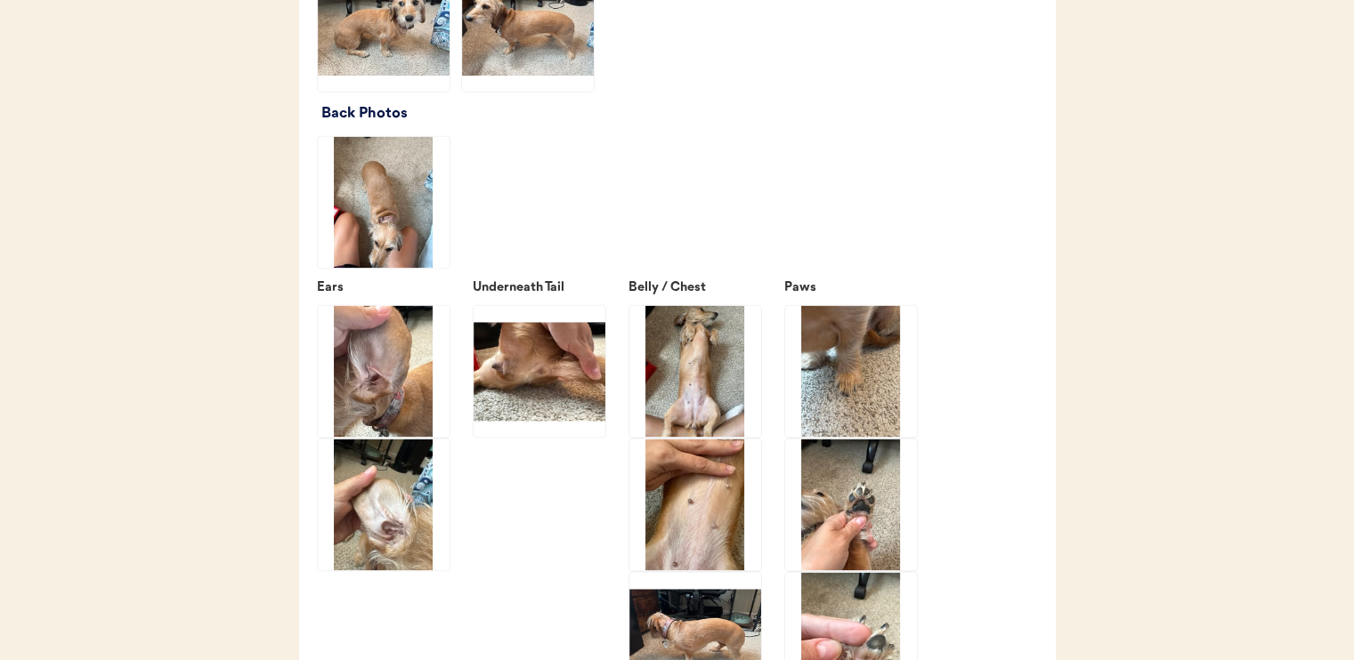
click at [384, 392] on img at bounding box center [384, 371] width 132 height 132
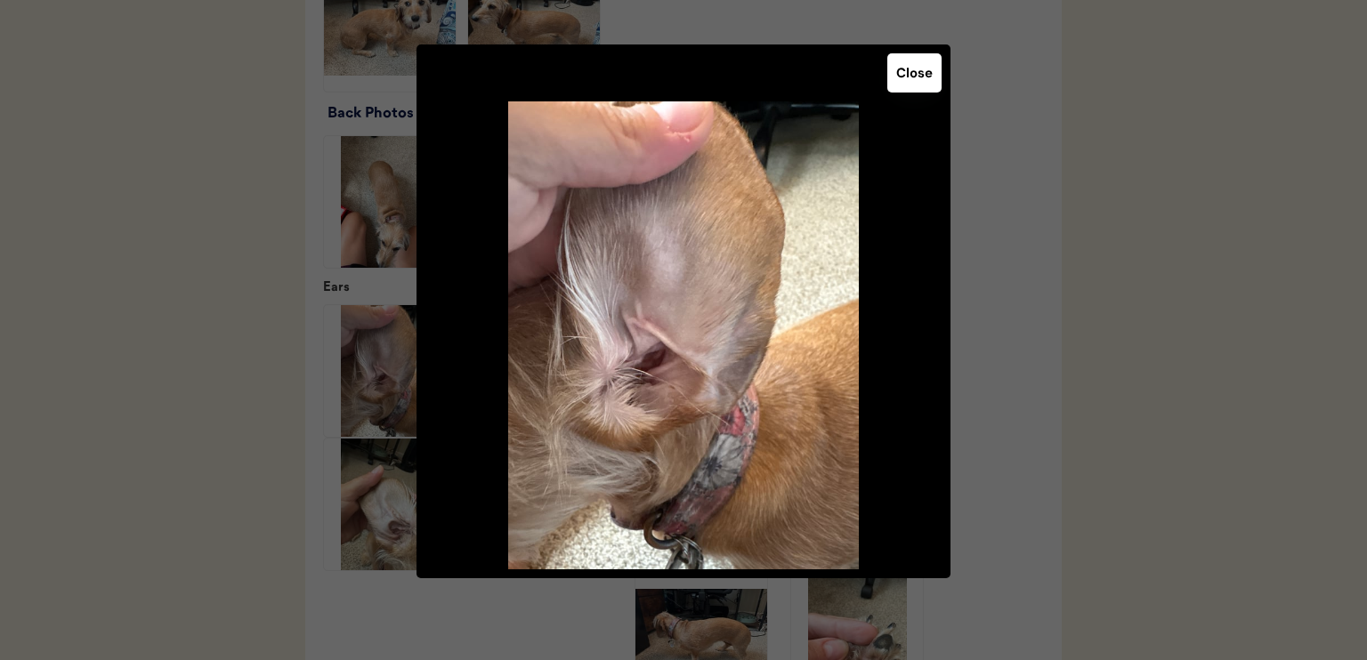
click at [921, 77] on button "Close" at bounding box center [914, 72] width 54 height 39
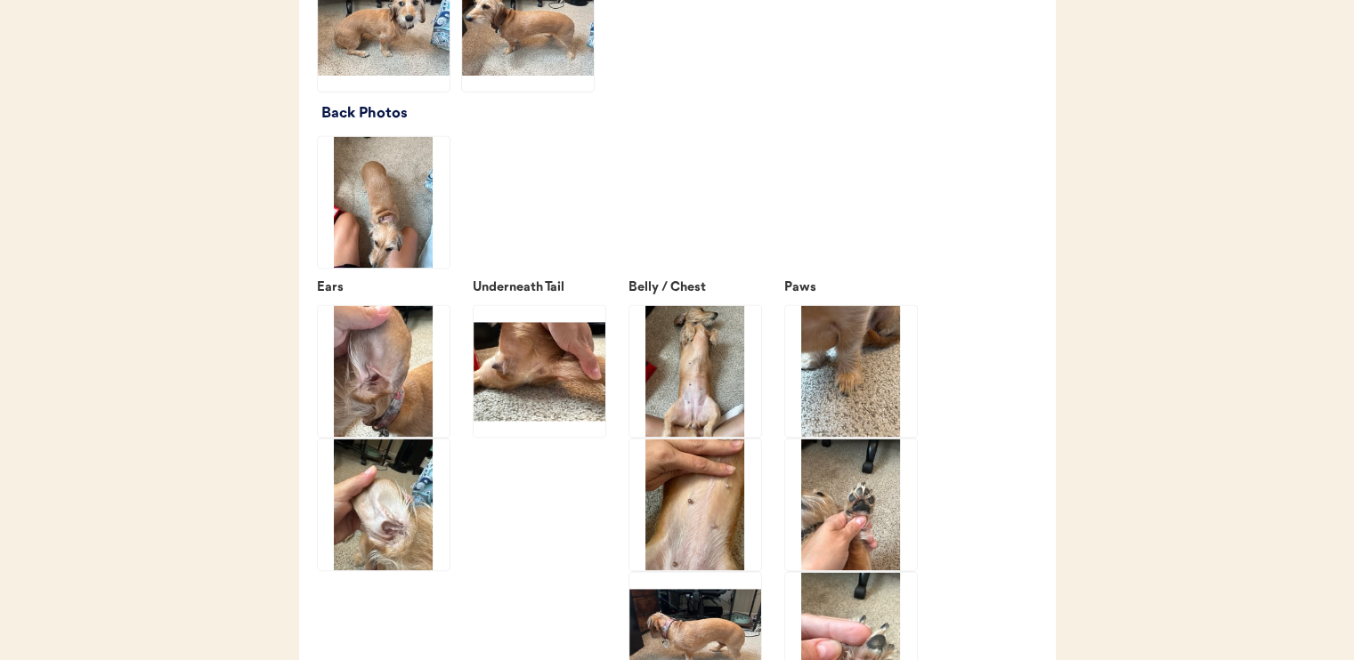
click at [376, 529] on img at bounding box center [384, 505] width 132 height 132
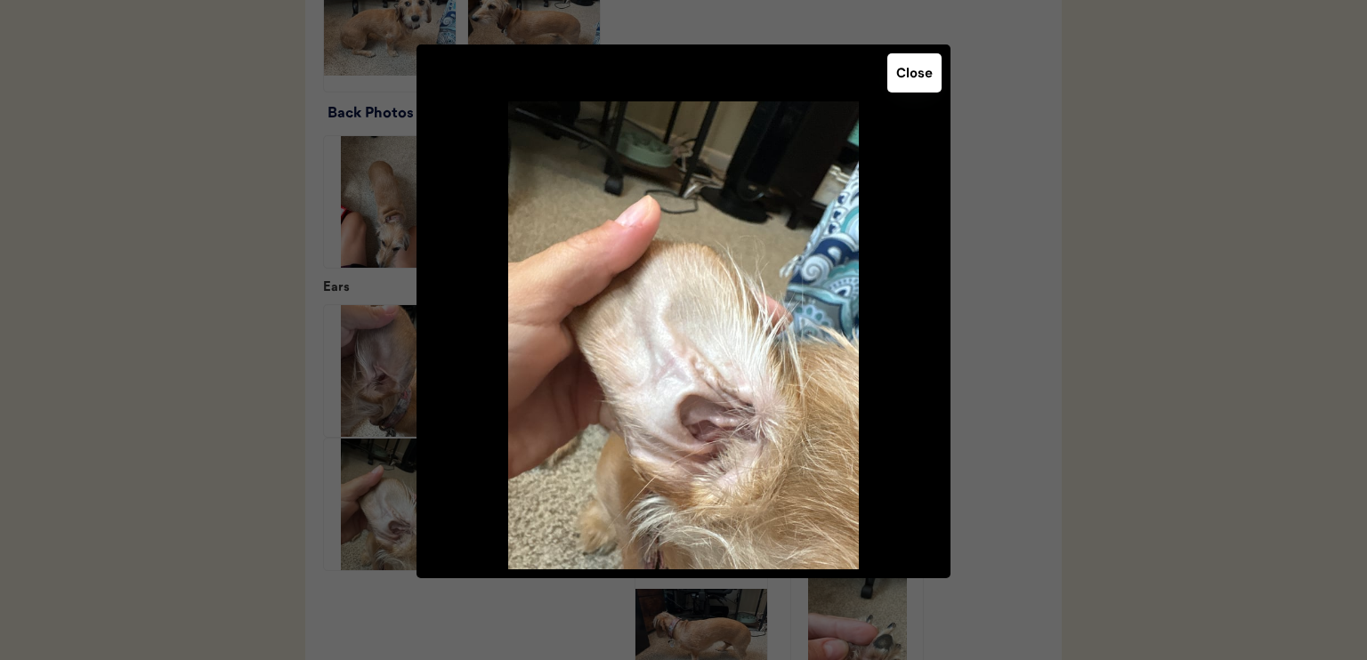
click at [917, 70] on button "Close" at bounding box center [914, 72] width 54 height 39
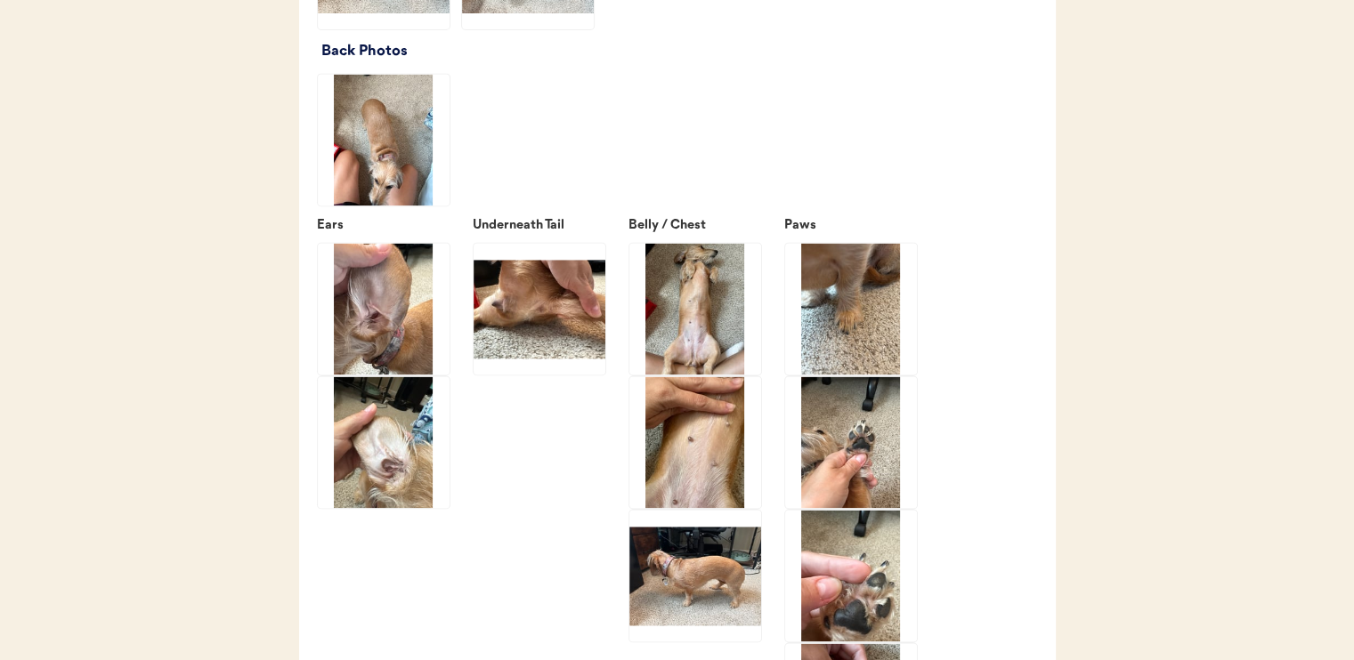
scroll to position [2670, 0]
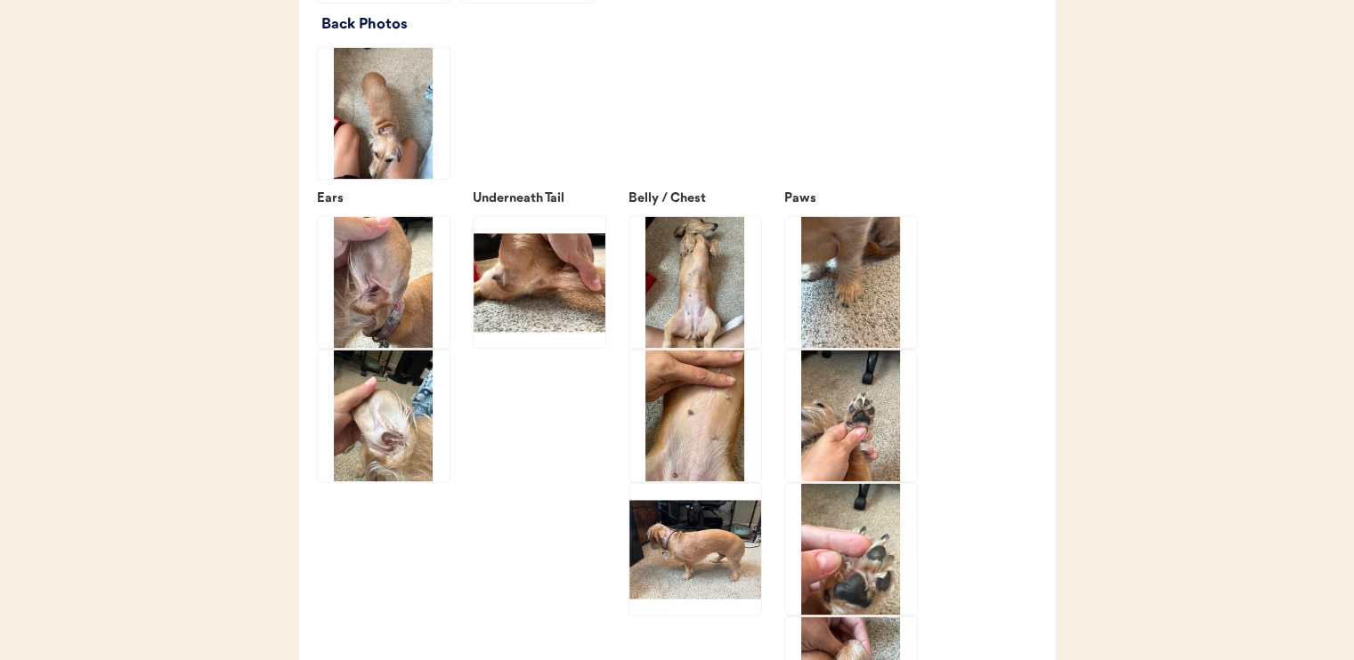
click at [545, 311] on img at bounding box center [539, 282] width 132 height 132
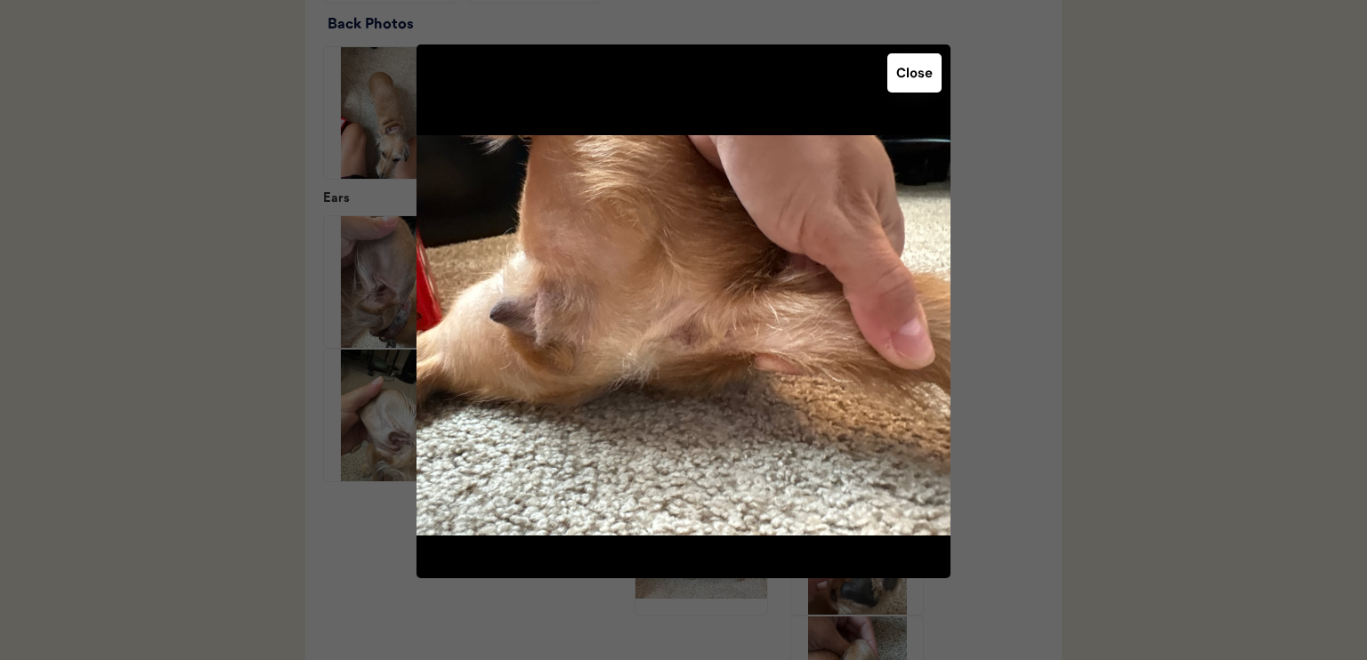
click at [914, 55] on button "Close" at bounding box center [914, 72] width 54 height 39
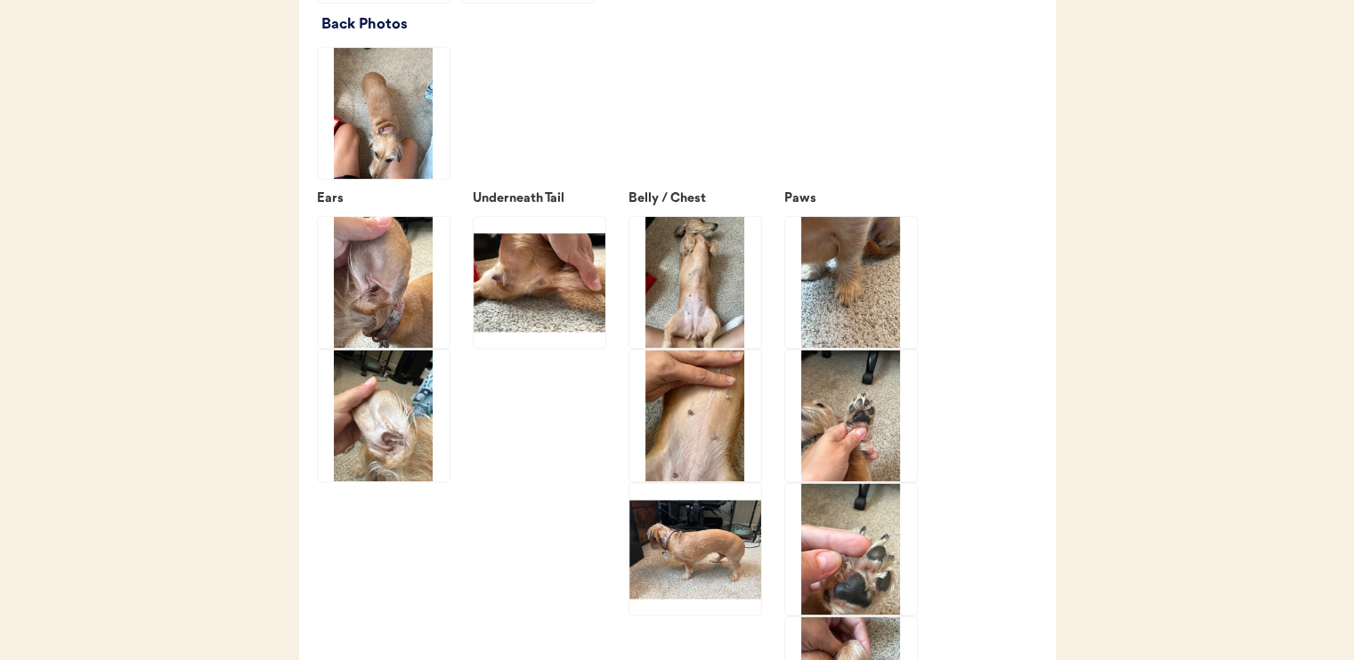
click at [715, 340] on img at bounding box center [695, 282] width 132 height 132
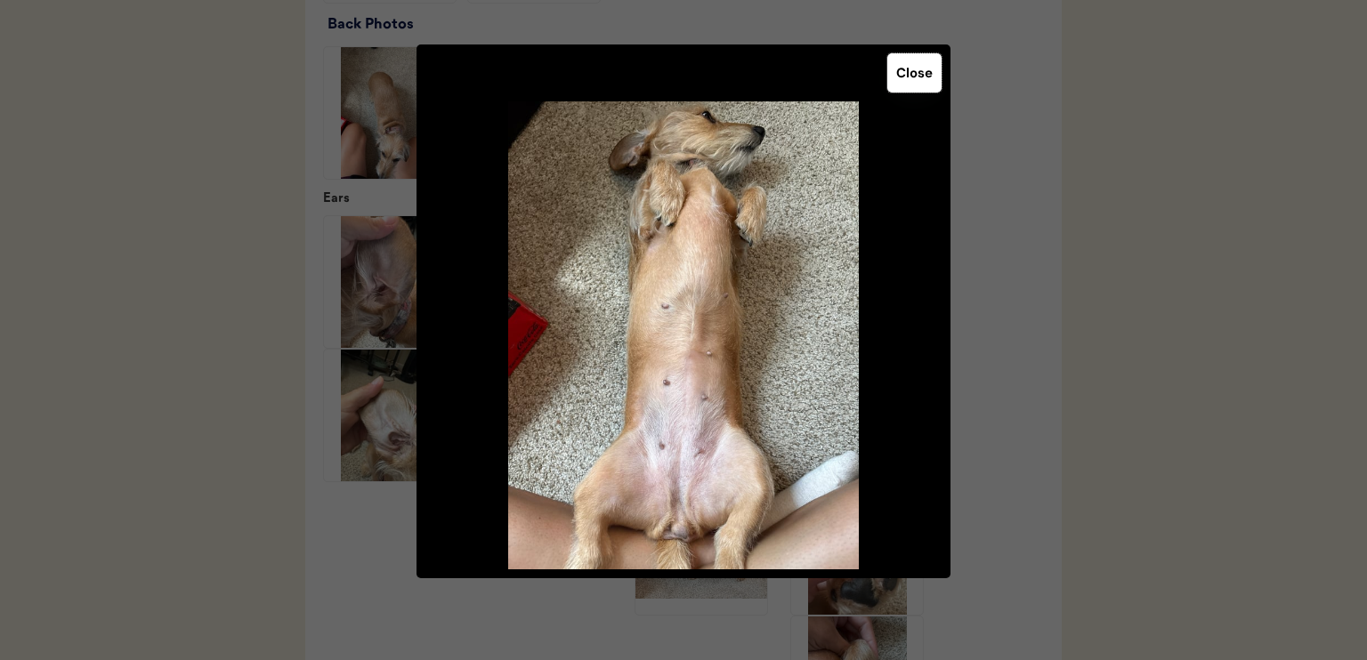
click at [924, 77] on button "Close" at bounding box center [914, 72] width 54 height 39
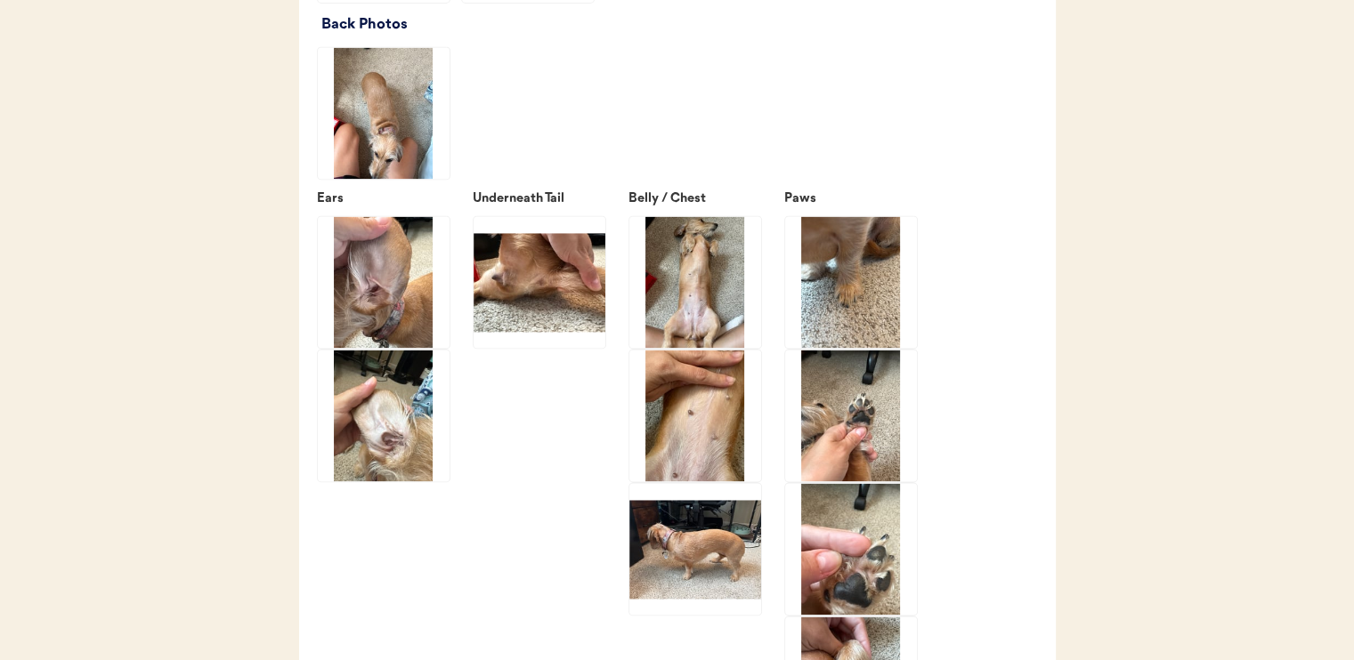
click at [721, 481] on img at bounding box center [695, 416] width 132 height 132
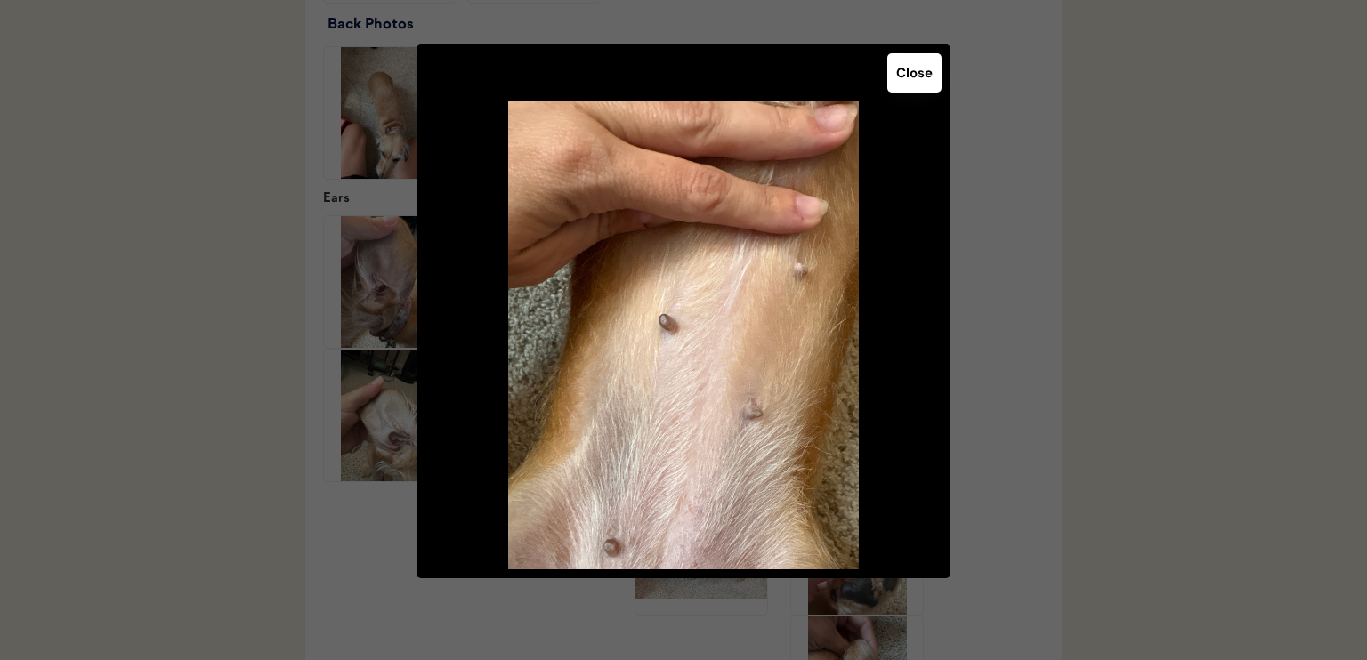
click at [913, 85] on button "Close" at bounding box center [914, 72] width 54 height 39
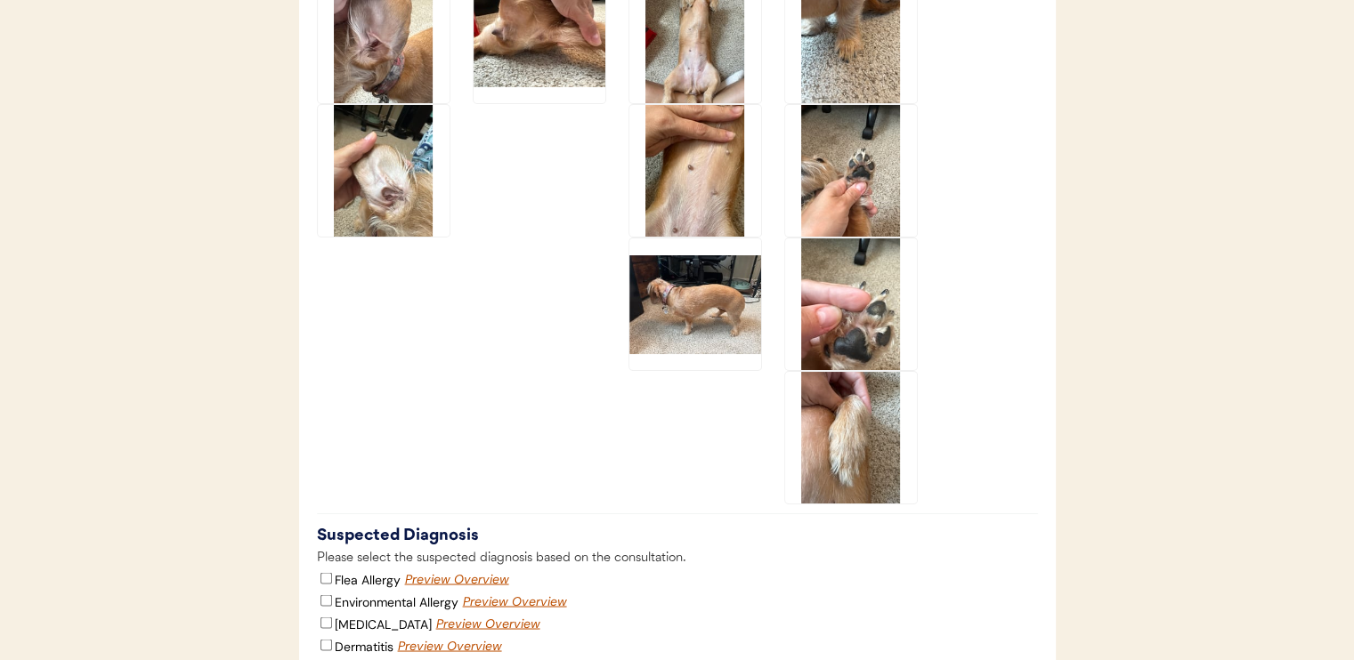
scroll to position [2937, 0]
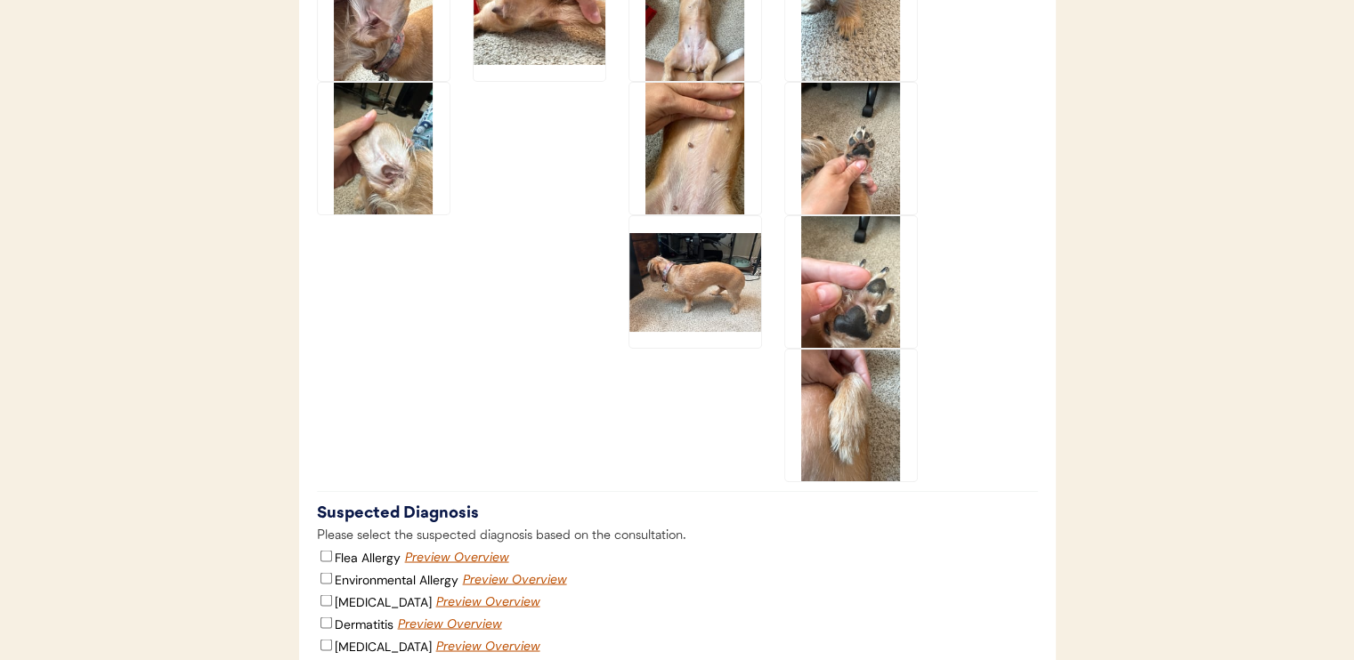
click at [847, 330] on img at bounding box center [851, 282] width 132 height 132
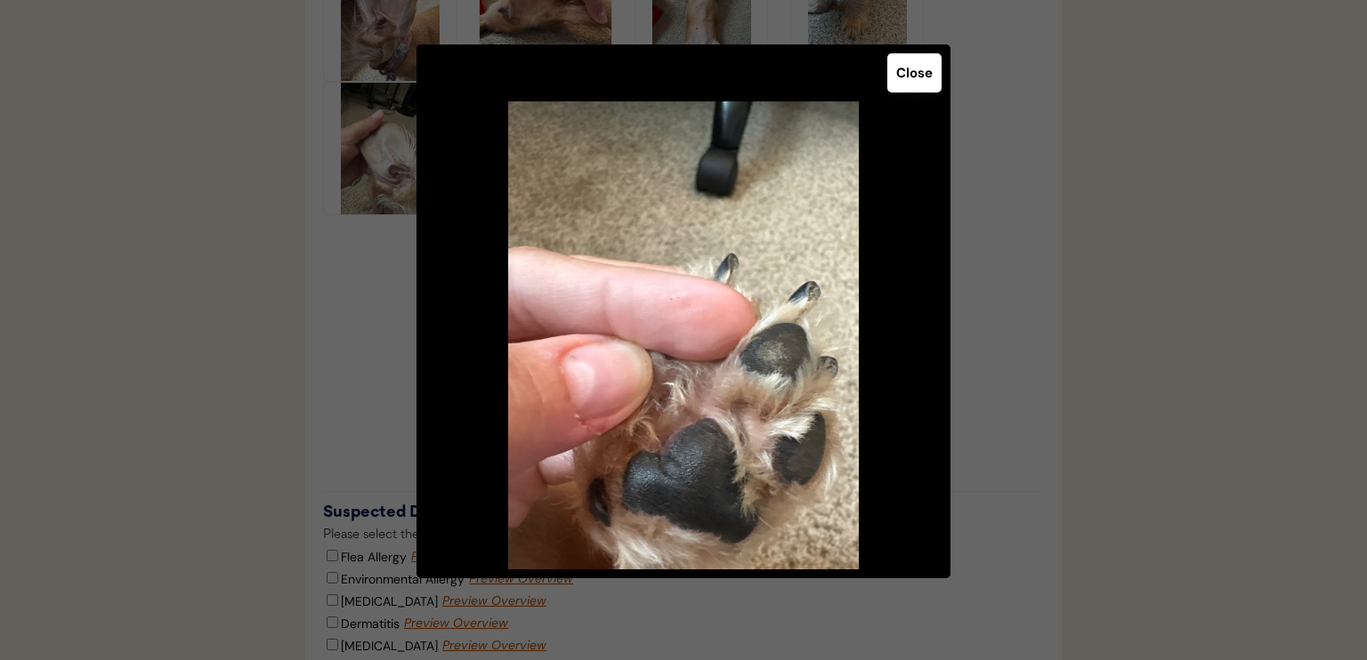
click at [910, 77] on button "Close" at bounding box center [914, 72] width 54 height 39
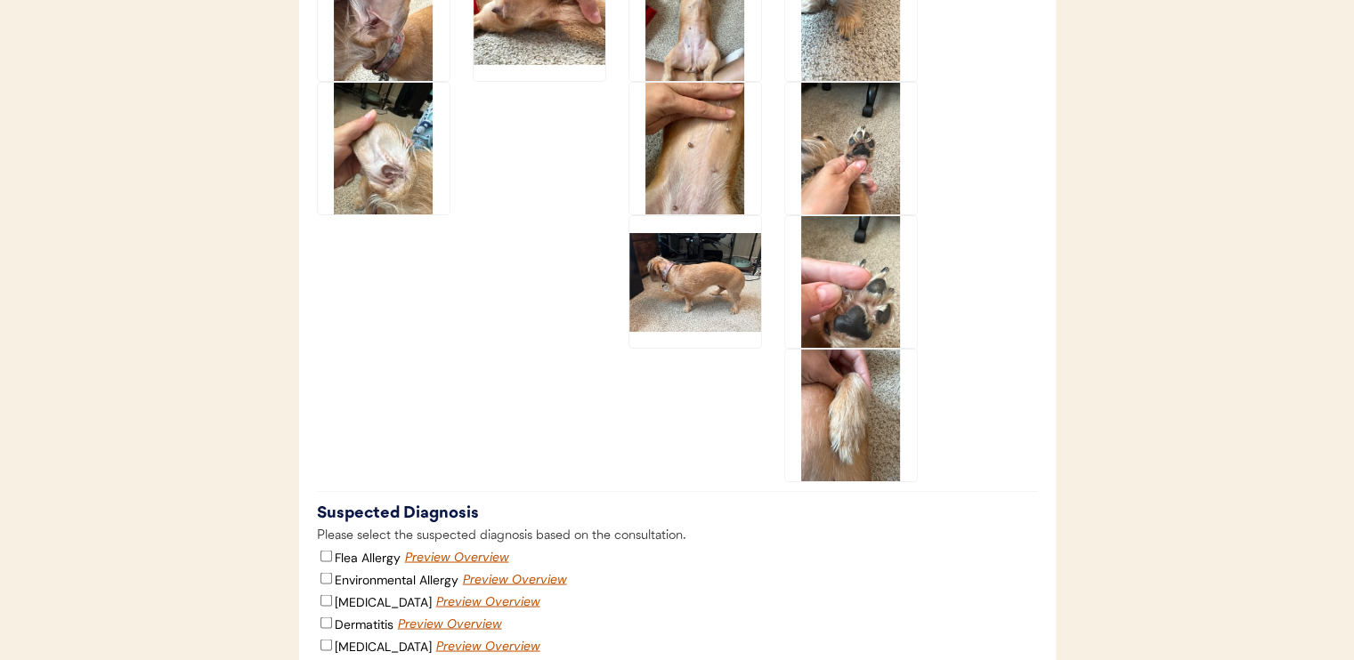
click at [836, 190] on img at bounding box center [851, 149] width 132 height 132
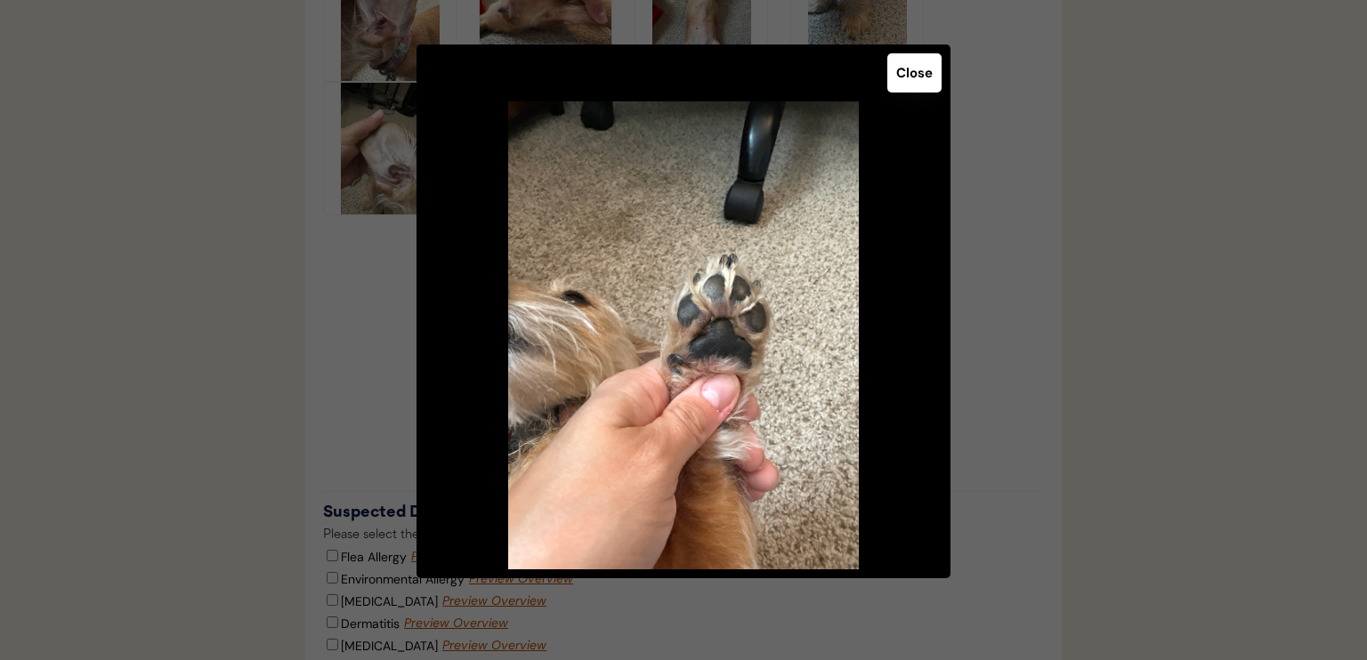
click at [899, 81] on button "Close" at bounding box center [914, 72] width 54 height 39
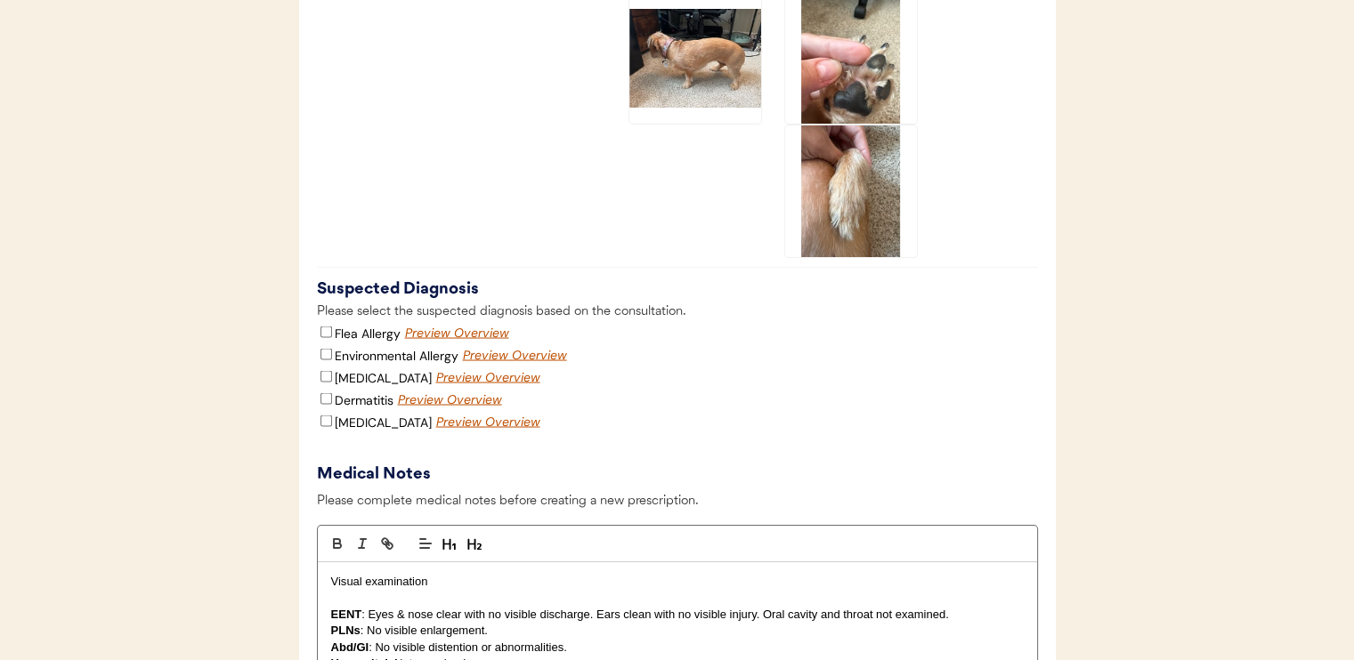
scroll to position [3204, 0]
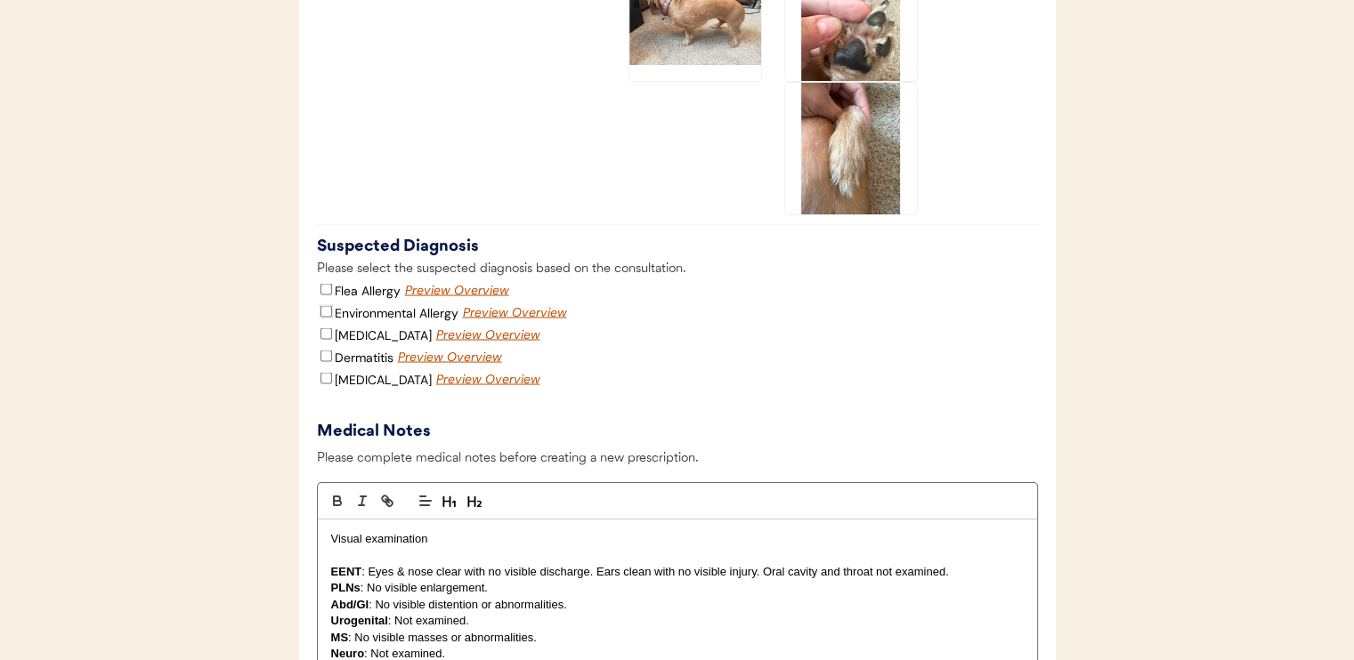
click at [328, 317] on input "Environmental Allergy" at bounding box center [326, 311] width 12 height 12
checkbox input "true"
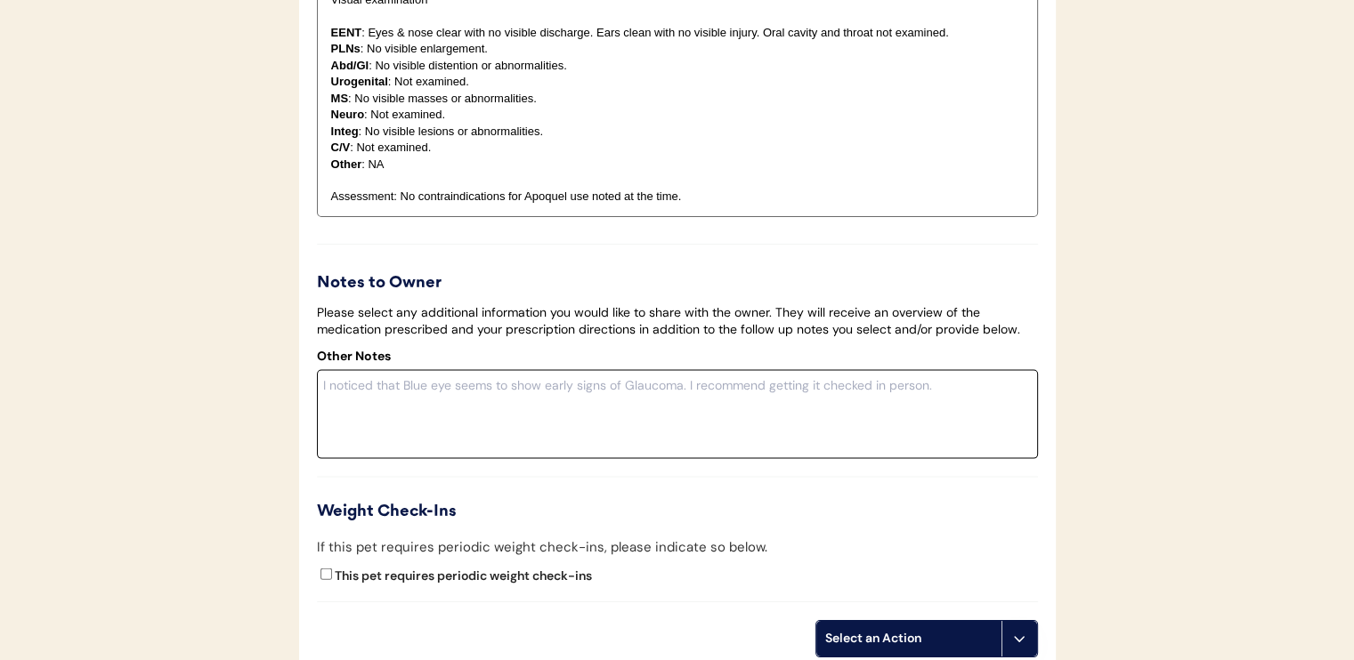
scroll to position [3916, 0]
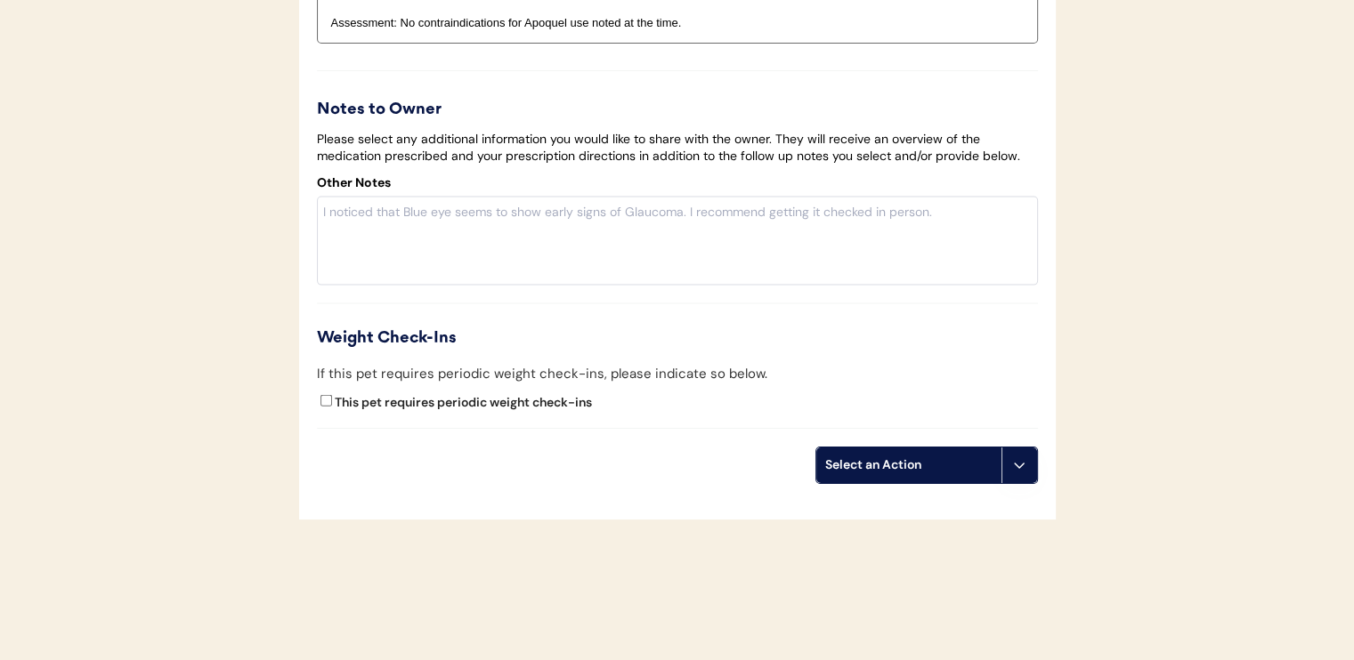
click at [911, 483] on div "Select an Action" at bounding box center [908, 466] width 185 height 36
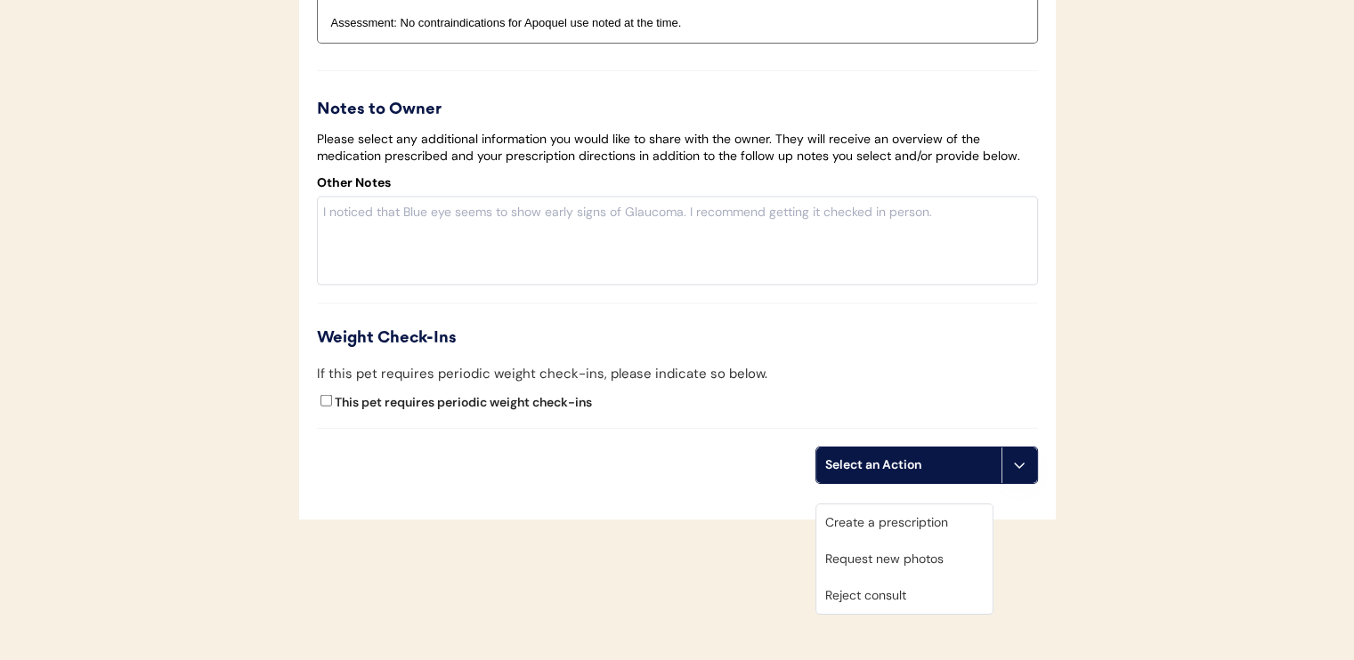
click at [859, 514] on div "Create a prescription" at bounding box center [904, 523] width 176 height 36
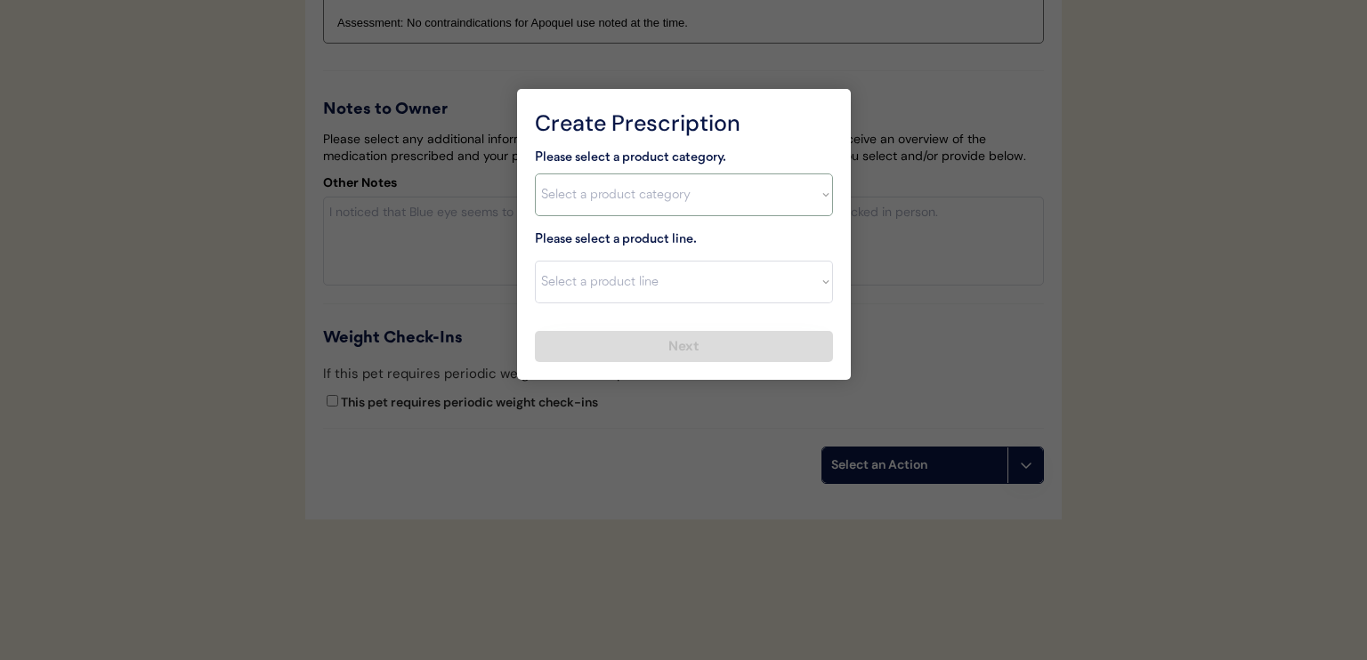
click at [599, 196] on select "Select a product category Allergies Antibiotics Anxiety Combo Parasite Preventi…" at bounding box center [684, 195] width 298 height 43
select select ""allergies""
click at [535, 174] on select "Select a product category Allergies Antibiotics Anxiety Combo Parasite Preventi…" at bounding box center [684, 195] width 298 height 43
click at [602, 278] on select "Select a product line Apoquel Chewable Tablet Apoquel Tablet Cyclosporine Derma…" at bounding box center [684, 282] width 298 height 43
select select ""Apoquel Tablet""
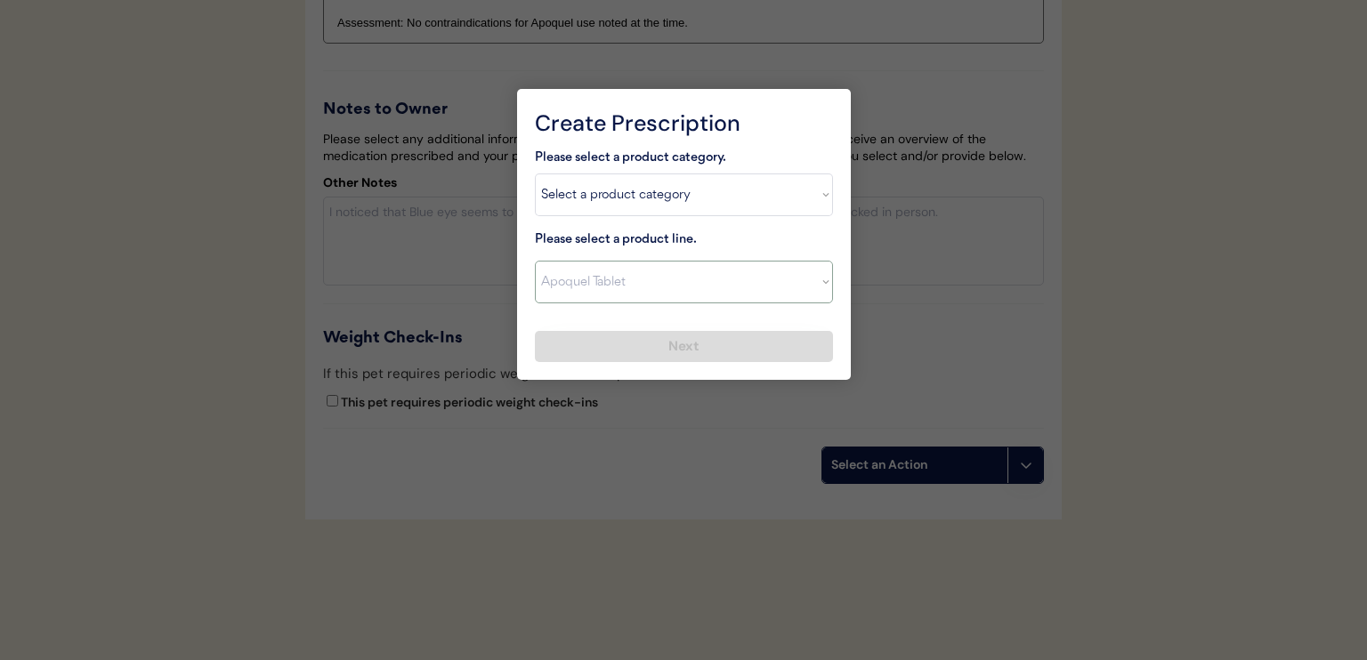
click at [535, 261] on select "Select a product line Apoquel Chewable Tablet Apoquel Tablet Cyclosporine Derma…" at bounding box center [684, 282] width 298 height 43
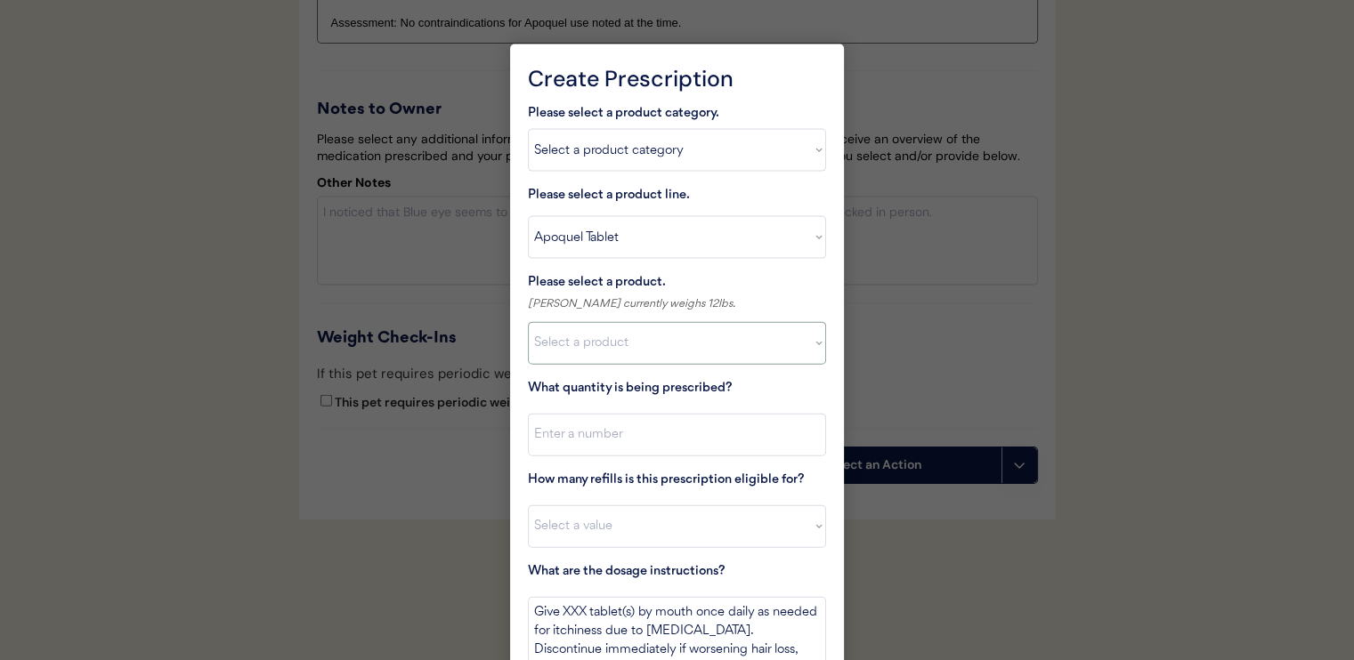
click at [705, 330] on select "Select a product Apoquel Tablet (16 mg) Apoquel Tablet (3.6 mg) Apoquel Tablet …" at bounding box center [677, 343] width 298 height 43
select select ""1348695171700984260__LOOKUP__1720647054595x451849566471218300""
click at [528, 322] on select "Select a product Apoquel Tablet (16 mg) Apoquel Tablet (3.6 mg) Apoquel Tablet …" at bounding box center [677, 343] width 298 height 43
click at [706, 432] on input "input" at bounding box center [677, 435] width 298 height 43
type input "15"
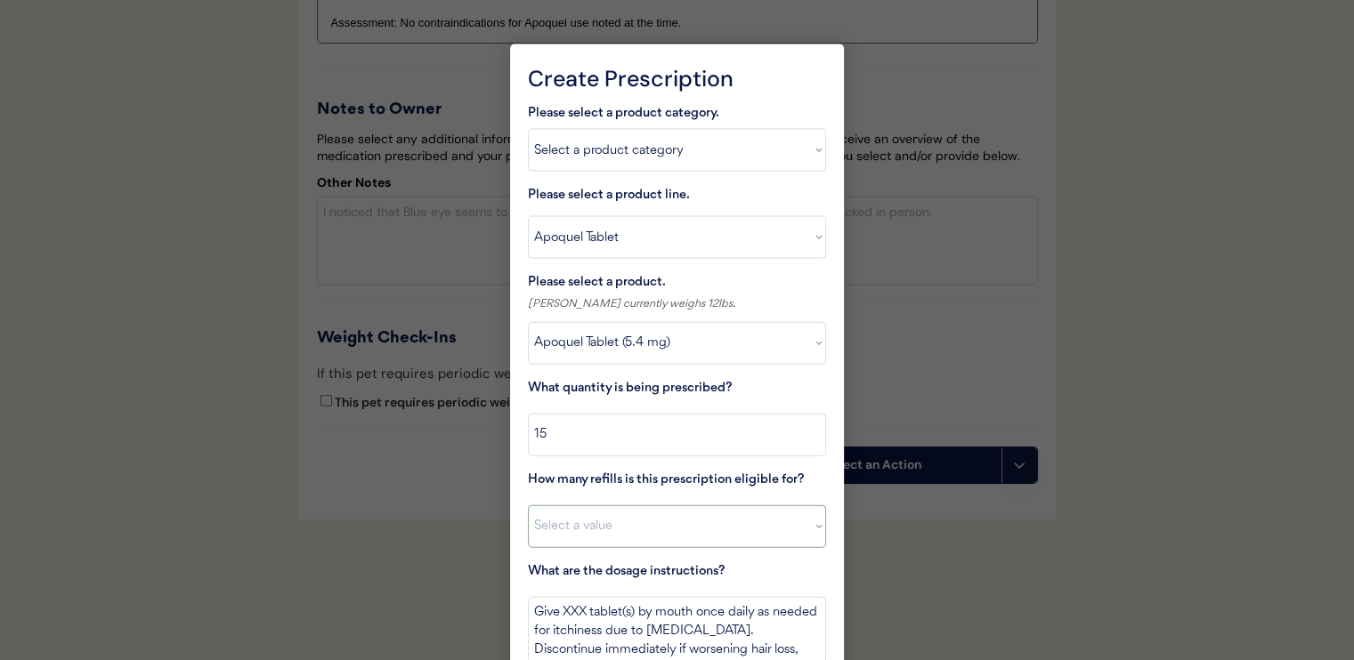
click at [705, 510] on select "Select a value 0 1 2 3 4 5 6 7 8 10 11" at bounding box center [677, 526] width 298 height 43
select select "11"
click at [528, 505] on select "Select a value 0 1 2 3 4 5 6 7 8 10 11" at bounding box center [677, 526] width 298 height 43
click at [580, 607] on textarea "Give XXX tablet(s) by mouth once daily as needed for itchiness due to allergies…" at bounding box center [677, 630] width 298 height 67
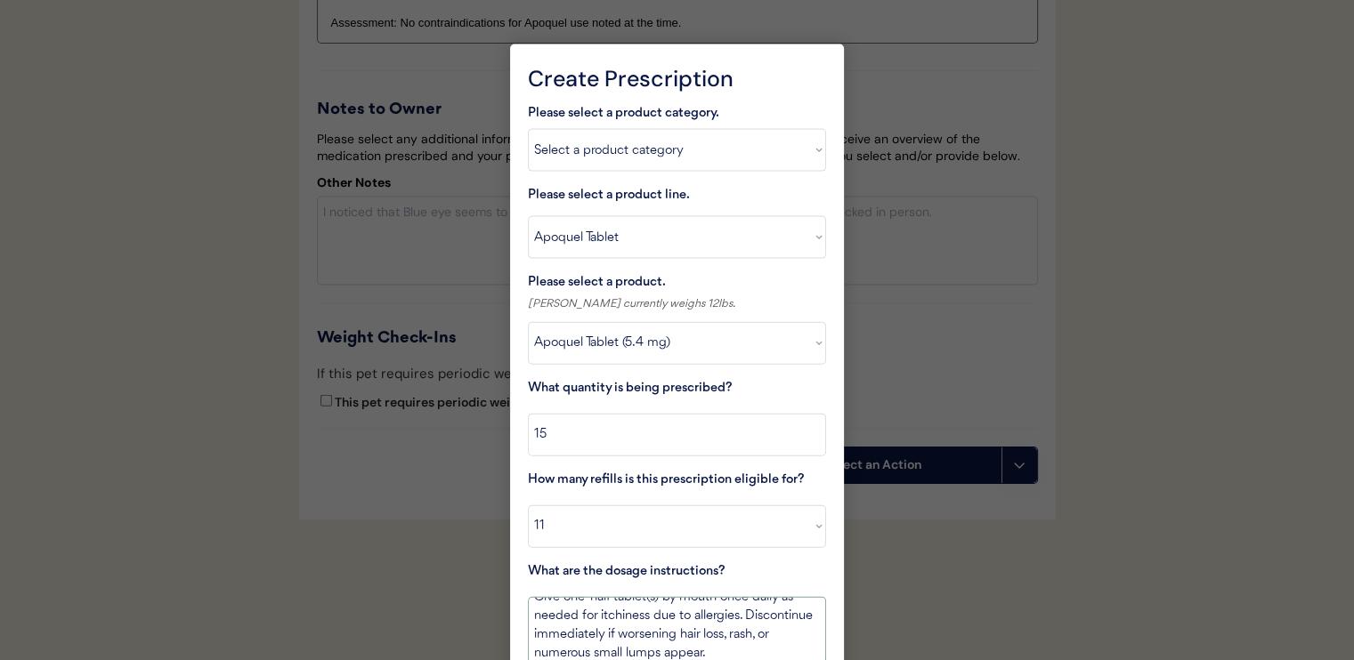
scroll to position [20, 0]
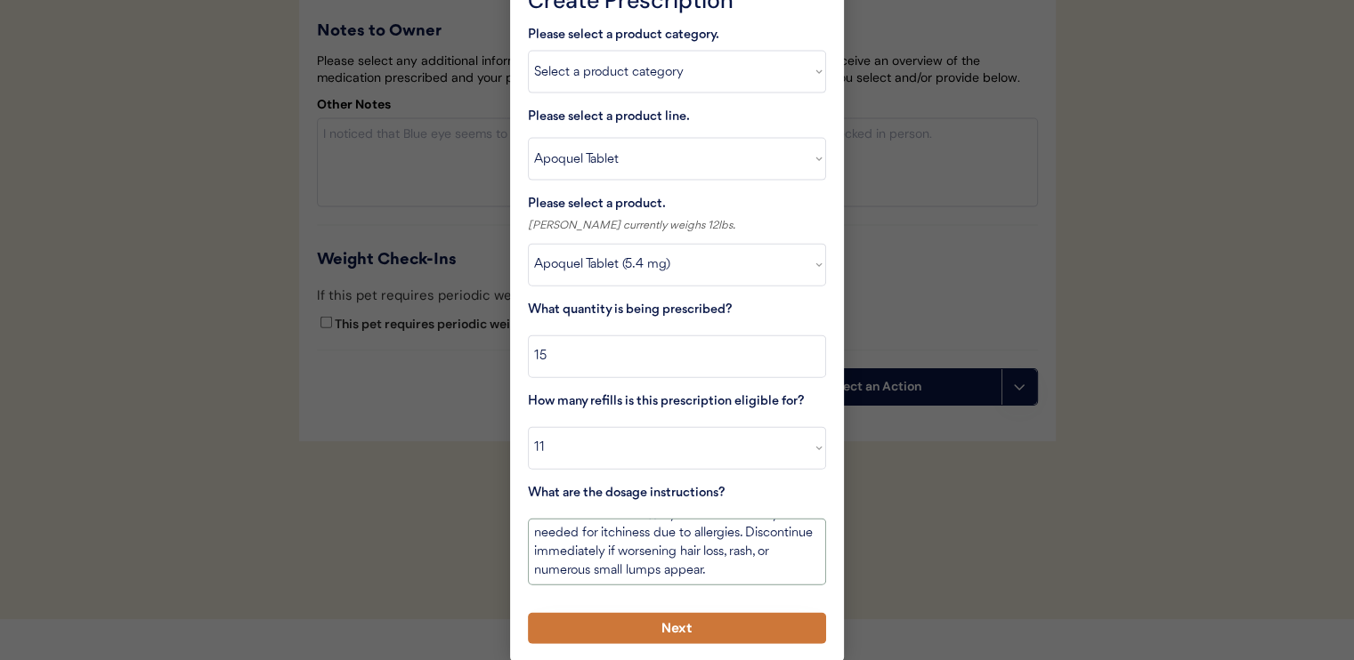
type textarea "Give one-half tablet(s) by mouth once daily as needed for itchiness due to alle…"
click at [687, 618] on button "Next" at bounding box center [677, 628] width 298 height 31
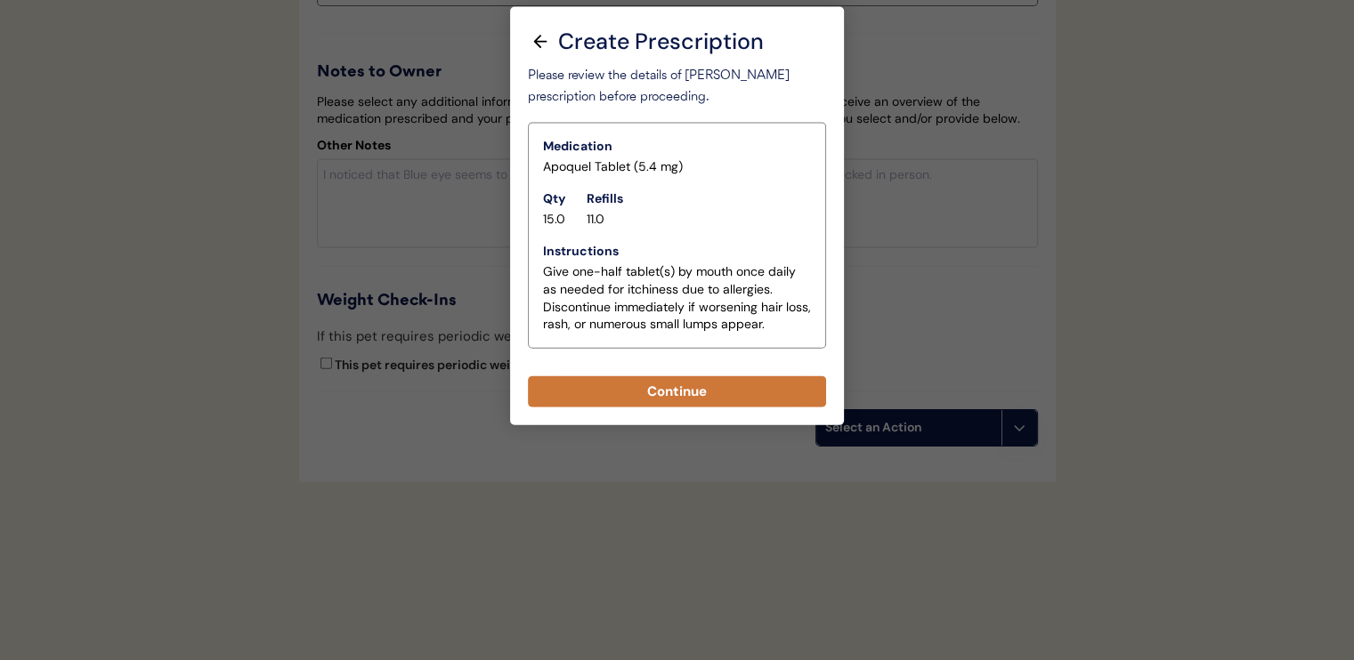
click at [671, 378] on button "Continue" at bounding box center [677, 391] width 298 height 31
select select ""PLACEHOLDER_1427118222253""
type textarea "Give XXX tablet(s) by mouth once daily as needed for itchiness due to allergies…"
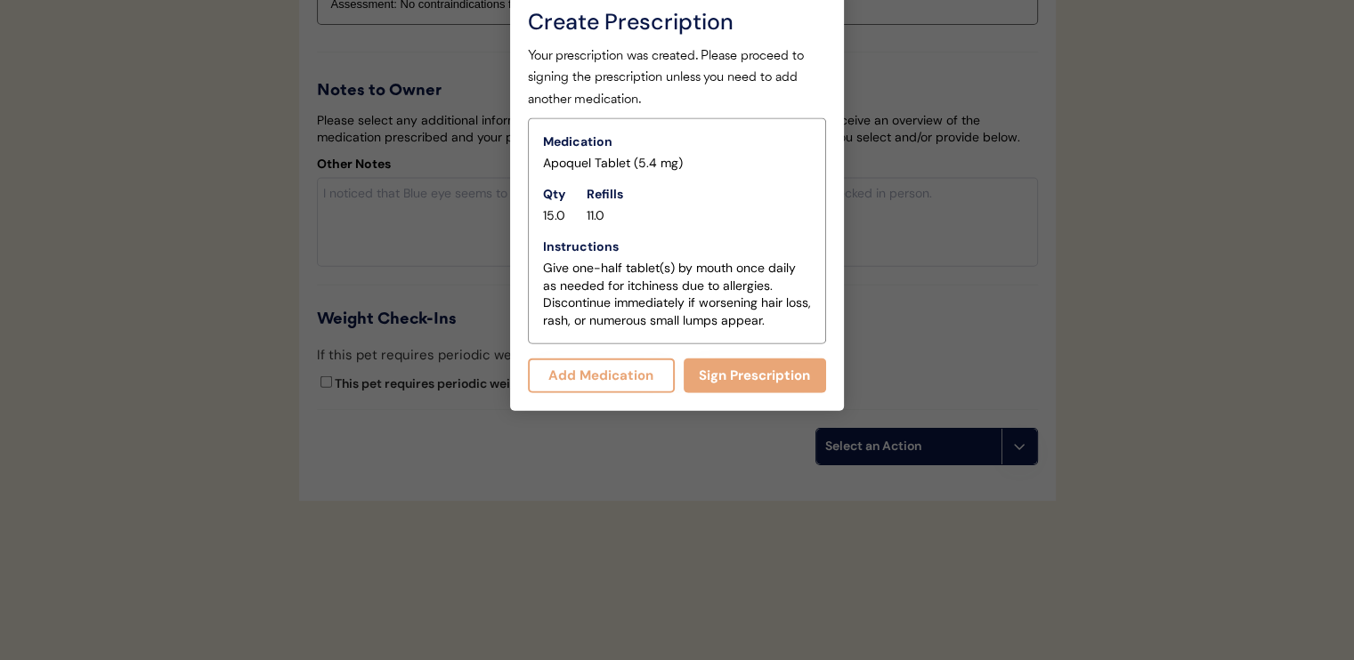
scroll to position [4010, 0]
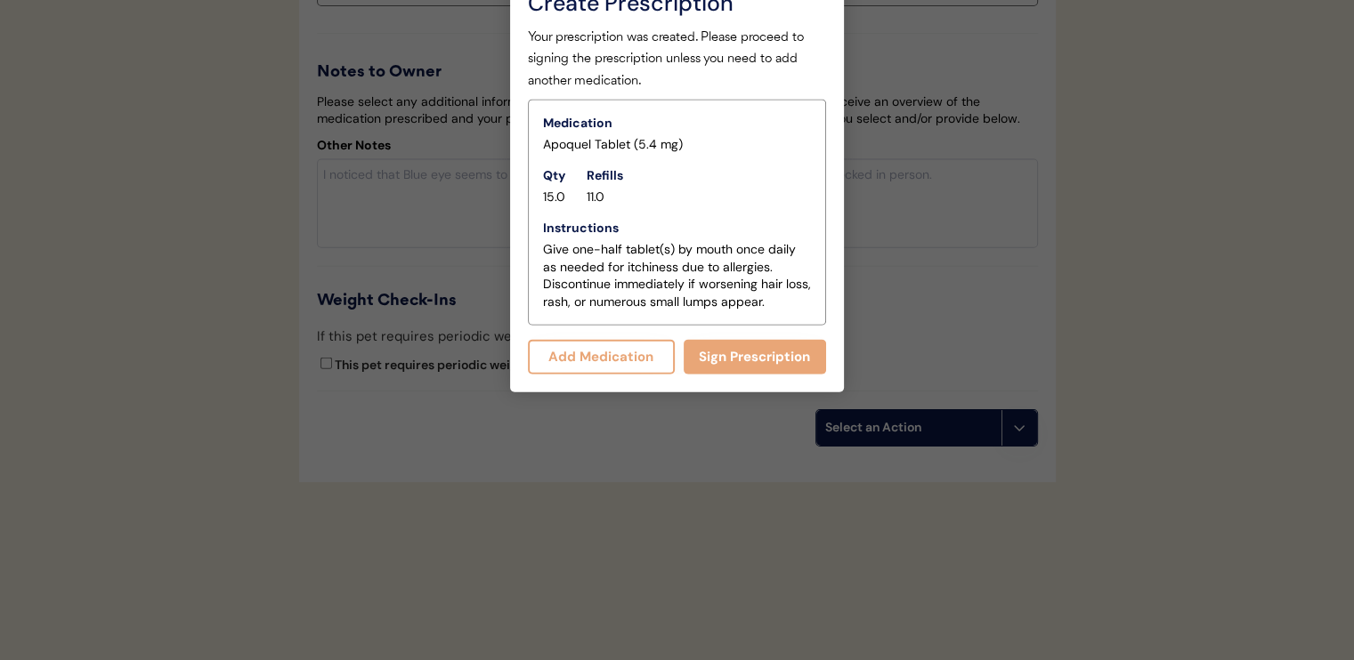
click at [629, 343] on button "Add Medication" at bounding box center [601, 357] width 147 height 35
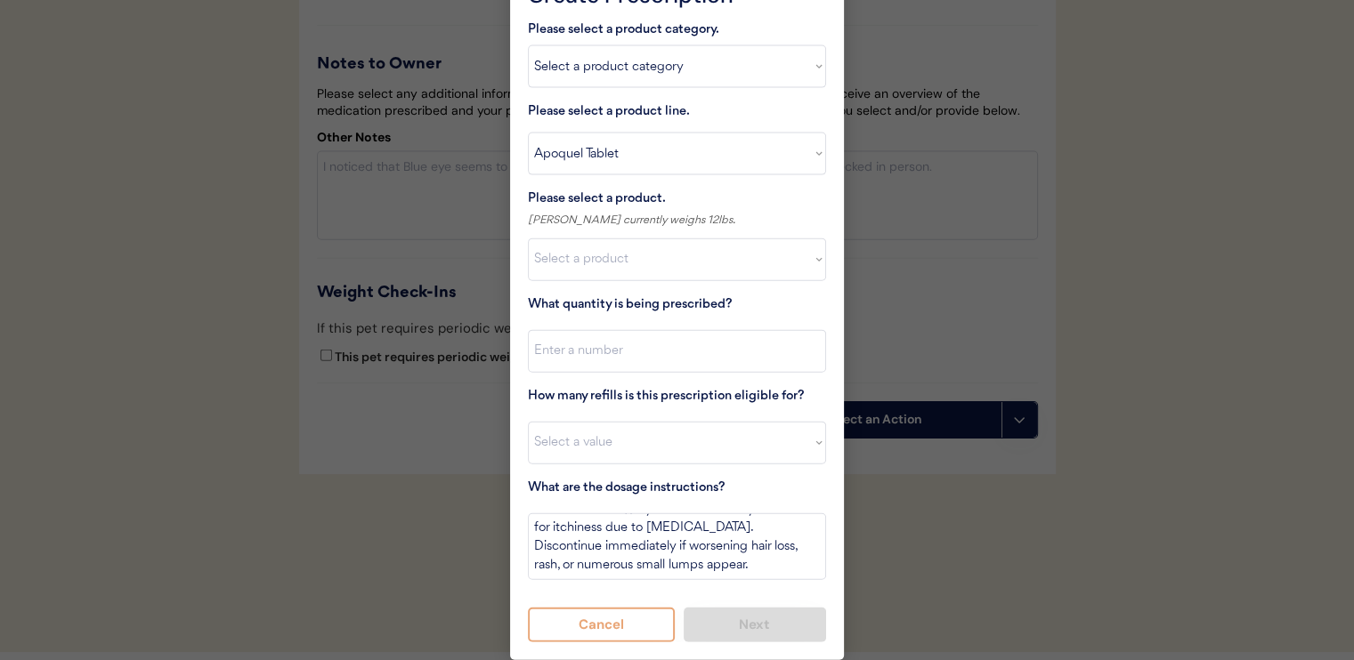
click at [617, 66] on select "Select a product category Allergies Antibiotics Anxiety Combo Parasite Preventi…" at bounding box center [677, 66] width 298 height 43
select select ""combo_parasite_prevention""
click at [528, 45] on select "Select a product category Allergies Antibiotics Anxiety Combo Parasite Preventi…" at bounding box center [677, 66] width 298 height 43
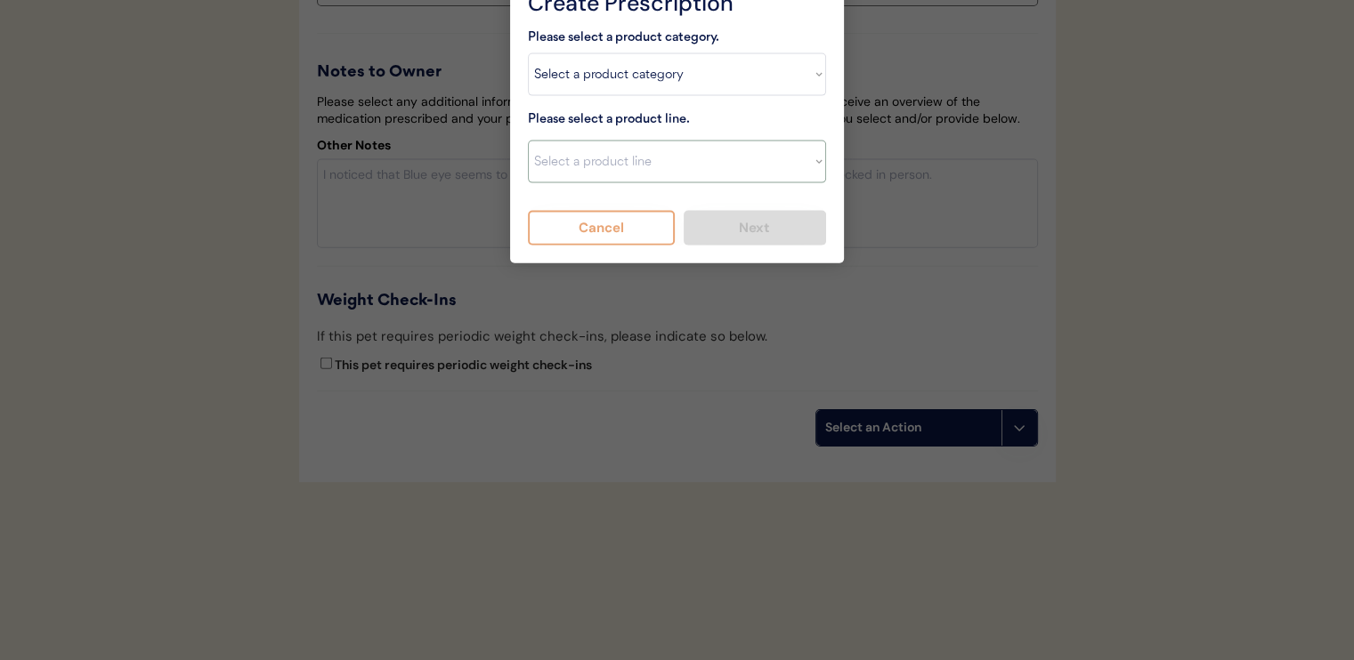
click at [621, 141] on select "Select a product line Advantage Multi for Dogs Credelio Quattro NexGard Plus Ne…" at bounding box center [677, 162] width 298 height 43
select select ""Simparica Trio""
click at [528, 141] on select "Select a product line Advantage Multi for Dogs Credelio Quattro NexGard Plus Ne…" at bounding box center [677, 162] width 298 height 43
type textarea "Give one chew by mouth every 30 days year round to control internal and externa…"
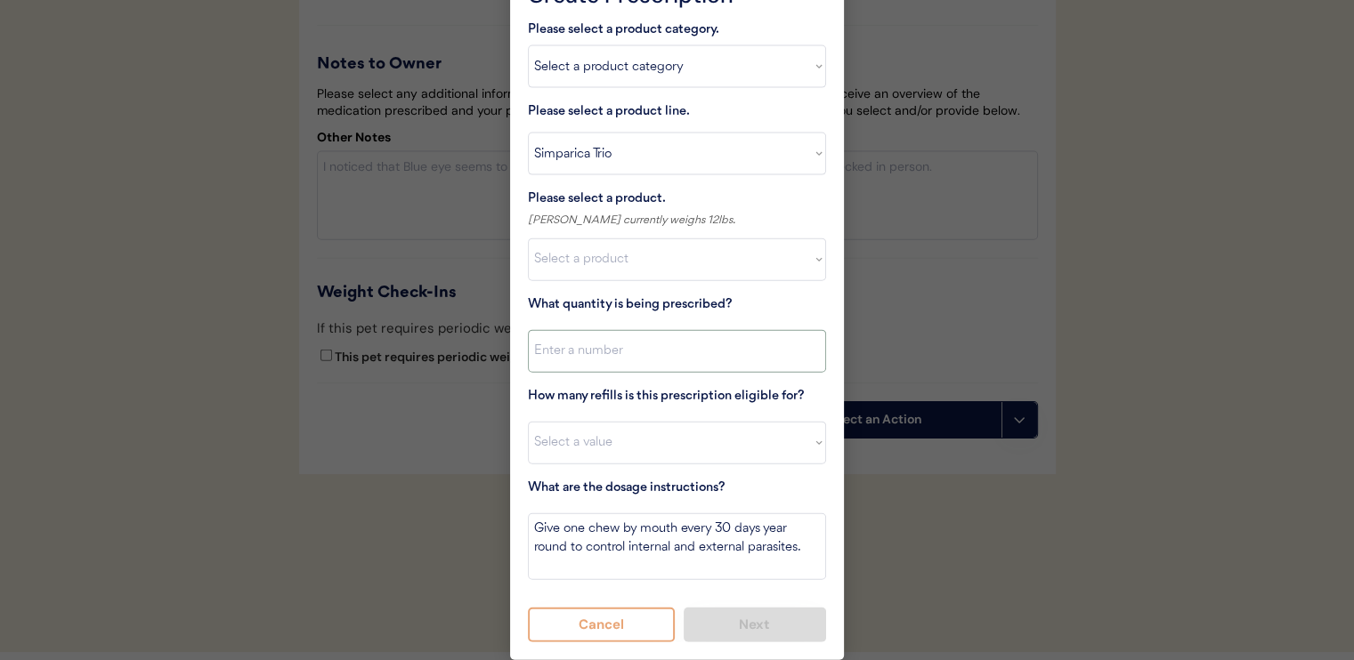
scroll to position [0, 0]
click at [639, 238] on select "Select a product Simparica Trio, 2.8 - 5.5lbs Simparica Trio, 5.6 - 11lbs Simpa…" at bounding box center [677, 259] width 298 height 43
select select ""1348695171700984260__LOOKUP__1704773707524x272401533562219200""
click at [528, 238] on select "Select a product Simparica Trio, 2.8 - 5.5lbs Simparica Trio, 5.6 - 11lbs Simpa…" at bounding box center [677, 259] width 298 height 43
click at [669, 337] on input "input" at bounding box center [677, 351] width 298 height 43
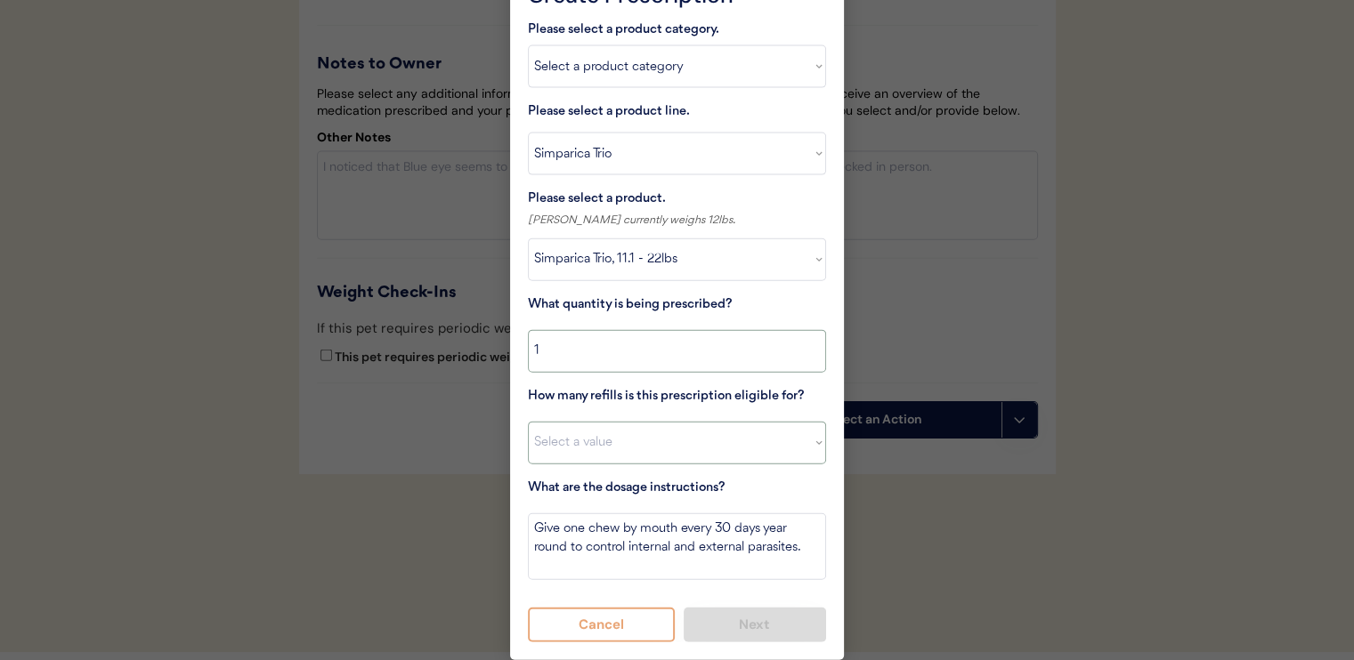
type input "1"
click at [672, 441] on select "Select a value 0 1 2 3 4 5 6 7 8 10 11" at bounding box center [677, 443] width 298 height 43
select select "11"
click at [528, 422] on select "Select a value 0 1 2 3 4 5 6 7 8 10 11" at bounding box center [677, 443] width 298 height 43
click at [748, 615] on button "Next" at bounding box center [754, 625] width 143 height 35
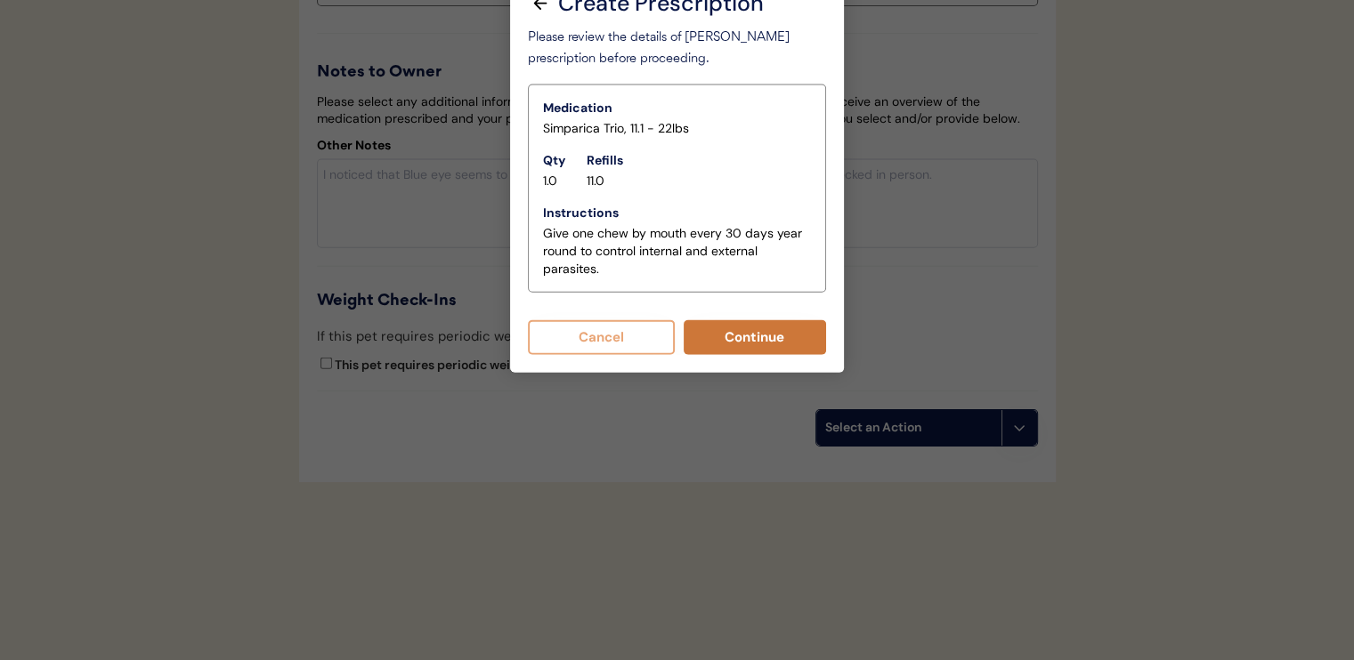
click at [710, 320] on button "Continue" at bounding box center [754, 337] width 143 height 35
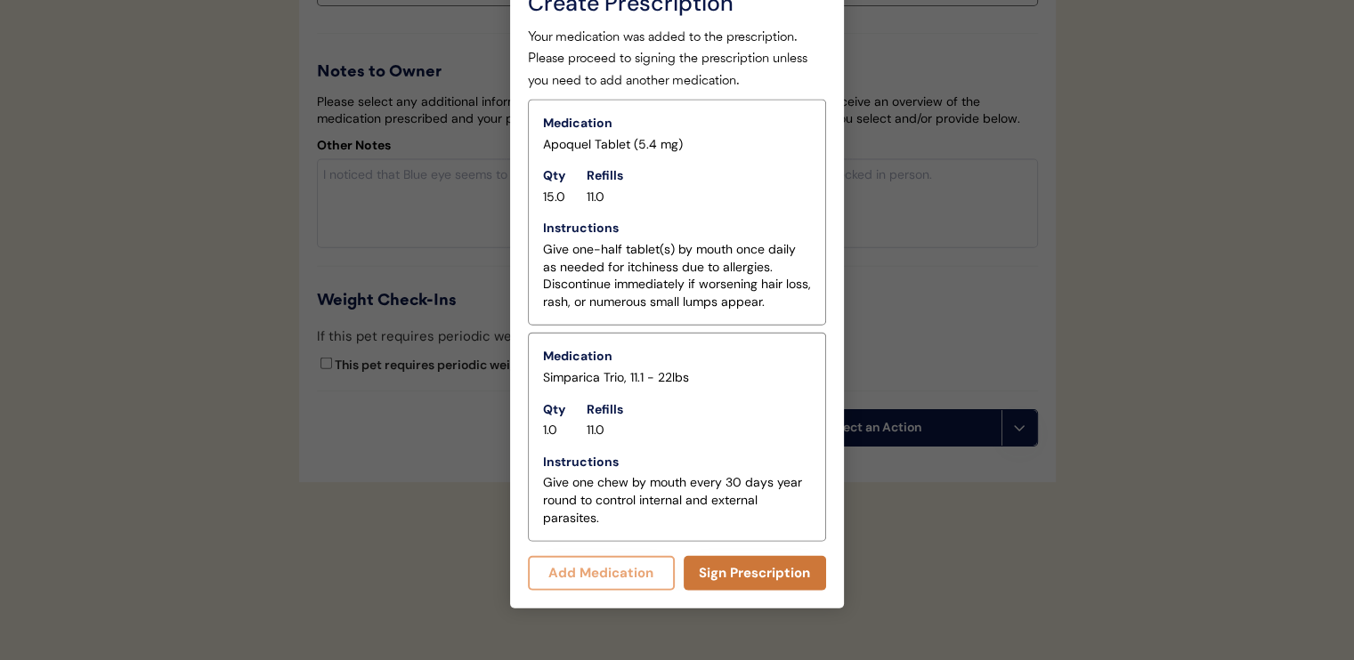
click at [743, 556] on button "Sign Prescription" at bounding box center [754, 573] width 143 height 35
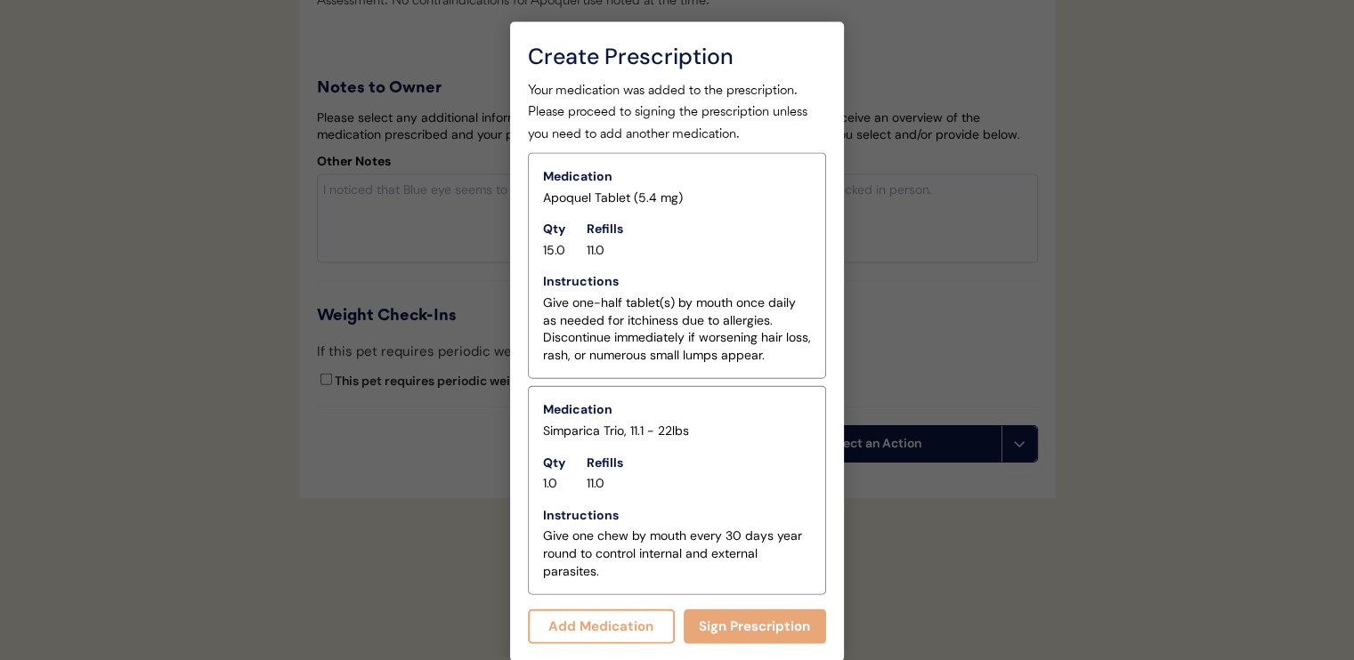
scroll to position [3994, 0]
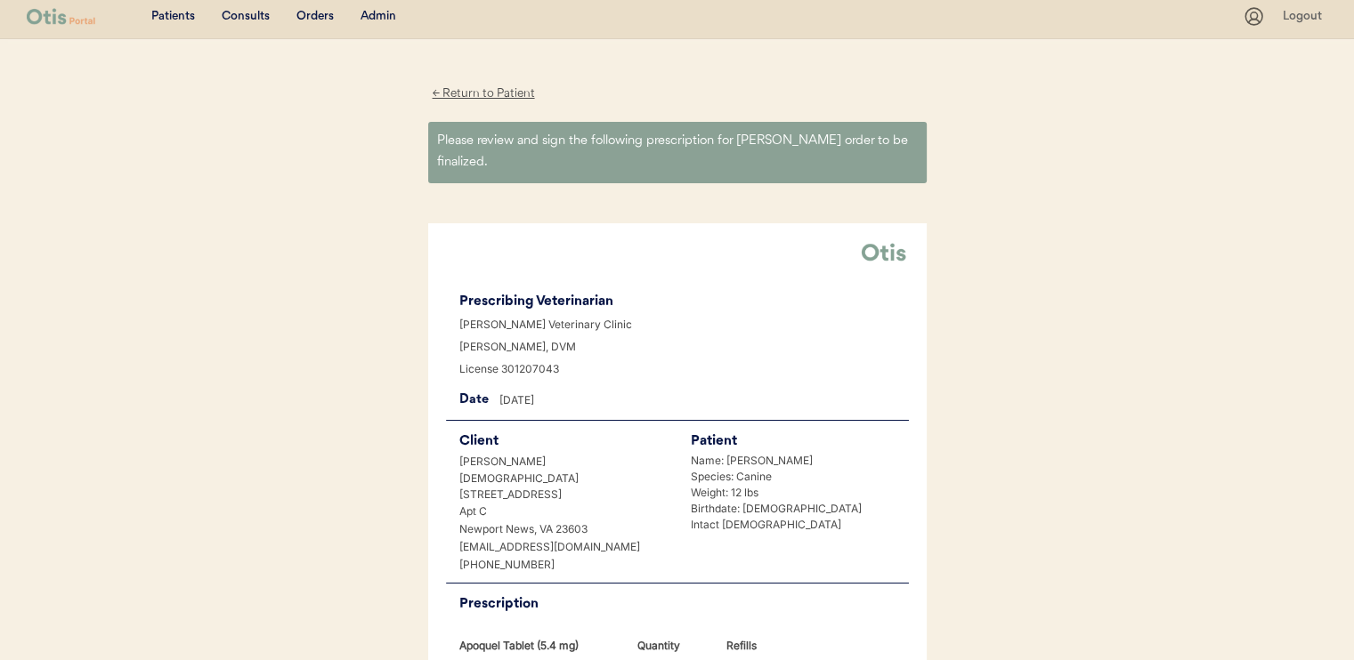
scroll to position [534, 0]
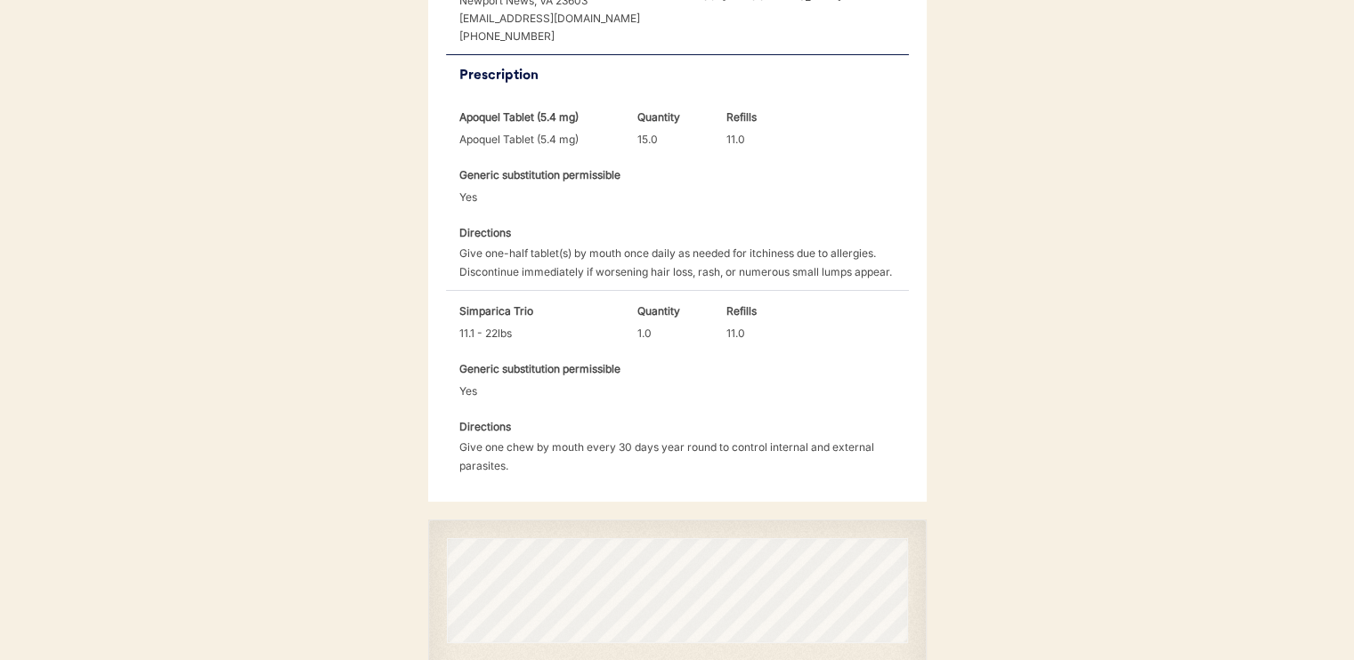
click at [868, 659] on button "Save" at bounding box center [886, 669] width 41 height 19
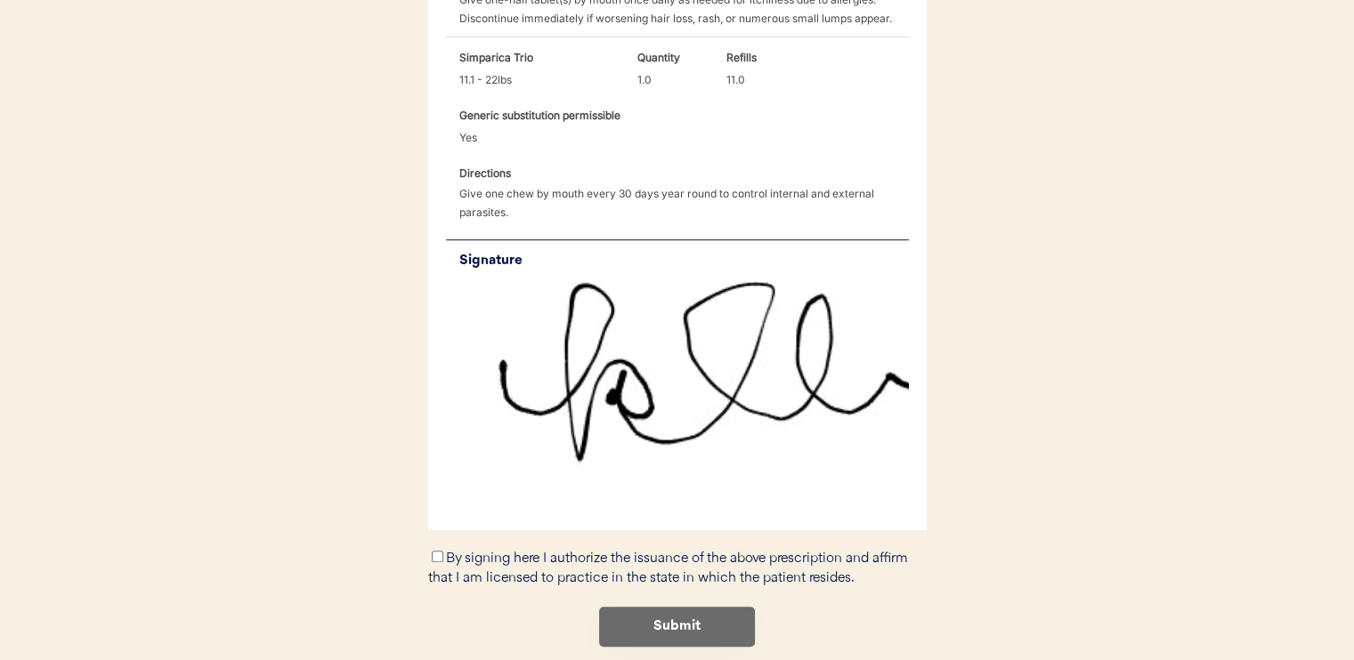
scroll to position [829, 0]
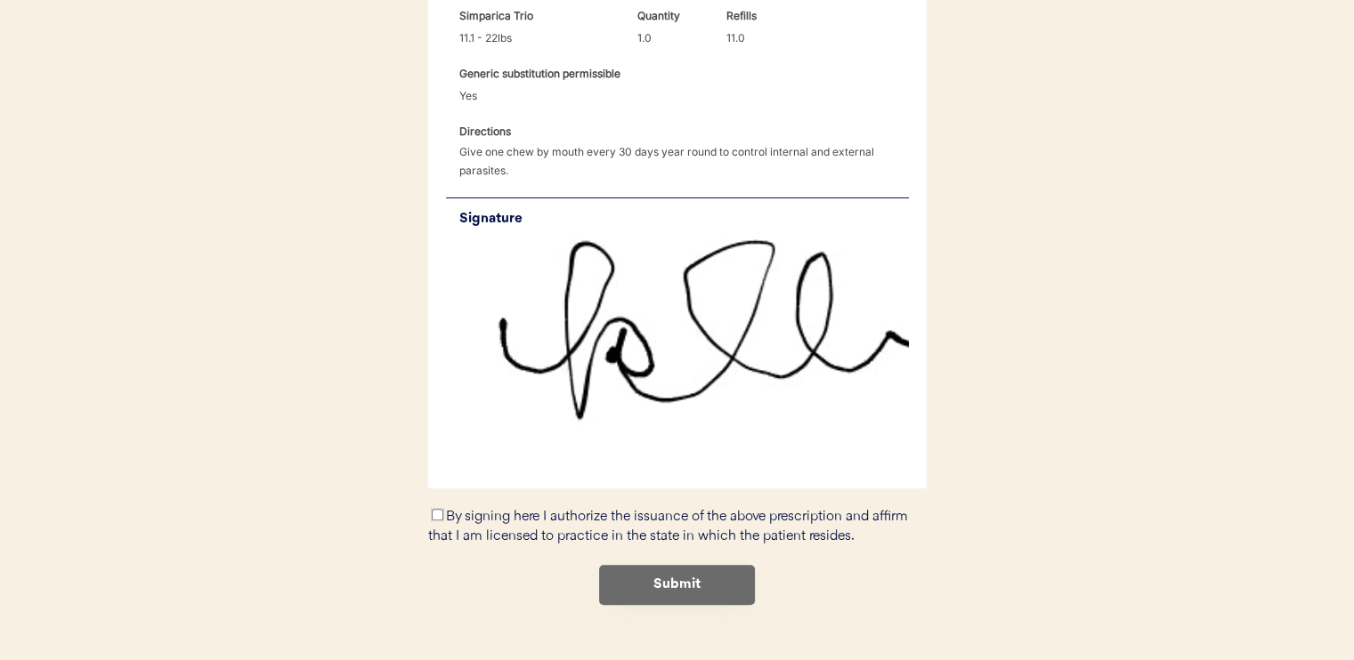
click at [436, 509] on input "By signing here I authorize the issuance of the above prescription and affirm t…" at bounding box center [438, 515] width 12 height 12
checkbox input "true"
click at [620, 565] on button "Submit" at bounding box center [677, 585] width 156 height 40
